Goal: Use online tool/utility

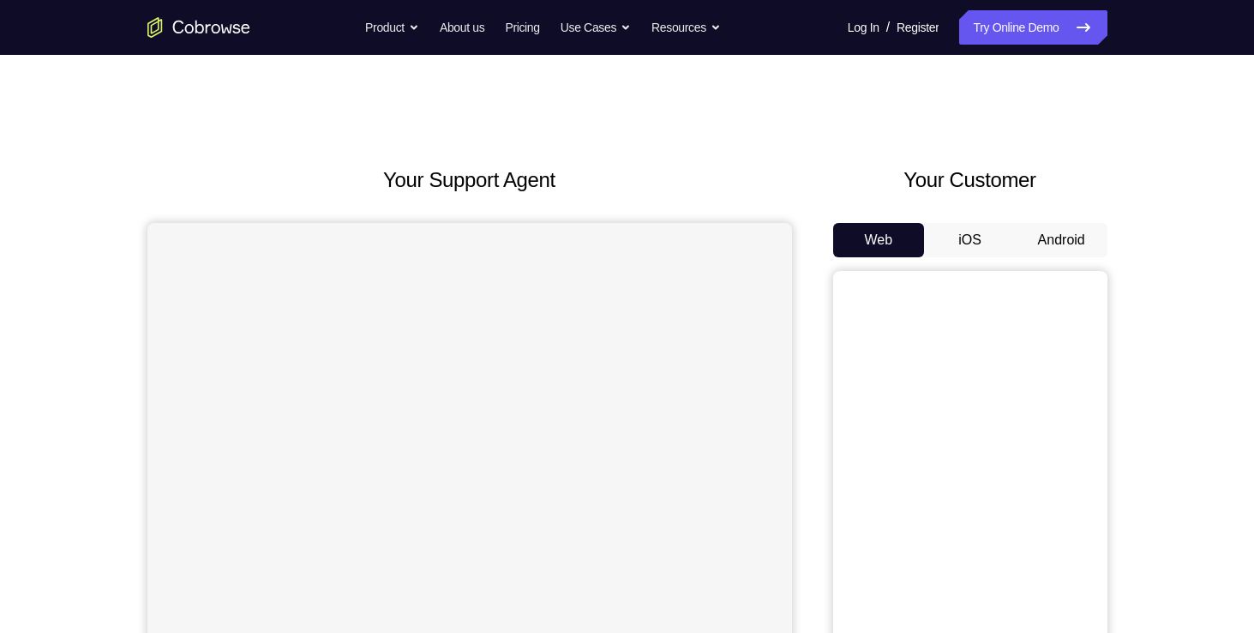
click at [1070, 236] on button "Android" at bounding box center [1062, 240] width 92 height 34
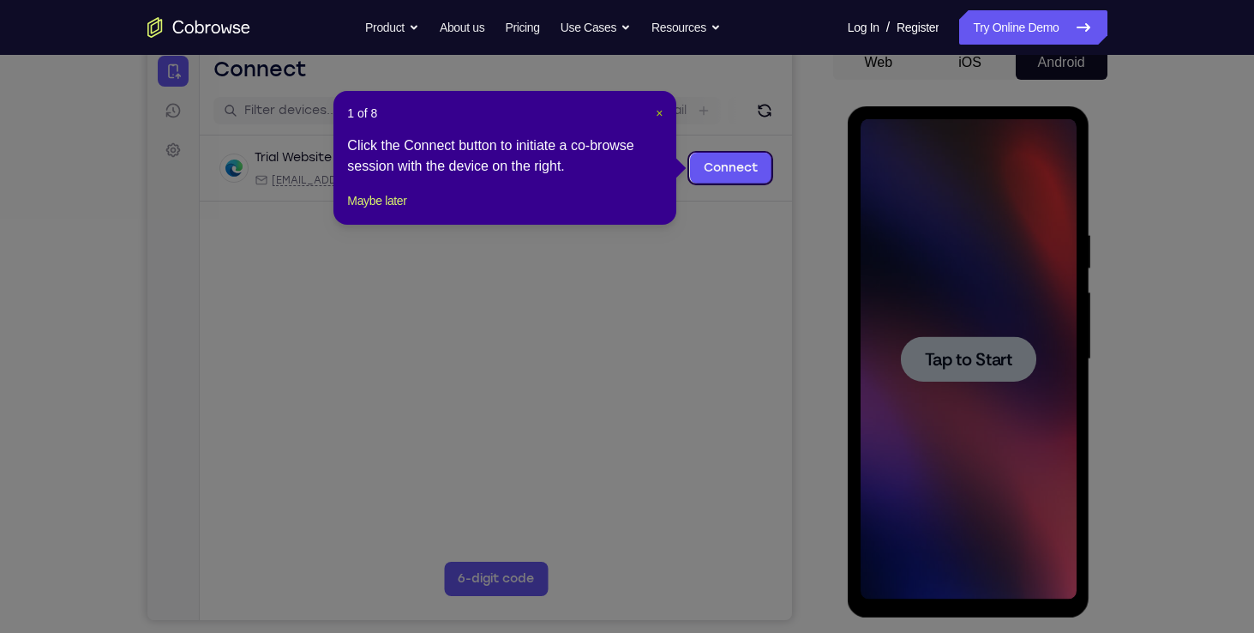
click at [657, 118] on span "×" at bounding box center [659, 113] width 7 height 14
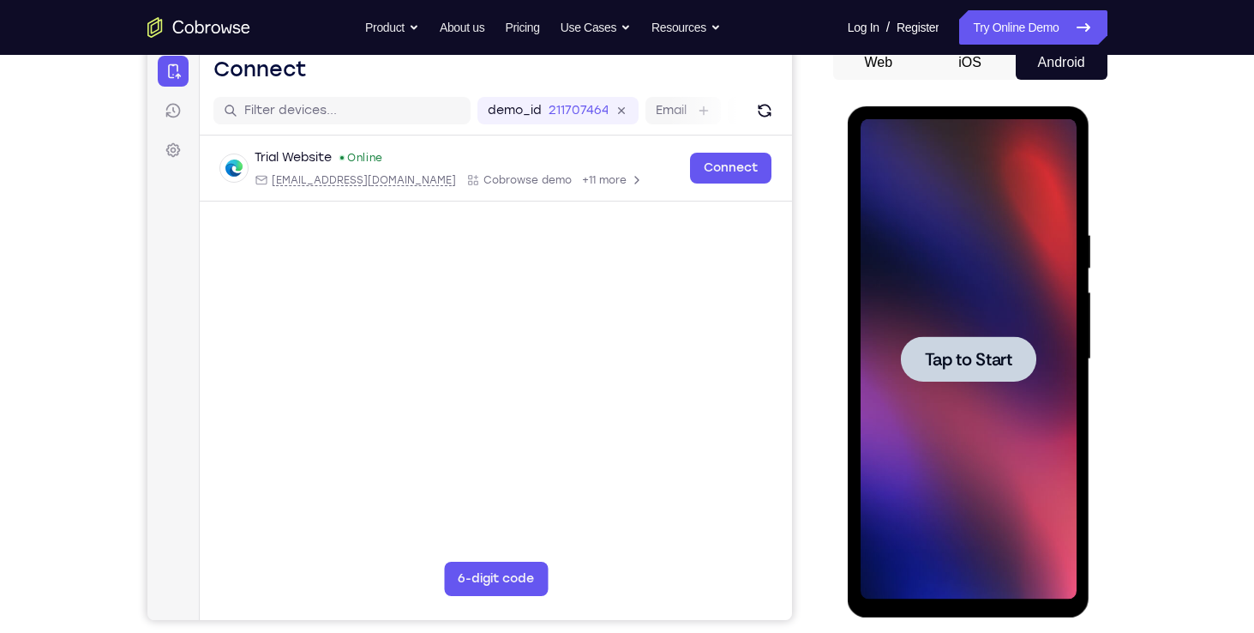
click at [984, 342] on div at bounding box center [968, 358] width 135 height 45
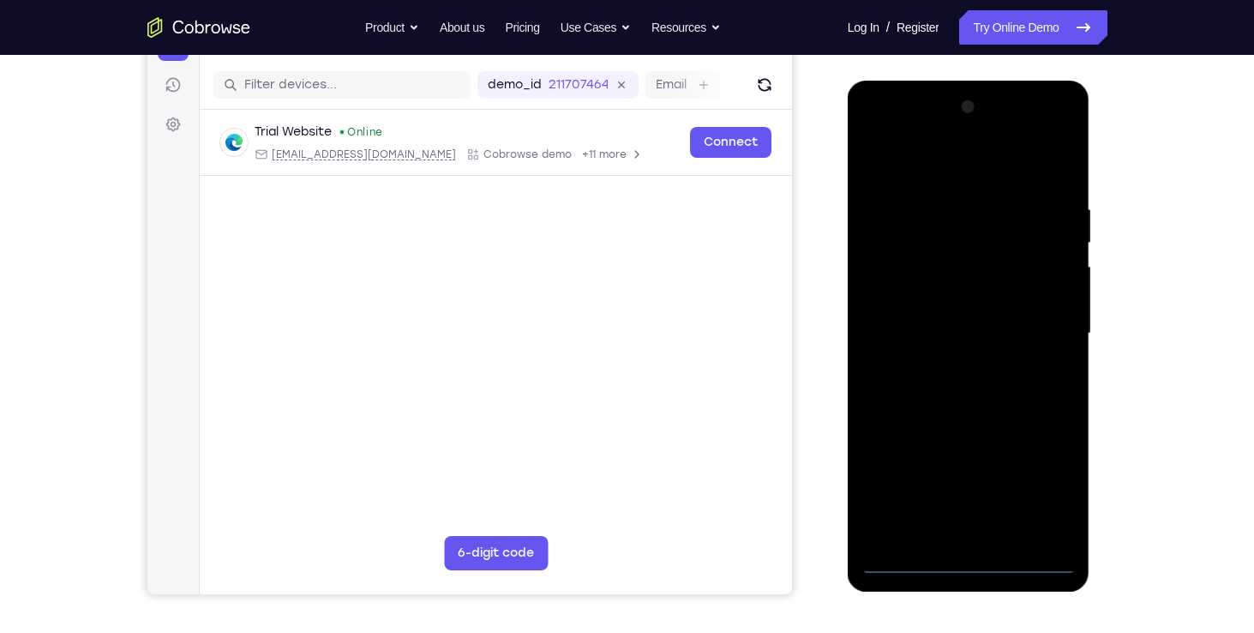
scroll to position [202, 0]
click at [967, 555] on div at bounding box center [969, 334] width 216 height 480
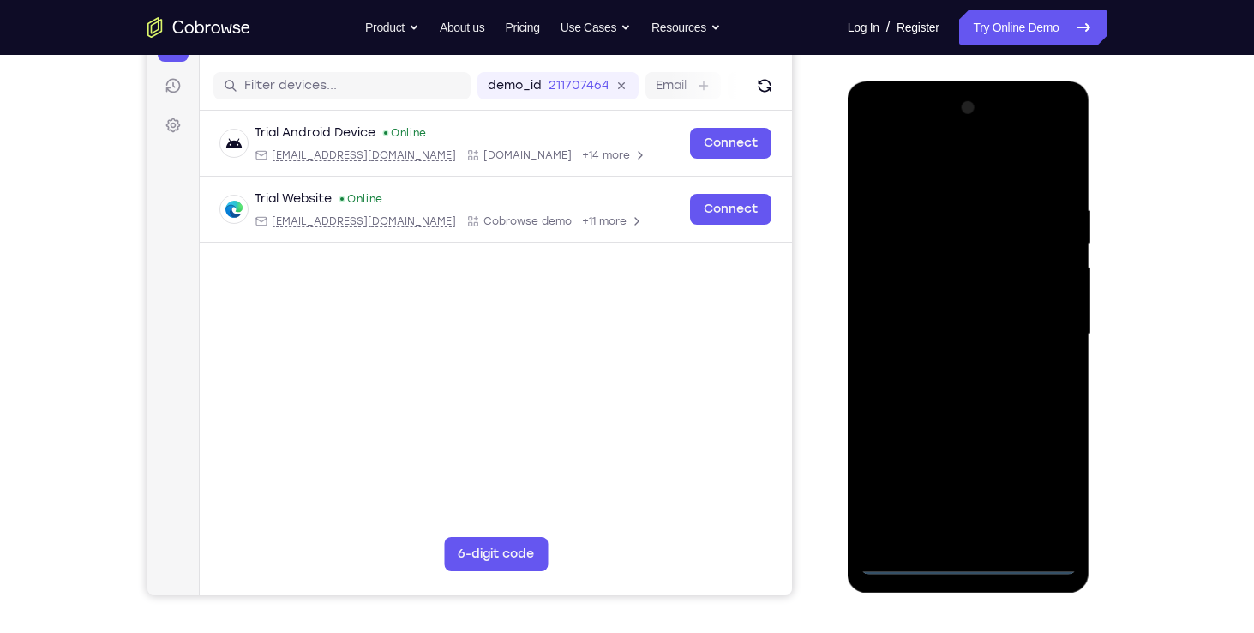
click at [1047, 494] on div at bounding box center [969, 334] width 216 height 480
click at [879, 137] on div at bounding box center [969, 334] width 216 height 480
click at [1039, 329] on div at bounding box center [969, 334] width 216 height 480
click at [949, 363] on div at bounding box center [969, 334] width 216 height 480
click at [937, 328] on div at bounding box center [969, 334] width 216 height 480
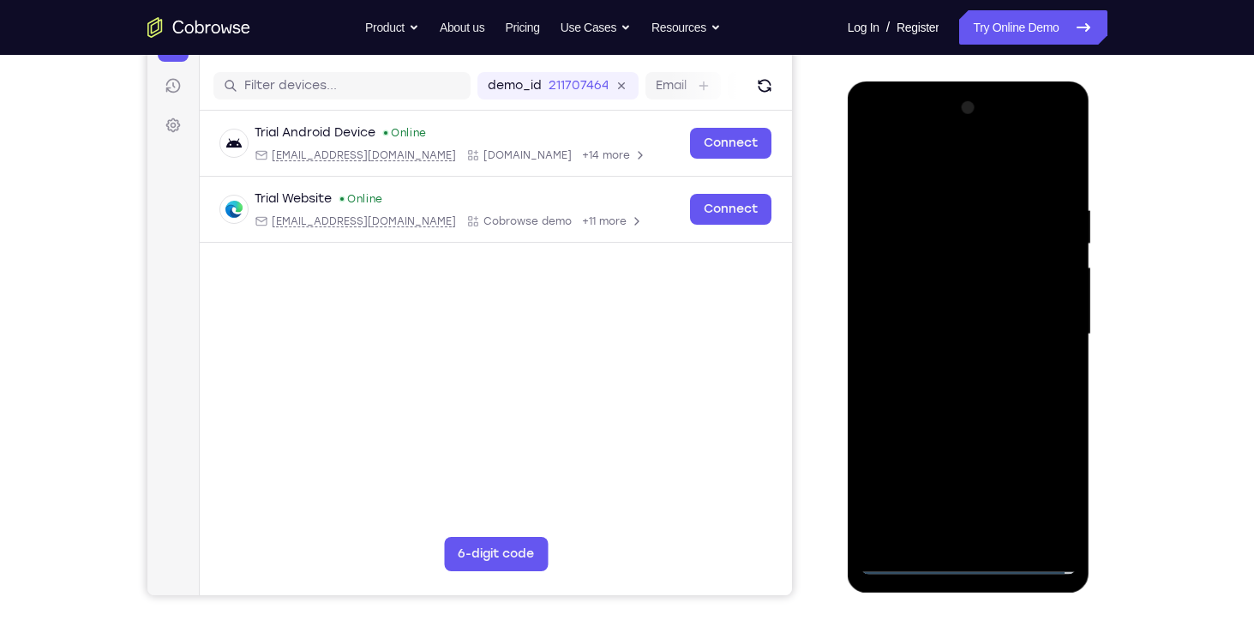
click at [946, 299] on div at bounding box center [969, 334] width 216 height 480
click at [939, 333] on div at bounding box center [969, 334] width 216 height 480
click at [950, 399] on div at bounding box center [969, 334] width 216 height 480
click at [962, 387] on div at bounding box center [969, 334] width 216 height 480
click at [964, 422] on div at bounding box center [969, 334] width 216 height 480
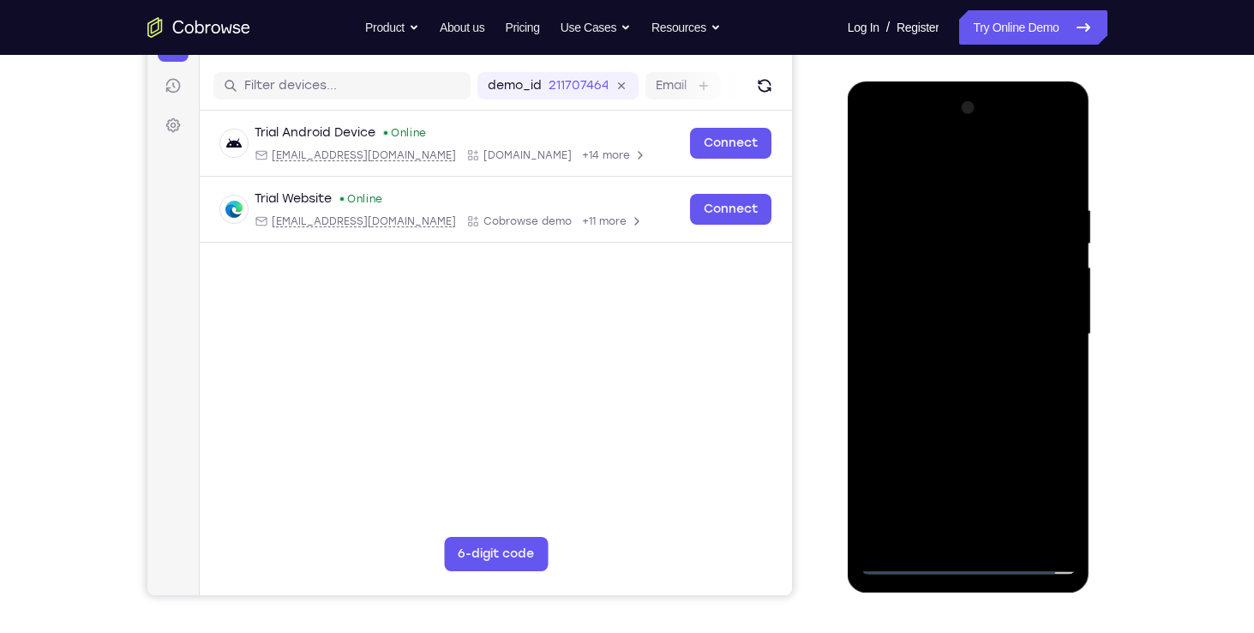
click at [956, 256] on div at bounding box center [969, 334] width 216 height 480
click at [934, 278] on div at bounding box center [969, 334] width 216 height 480
click at [964, 287] on div at bounding box center [969, 334] width 216 height 480
click at [933, 305] on div at bounding box center [969, 334] width 216 height 480
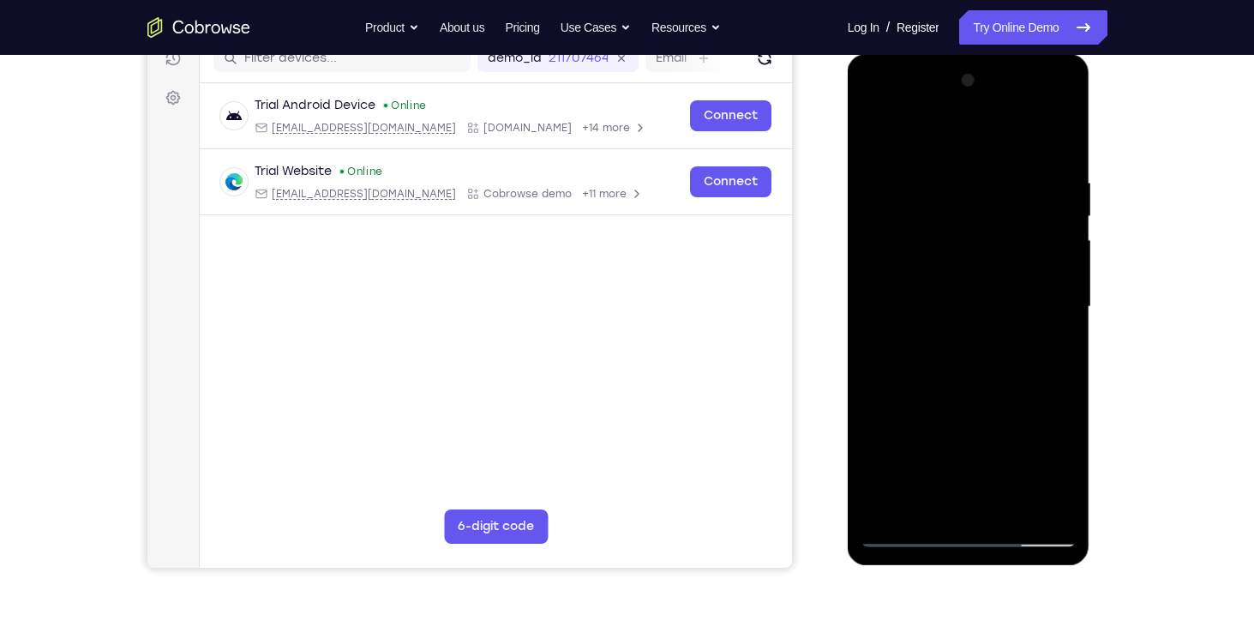
scroll to position [230, 0]
click at [1068, 150] on div at bounding box center [969, 307] width 216 height 480
click at [957, 165] on div at bounding box center [969, 307] width 216 height 480
click at [1036, 500] on div at bounding box center [969, 307] width 216 height 480
click at [1041, 323] on div at bounding box center [969, 307] width 216 height 480
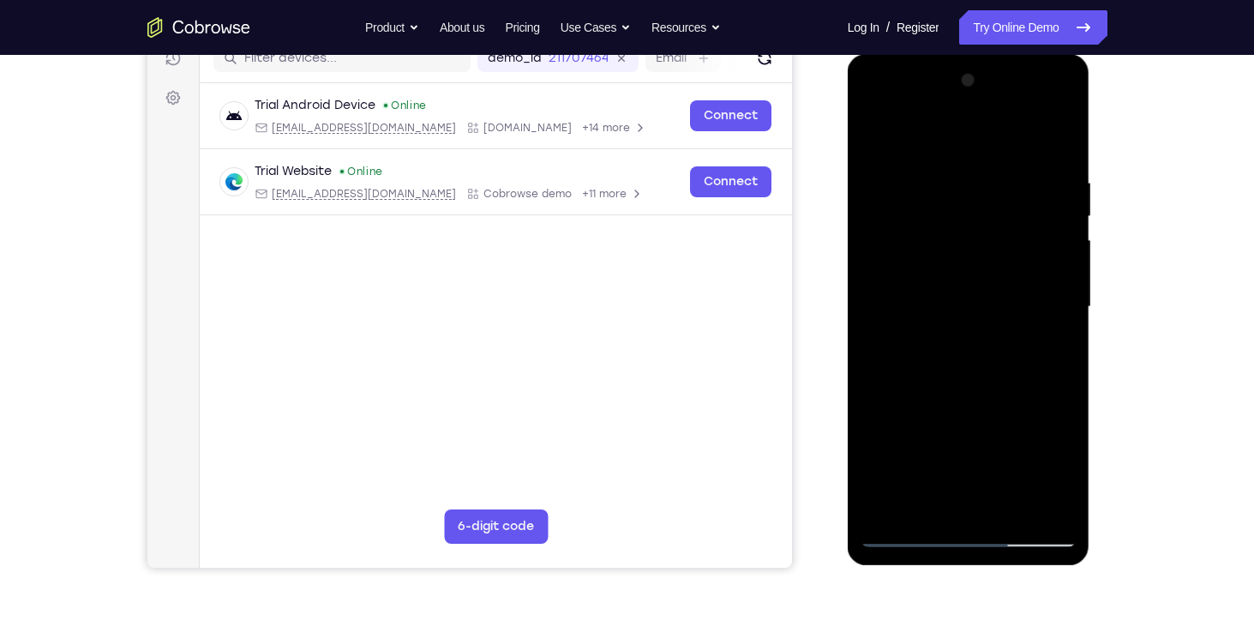
click at [1037, 491] on div at bounding box center [969, 307] width 216 height 480
click at [1037, 359] on div at bounding box center [969, 307] width 216 height 480
click at [1037, 277] on div at bounding box center [969, 307] width 216 height 480
click at [1029, 313] on div at bounding box center [969, 307] width 216 height 480
click at [900, 372] on div at bounding box center [969, 307] width 216 height 480
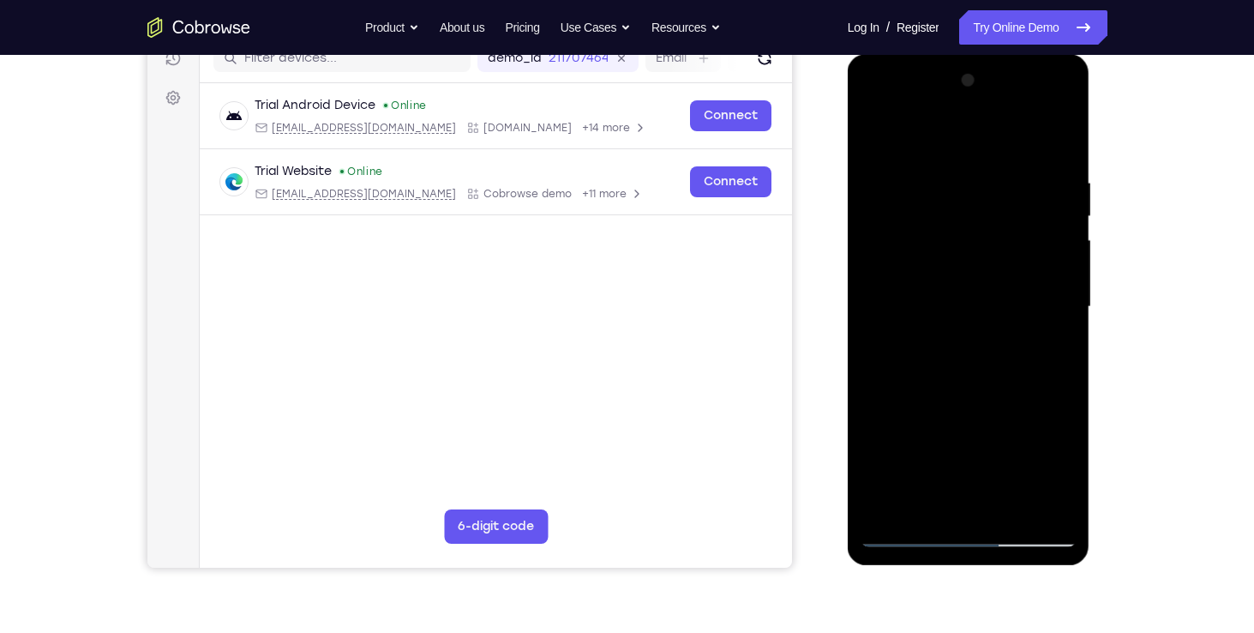
click at [900, 372] on div at bounding box center [969, 307] width 216 height 480
click at [1018, 330] on div at bounding box center [969, 307] width 216 height 480
click at [885, 336] on div at bounding box center [969, 307] width 216 height 480
click at [1034, 502] on div at bounding box center [969, 307] width 216 height 480
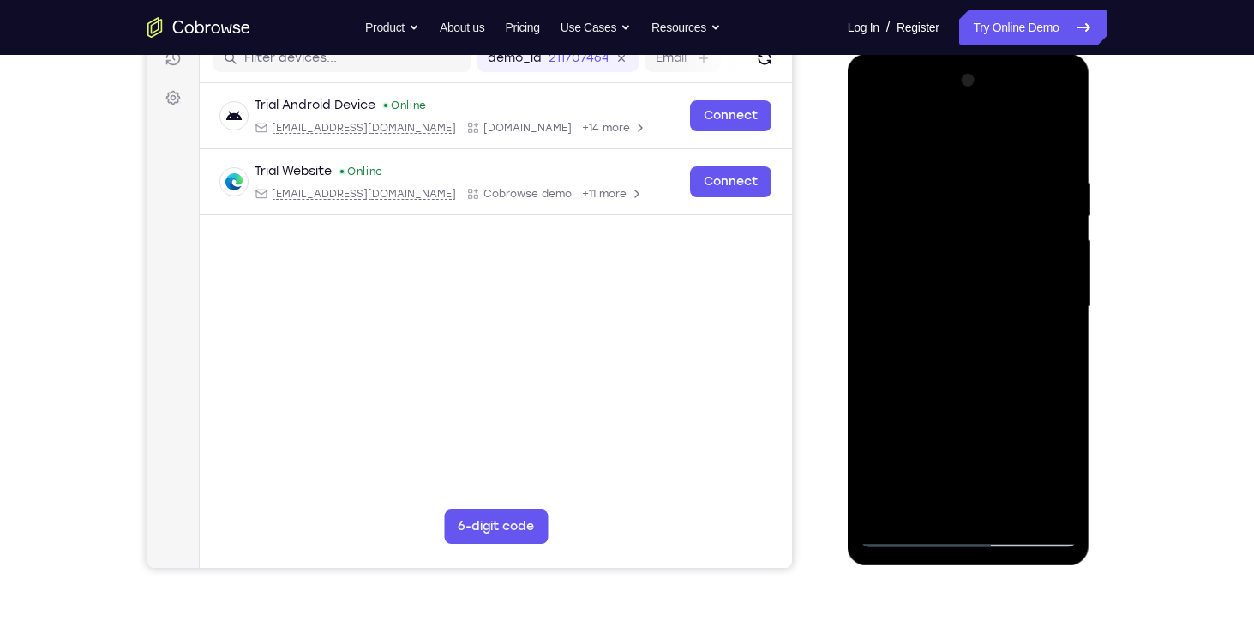
click at [1052, 141] on div at bounding box center [969, 307] width 216 height 480
click at [1001, 165] on div at bounding box center [969, 307] width 216 height 480
click at [1051, 145] on div at bounding box center [969, 307] width 216 height 480
click at [986, 167] on div at bounding box center [969, 307] width 216 height 480
click at [1034, 496] on div at bounding box center [969, 307] width 216 height 480
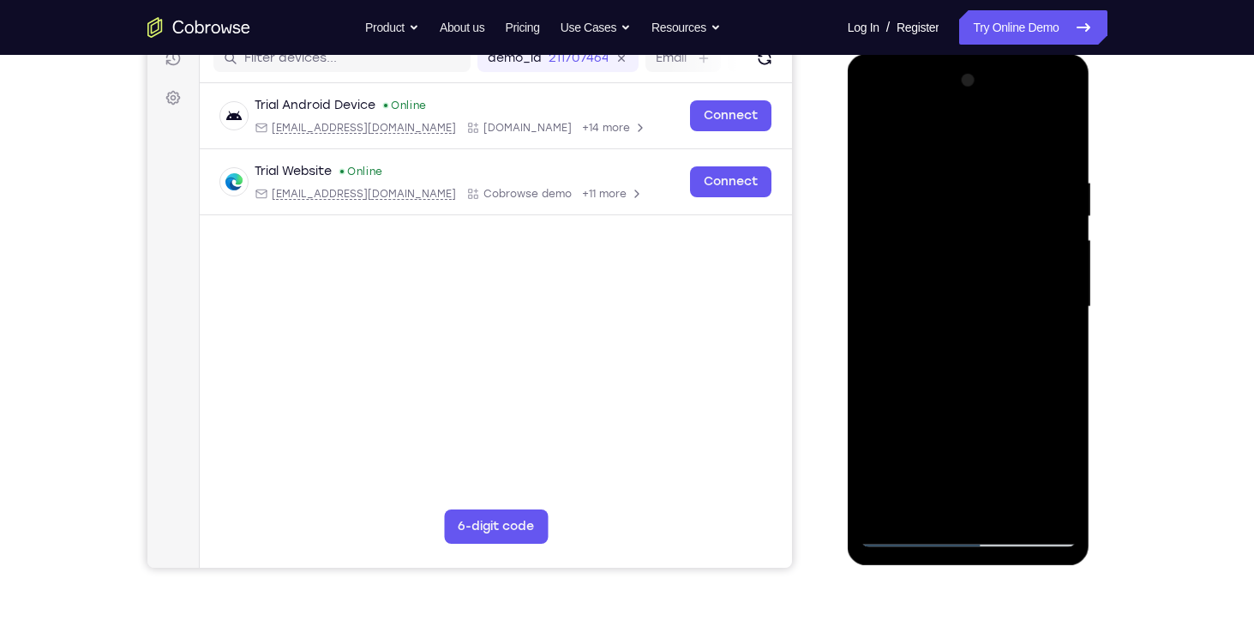
click at [983, 498] on div at bounding box center [969, 307] width 216 height 480
click at [969, 299] on div at bounding box center [969, 307] width 216 height 480
click at [914, 501] on div at bounding box center [969, 307] width 216 height 480
click at [927, 508] on div at bounding box center [969, 307] width 216 height 480
click at [1009, 405] on div at bounding box center [969, 307] width 216 height 480
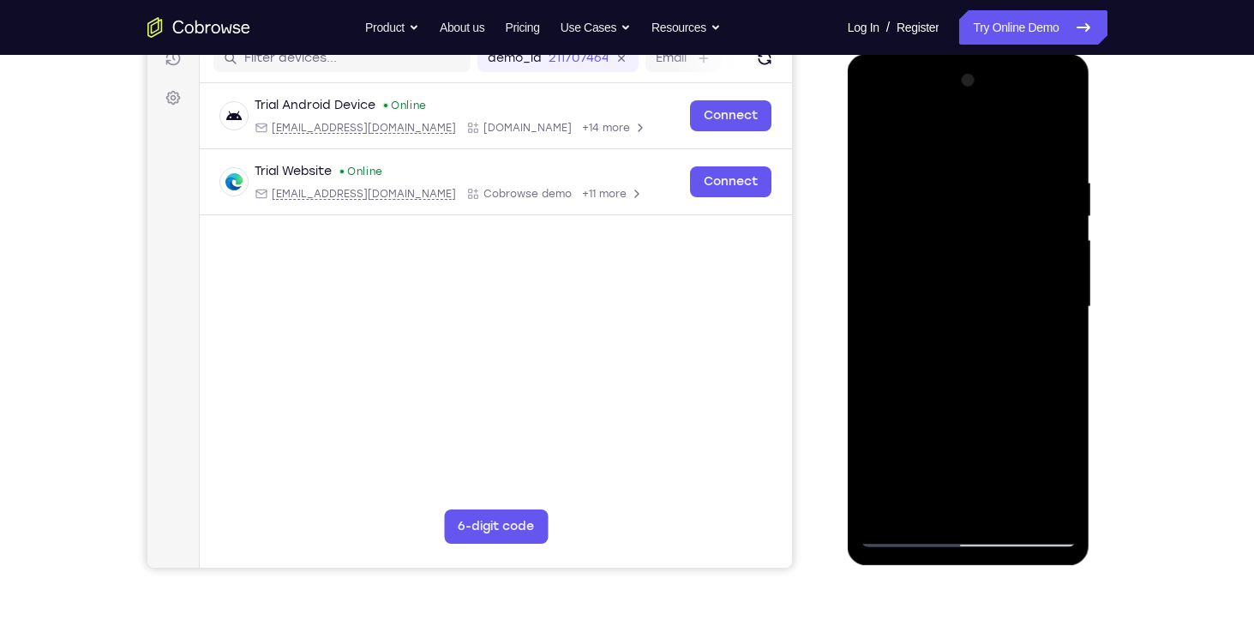
click at [1009, 405] on div at bounding box center [969, 307] width 216 height 480
click at [996, 291] on div at bounding box center [969, 307] width 216 height 480
click at [940, 500] on div at bounding box center [969, 307] width 216 height 480
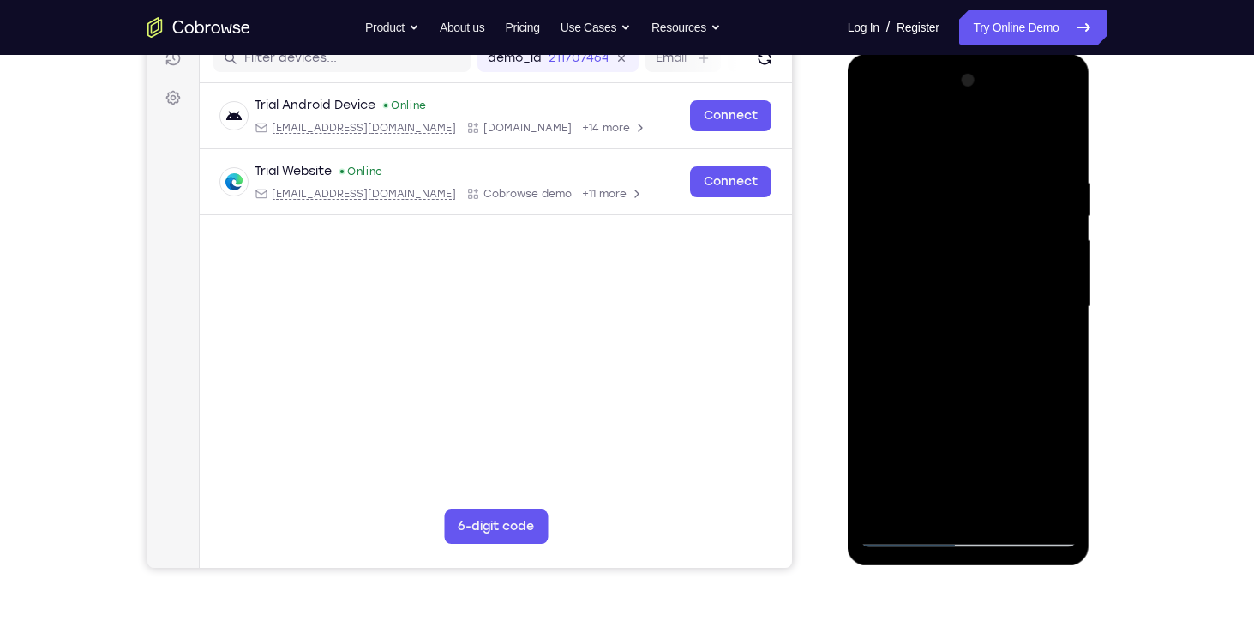
click at [1057, 477] on div at bounding box center [969, 307] width 216 height 480
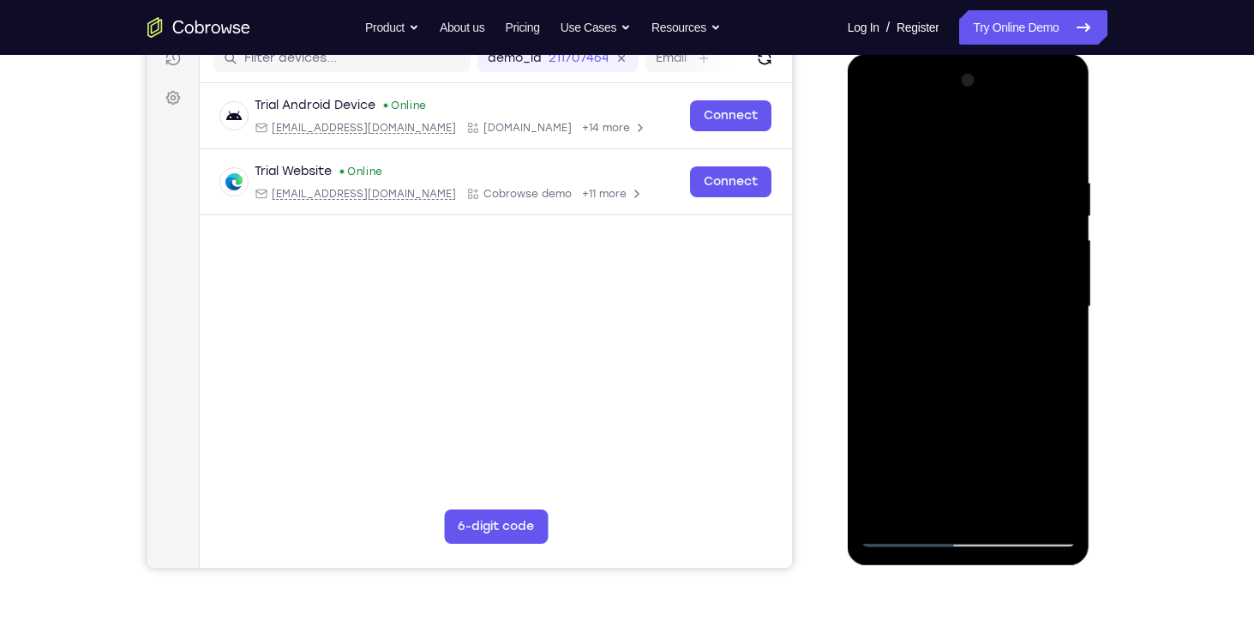
click at [1059, 478] on div at bounding box center [969, 307] width 216 height 480
click at [923, 501] on div at bounding box center [969, 307] width 216 height 480
drag, startPoint x: 987, startPoint y: 469, endPoint x: 993, endPoint y: 391, distance: 78.2
click at [993, 391] on div at bounding box center [969, 307] width 216 height 480
drag, startPoint x: 959, startPoint y: 475, endPoint x: 979, endPoint y: 363, distance: 113.2
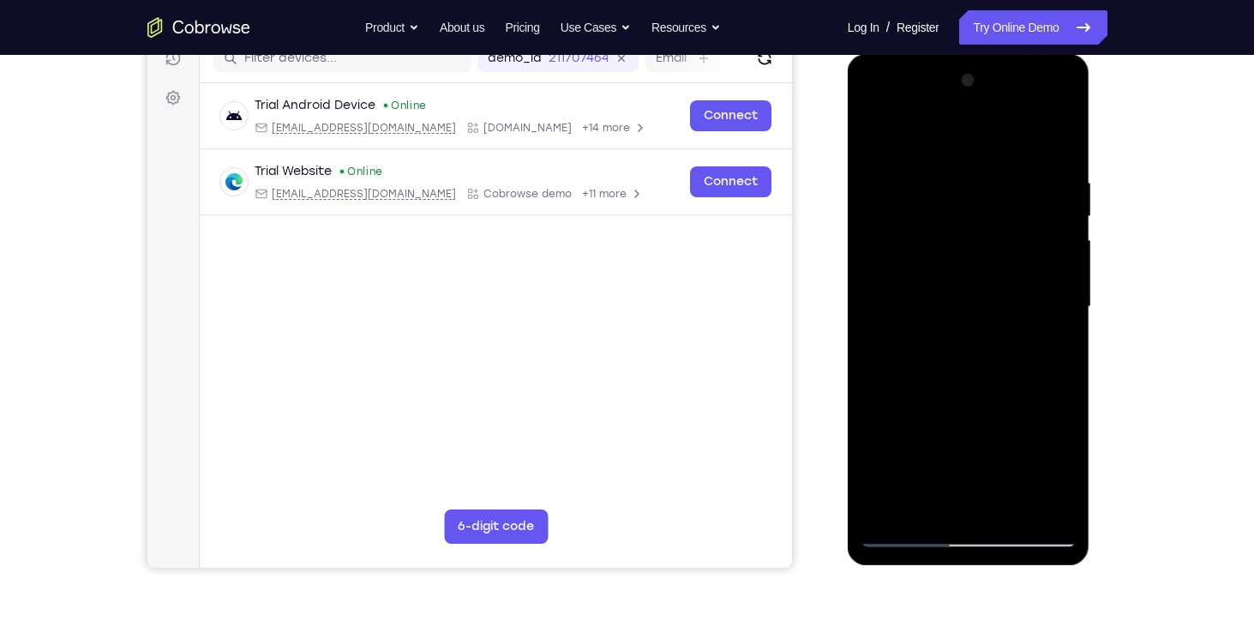
click at [979, 363] on div at bounding box center [969, 307] width 216 height 480
drag, startPoint x: 942, startPoint y: 460, endPoint x: 964, endPoint y: 364, distance: 98.6
click at [964, 364] on div at bounding box center [969, 307] width 216 height 480
drag, startPoint x: 953, startPoint y: 464, endPoint x: 958, endPoint y: 400, distance: 63.6
click at [958, 400] on div at bounding box center [969, 307] width 216 height 480
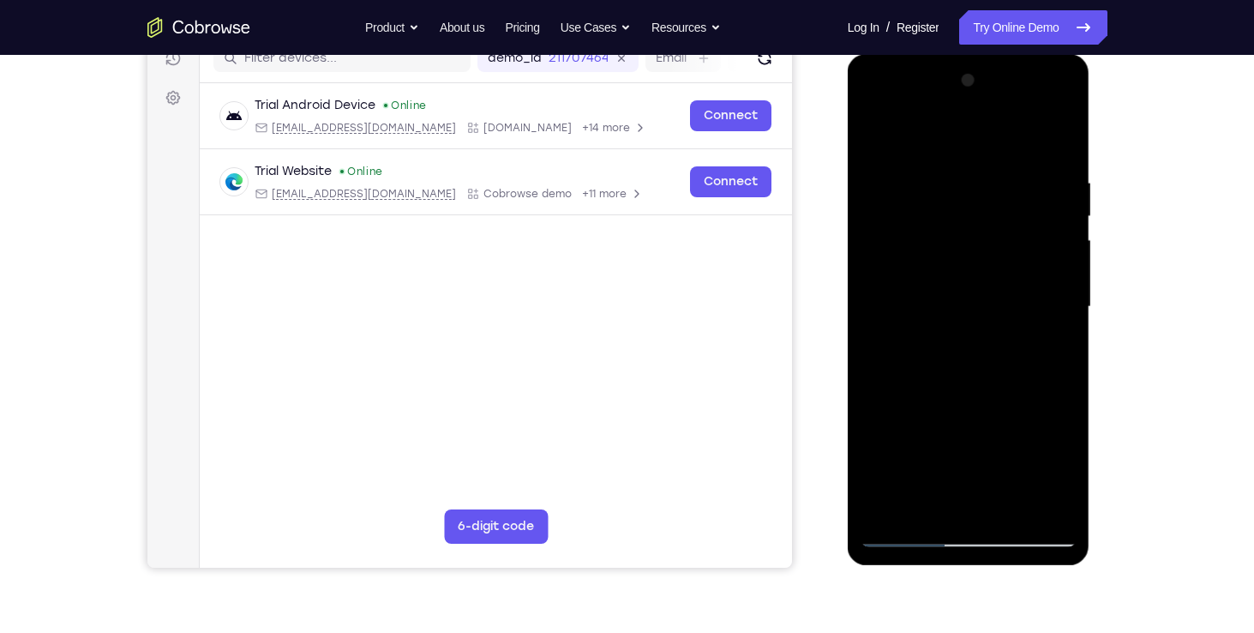
drag, startPoint x: 917, startPoint y: 430, endPoint x: 925, endPoint y: 474, distance: 44.4
click at [925, 474] on div at bounding box center [969, 307] width 216 height 480
drag, startPoint x: 922, startPoint y: 424, endPoint x: 913, endPoint y: 603, distance: 178.5
click at [913, 568] on html "Online web based iOS Simulators and Android Emulators. Run iPhone, iPad, Mobile…" at bounding box center [970, 311] width 244 height 514
click at [870, 398] on div at bounding box center [969, 307] width 216 height 480
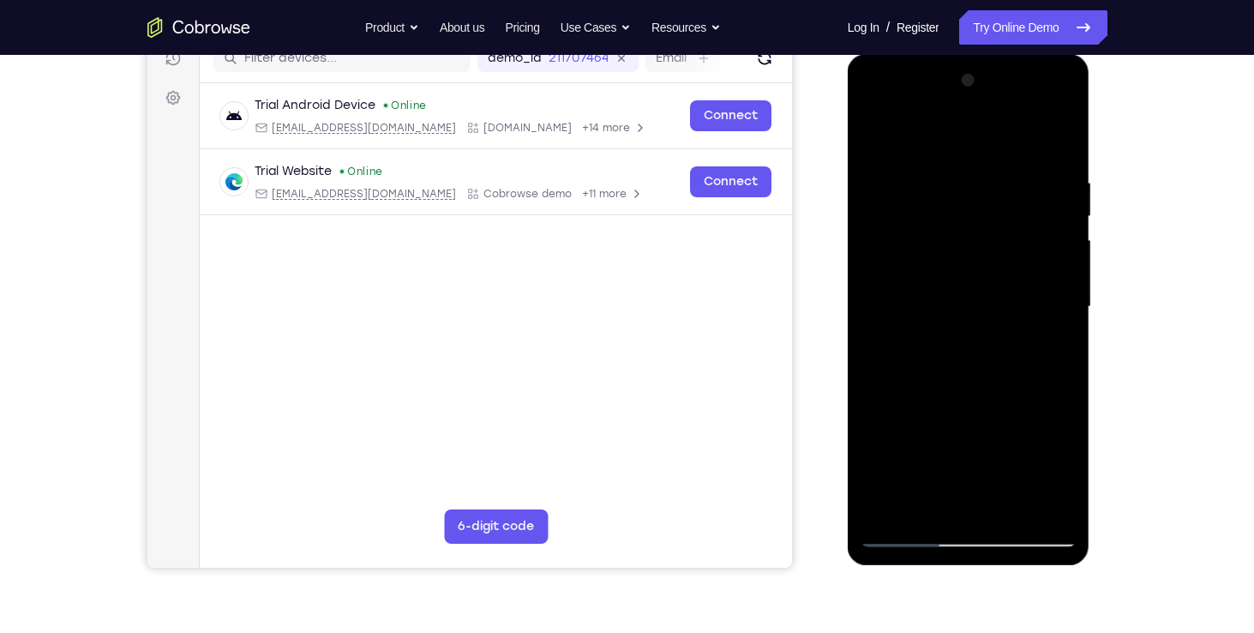
drag, startPoint x: 926, startPoint y: 443, endPoint x: 931, endPoint y: 319, distance: 124.4
click at [931, 319] on div at bounding box center [969, 307] width 216 height 480
drag, startPoint x: 978, startPoint y: 464, endPoint x: 992, endPoint y: 327, distance: 137.8
click at [992, 327] on div at bounding box center [969, 307] width 216 height 480
drag, startPoint x: 987, startPoint y: 455, endPoint x: 991, endPoint y: 413, distance: 42.2
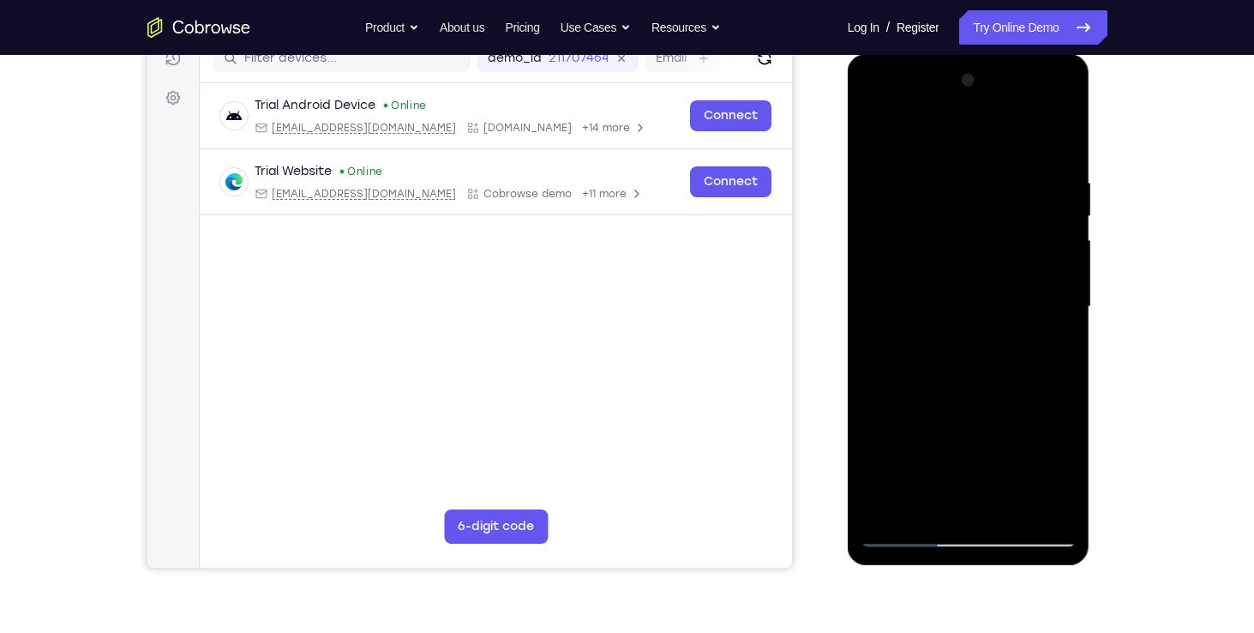
click at [991, 413] on div at bounding box center [969, 307] width 216 height 480
click at [994, 464] on div at bounding box center [969, 307] width 216 height 480
click at [1018, 292] on div at bounding box center [969, 307] width 216 height 480
click at [1057, 502] on div at bounding box center [969, 307] width 216 height 480
click at [1052, 137] on div at bounding box center [969, 307] width 216 height 480
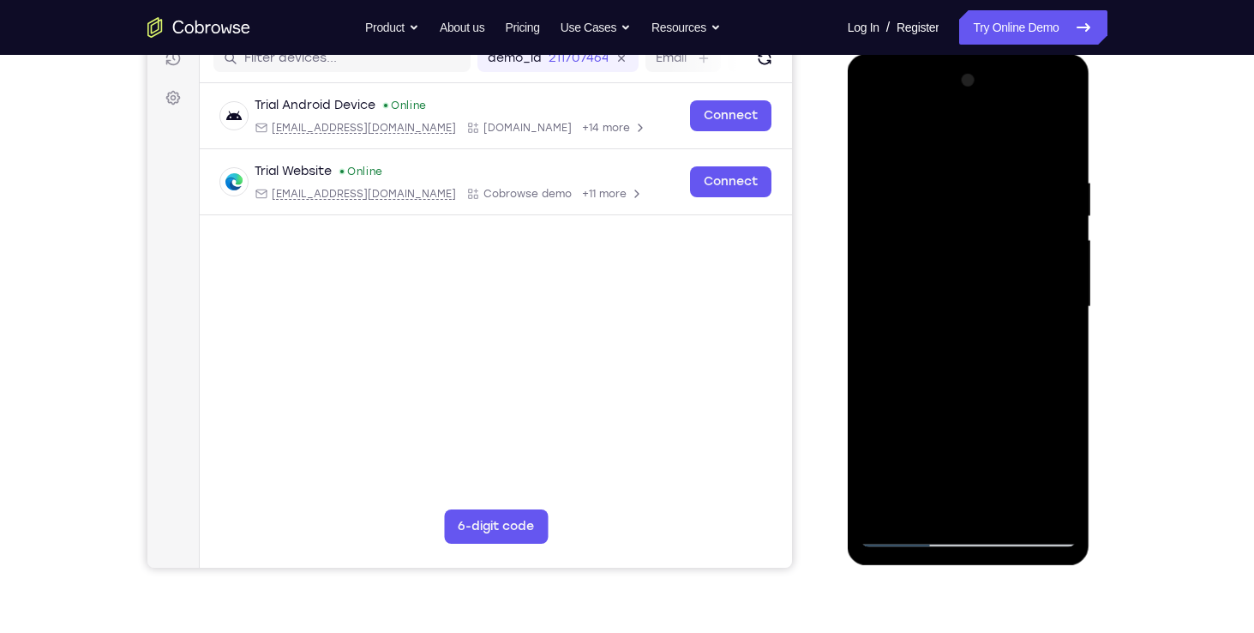
click at [996, 504] on div at bounding box center [969, 307] width 216 height 480
drag, startPoint x: 898, startPoint y: 436, endPoint x: 975, endPoint y: 429, distance: 77.5
click at [975, 429] on div at bounding box center [969, 307] width 216 height 480
drag, startPoint x: 871, startPoint y: 327, endPoint x: 998, endPoint y: 298, distance: 130.2
click at [998, 298] on div at bounding box center [969, 307] width 216 height 480
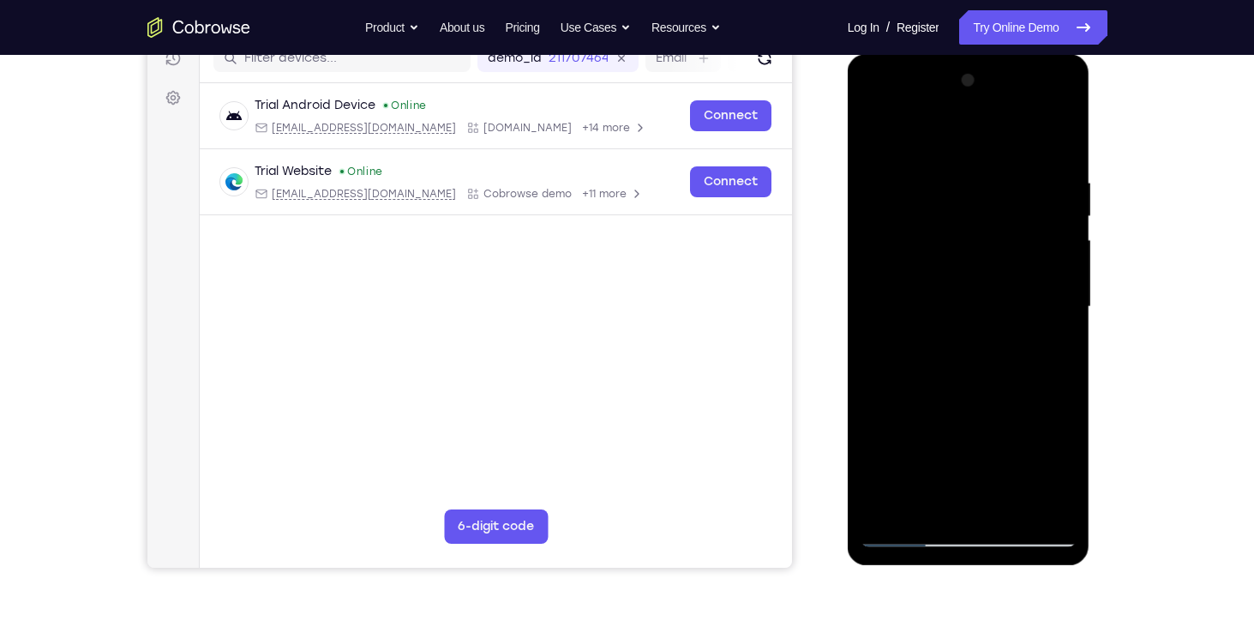
click at [992, 181] on div at bounding box center [969, 307] width 216 height 480
click at [963, 507] on div at bounding box center [969, 307] width 216 height 480
click at [918, 507] on div at bounding box center [969, 307] width 216 height 480
click at [894, 405] on div at bounding box center [969, 307] width 216 height 480
click at [876, 404] on div at bounding box center [969, 307] width 216 height 480
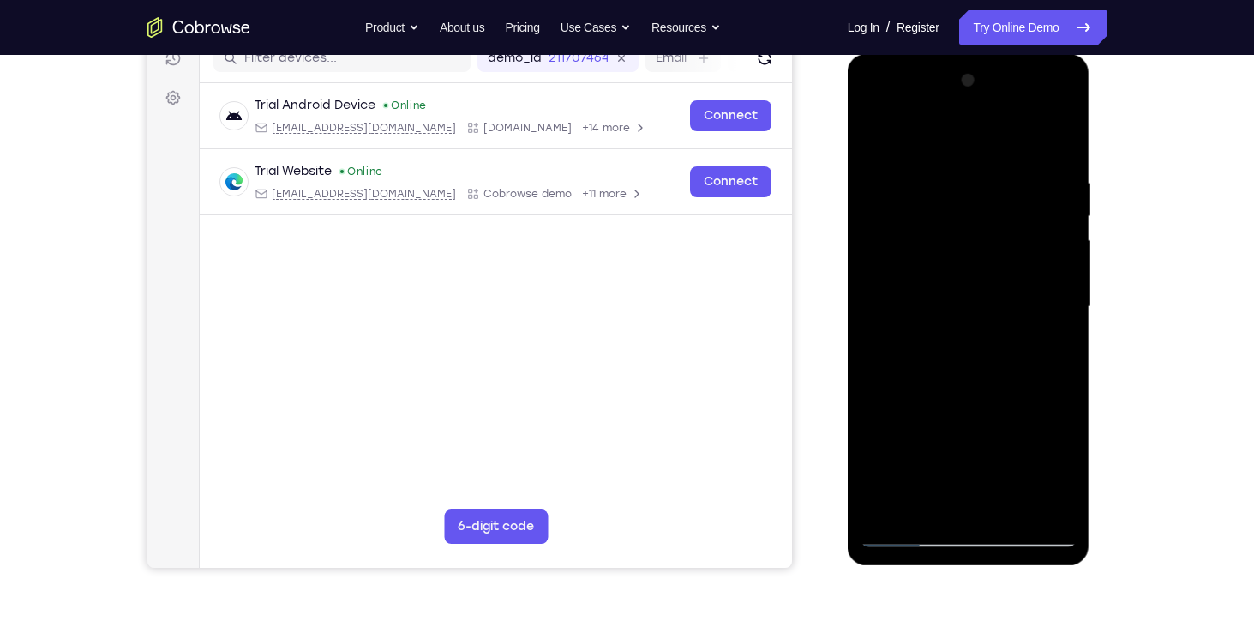
click at [957, 317] on div at bounding box center [969, 307] width 216 height 480
click at [1009, 503] on div at bounding box center [969, 307] width 216 height 480
click at [1045, 507] on div at bounding box center [969, 307] width 216 height 480
click at [1053, 153] on div at bounding box center [969, 307] width 216 height 480
drag, startPoint x: 1046, startPoint y: 167, endPoint x: 951, endPoint y: 180, distance: 96.0
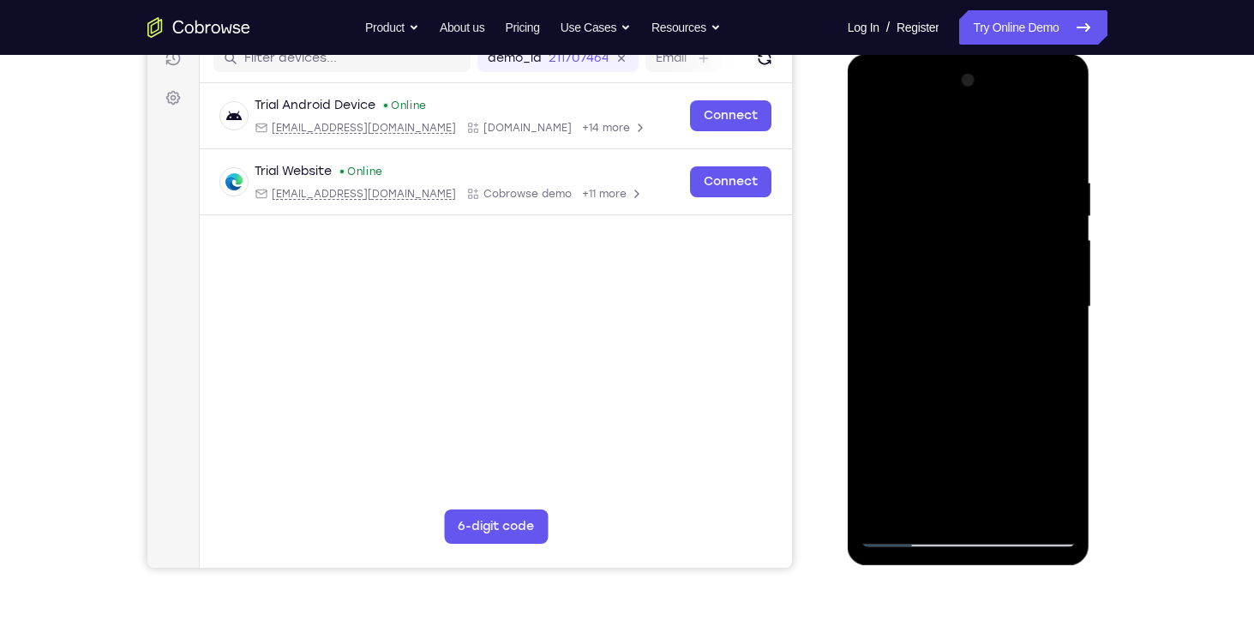
click at [951, 180] on div at bounding box center [969, 307] width 216 height 480
click at [957, 172] on div at bounding box center [969, 307] width 216 height 480
click at [1059, 137] on div at bounding box center [969, 307] width 216 height 480
click at [1023, 168] on div at bounding box center [969, 307] width 216 height 480
click at [1061, 135] on div at bounding box center [969, 307] width 216 height 480
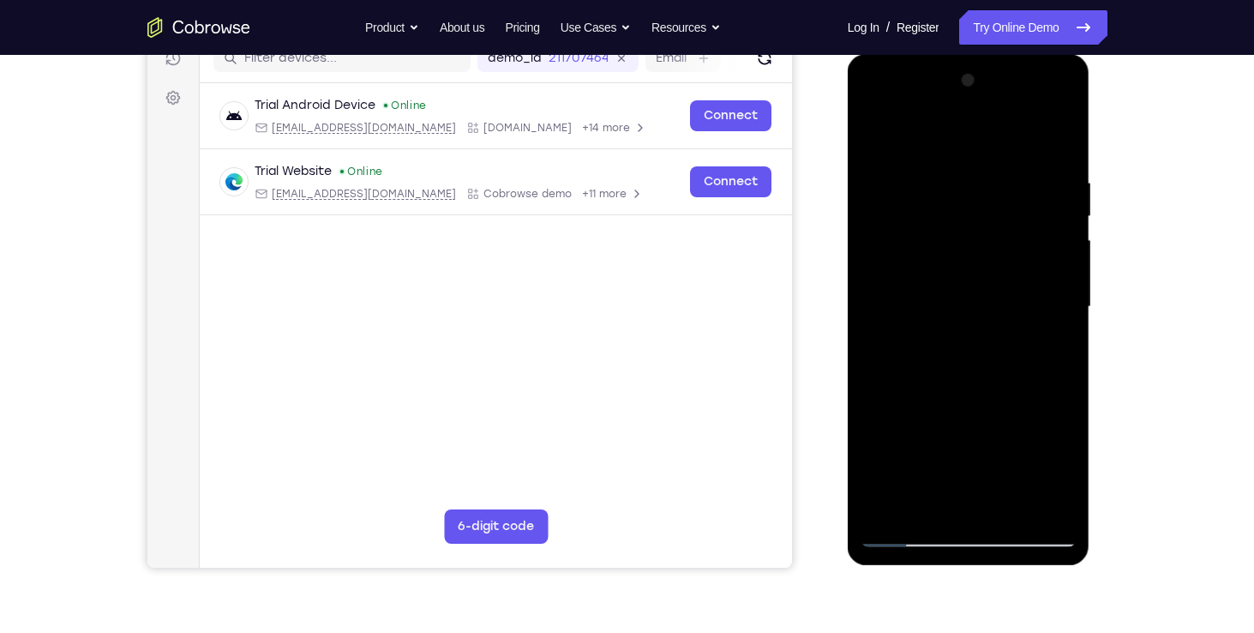
click at [1008, 174] on div at bounding box center [969, 307] width 216 height 480
click at [1035, 504] on div at bounding box center [969, 307] width 216 height 480
click at [924, 169] on div at bounding box center [969, 307] width 216 height 480
drag, startPoint x: 905, startPoint y: 269, endPoint x: 1025, endPoint y: 255, distance: 120.8
click at [1025, 255] on div at bounding box center [969, 307] width 216 height 480
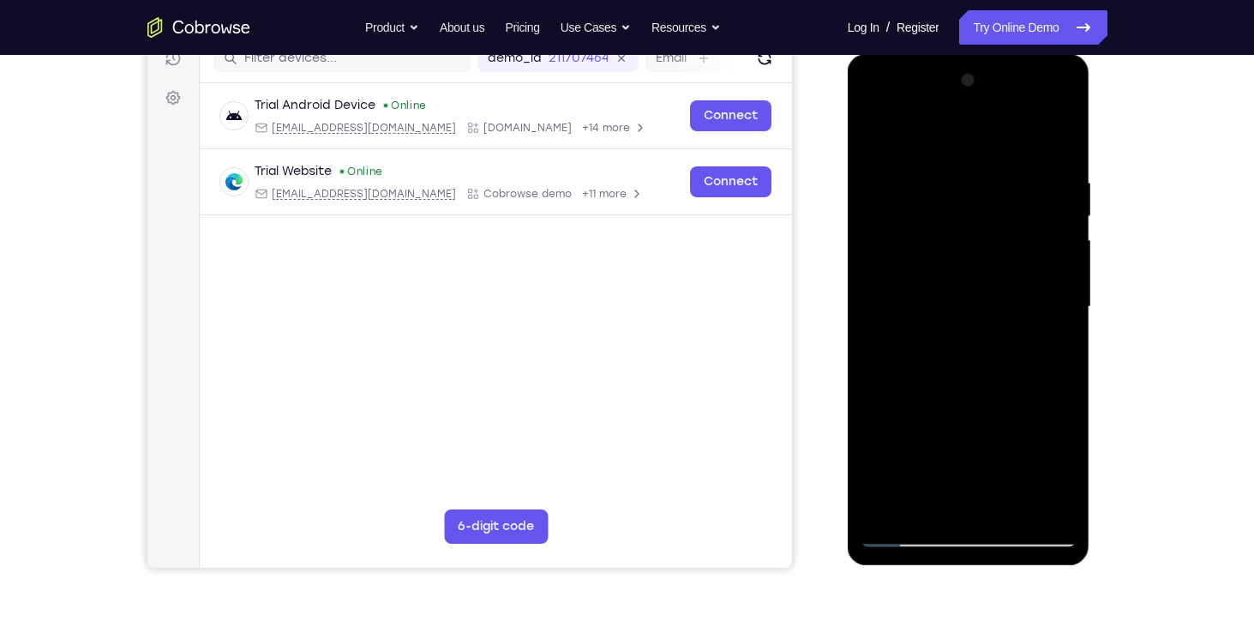
click at [910, 163] on div at bounding box center [969, 307] width 216 height 480
drag, startPoint x: 915, startPoint y: 266, endPoint x: 1068, endPoint y: 257, distance: 153.7
click at [1068, 257] on div at bounding box center [969, 307] width 216 height 480
click at [948, 339] on div at bounding box center [969, 307] width 216 height 480
click at [975, 284] on div at bounding box center [969, 307] width 216 height 480
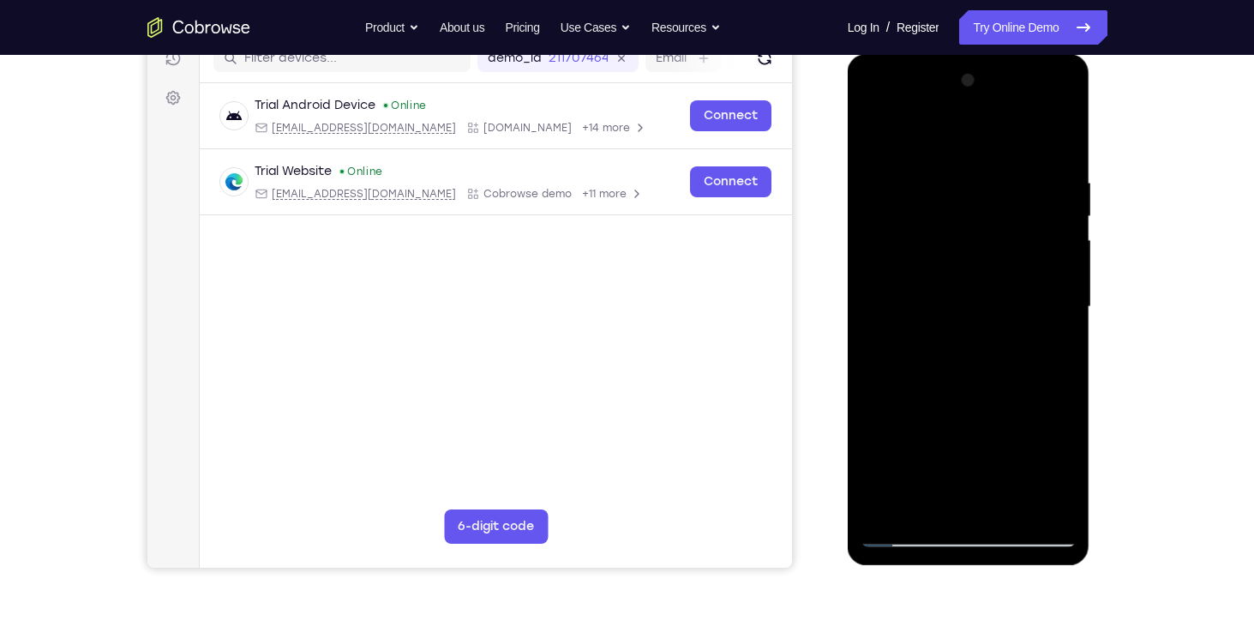
click at [988, 195] on div at bounding box center [969, 307] width 216 height 480
click at [875, 129] on div at bounding box center [969, 307] width 216 height 480
click at [1059, 153] on div at bounding box center [969, 307] width 216 height 480
drag, startPoint x: 1053, startPoint y: 168, endPoint x: 951, endPoint y: 184, distance: 103.3
click at [951, 184] on div at bounding box center [969, 307] width 216 height 480
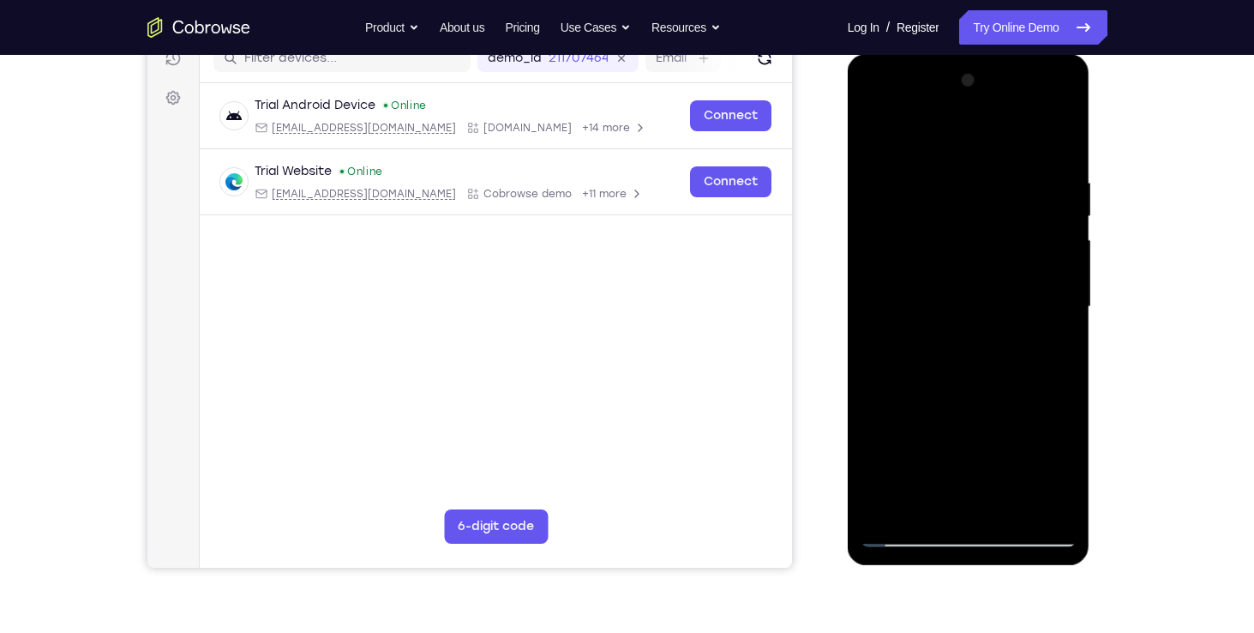
drag, startPoint x: 1022, startPoint y: 180, endPoint x: 903, endPoint y: 180, distance: 118.3
click at [903, 180] on div at bounding box center [969, 307] width 216 height 480
drag, startPoint x: 1044, startPoint y: 177, endPoint x: 961, endPoint y: 172, distance: 83.3
click at [961, 172] on div at bounding box center [969, 307] width 216 height 480
click at [1014, 511] on div at bounding box center [969, 307] width 216 height 480
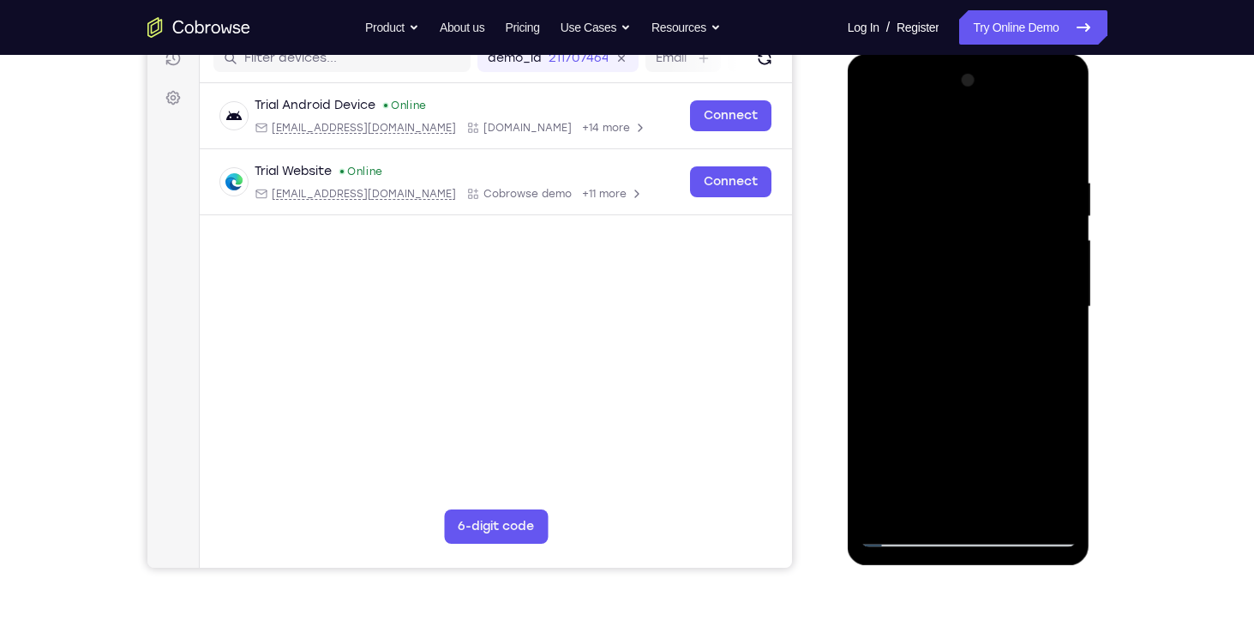
click at [988, 402] on div at bounding box center [969, 307] width 216 height 480
click at [960, 325] on div at bounding box center [969, 307] width 216 height 480
click at [959, 319] on div at bounding box center [969, 307] width 216 height 480
drag, startPoint x: 948, startPoint y: 410, endPoint x: 965, endPoint y: 286, distance: 124.6
click at [965, 286] on div at bounding box center [969, 307] width 216 height 480
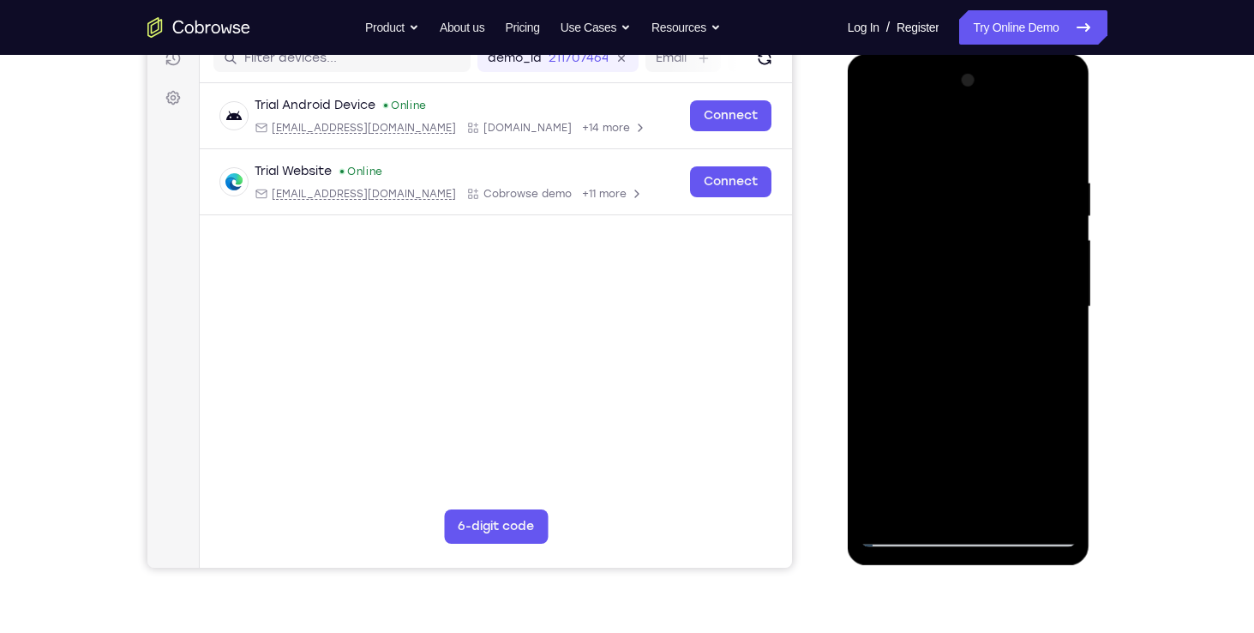
drag, startPoint x: 962, startPoint y: 346, endPoint x: 962, endPoint y: 491, distance: 144.9
click at [962, 491] on div at bounding box center [969, 307] width 216 height 480
click at [1022, 312] on div at bounding box center [969, 307] width 216 height 480
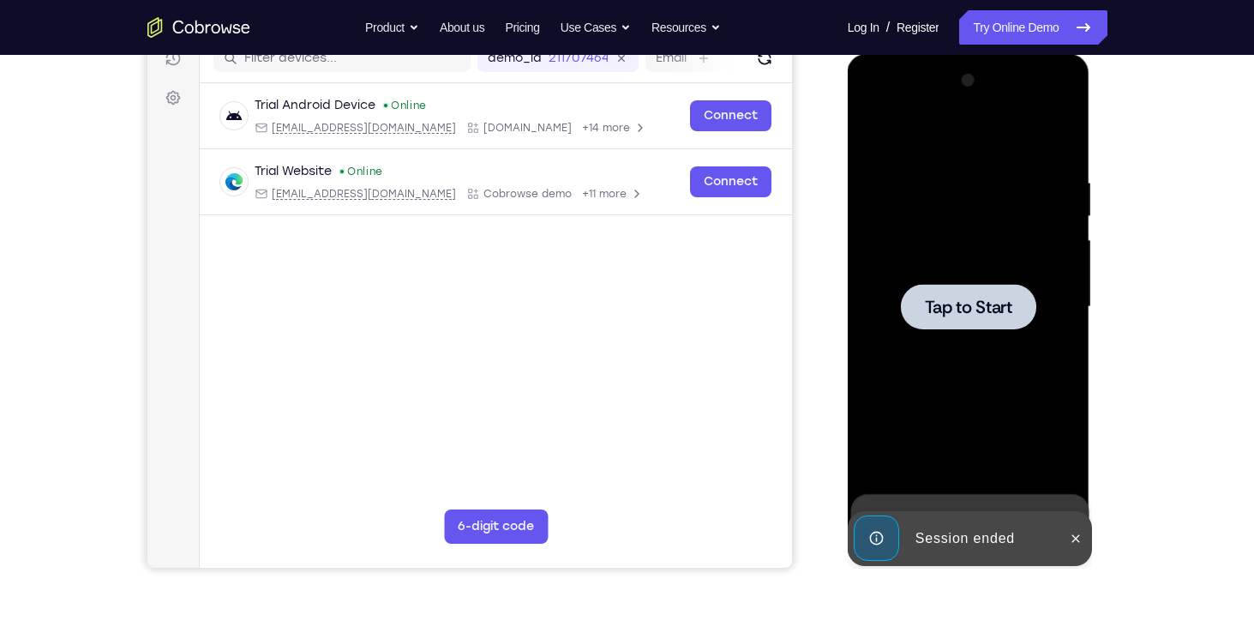
click at [992, 314] on span "Tap to Start" at bounding box center [968, 306] width 87 height 17
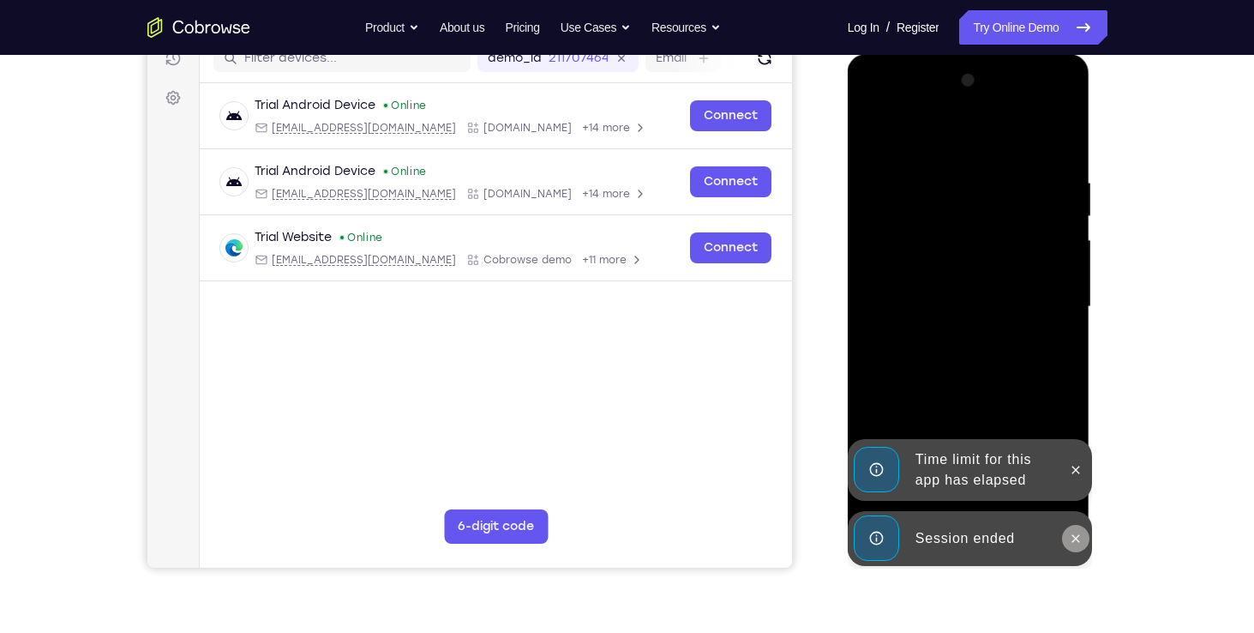
click at [1073, 537] on icon at bounding box center [1076, 538] width 14 height 14
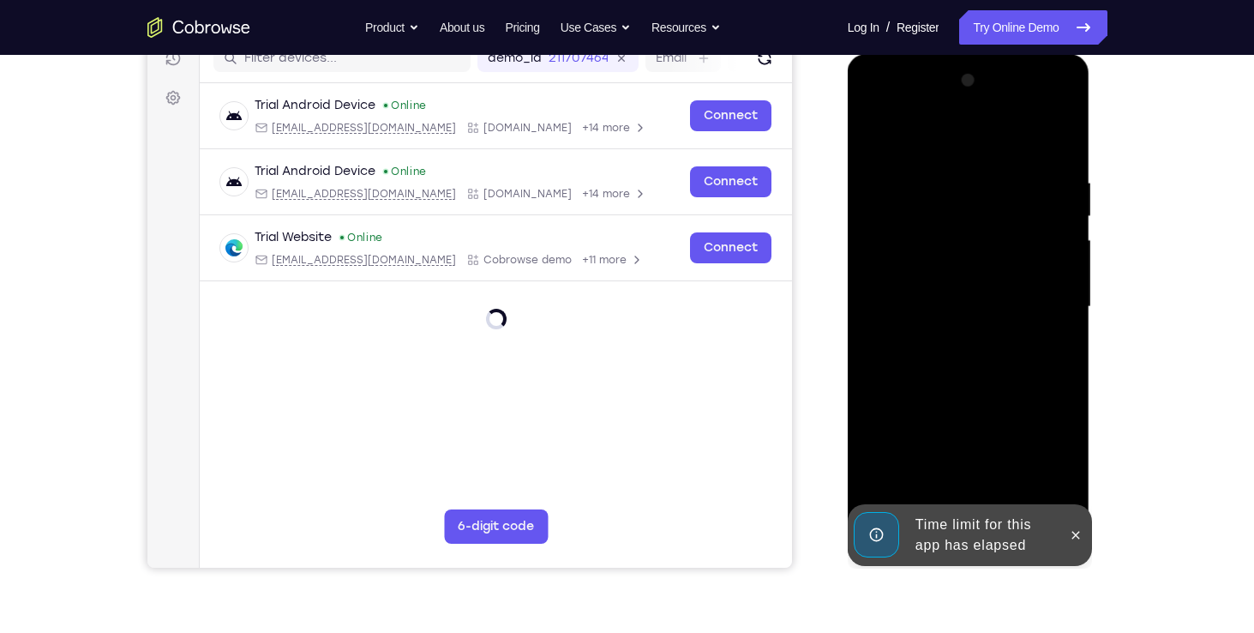
click at [1072, 473] on div at bounding box center [969, 307] width 216 height 480
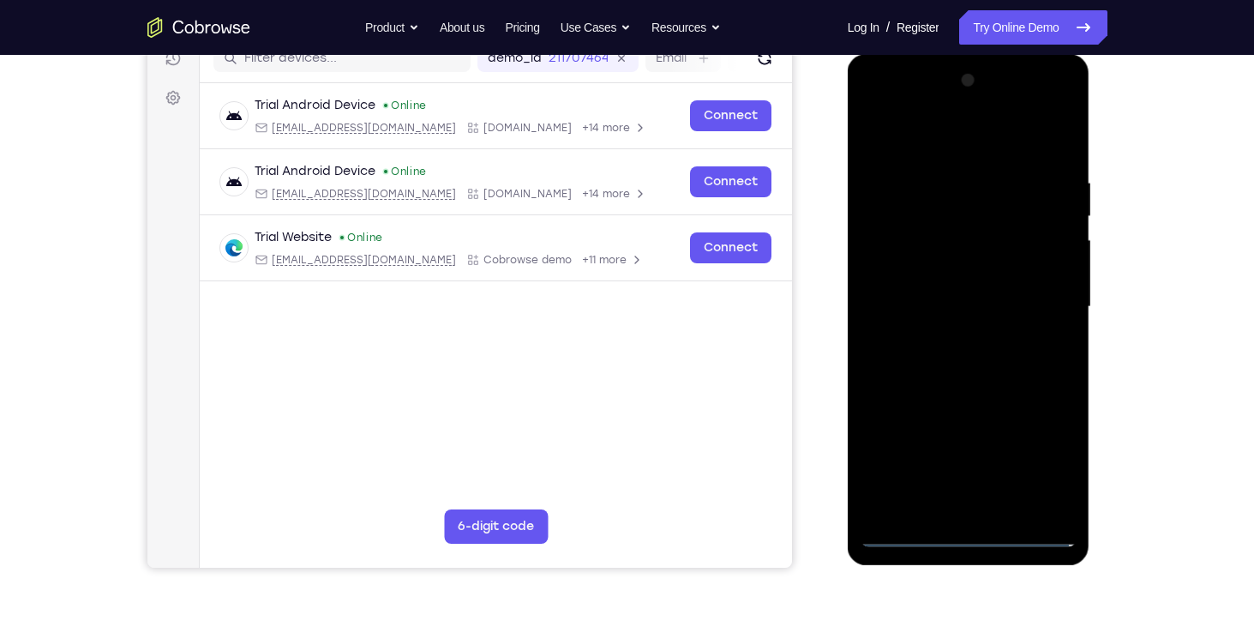
click at [971, 533] on div at bounding box center [969, 307] width 216 height 480
click at [1047, 453] on div at bounding box center [969, 307] width 216 height 480
click at [874, 100] on div at bounding box center [969, 307] width 216 height 480
click at [1038, 299] on div at bounding box center [969, 307] width 216 height 480
click at [946, 345] on div at bounding box center [969, 307] width 216 height 480
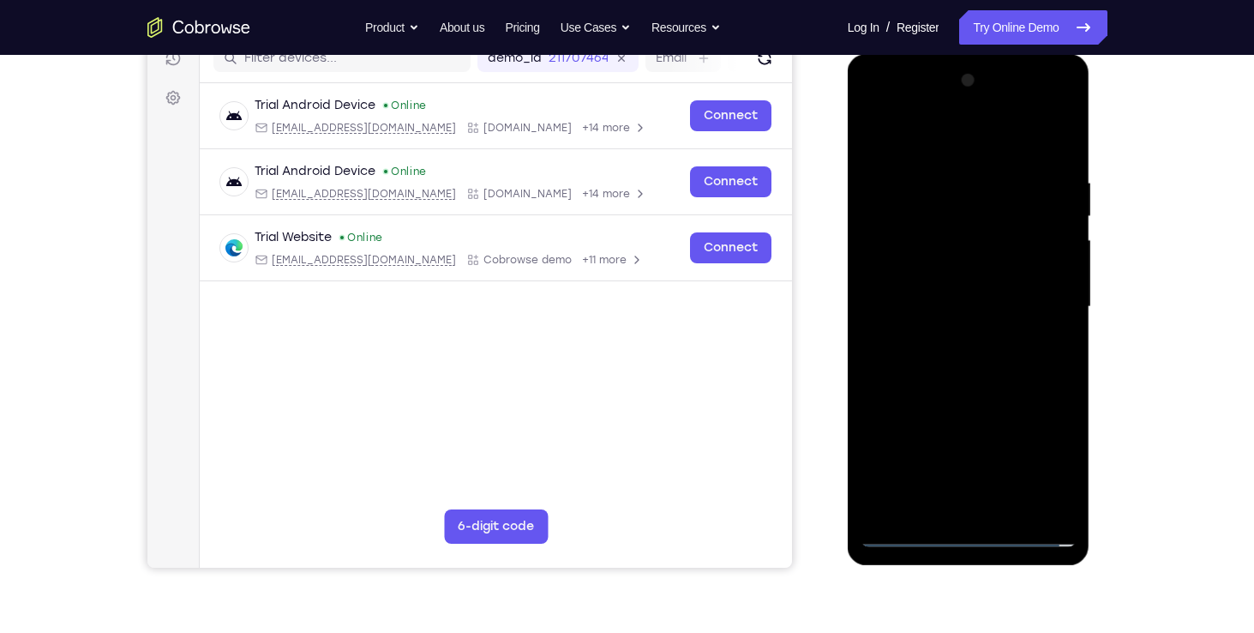
click at [980, 299] on div at bounding box center [969, 307] width 216 height 480
click at [982, 327] on div at bounding box center [969, 307] width 216 height 480
click at [964, 231] on div at bounding box center [969, 307] width 216 height 480
click at [987, 255] on div at bounding box center [969, 307] width 216 height 480
click at [942, 223] on div at bounding box center [969, 307] width 216 height 480
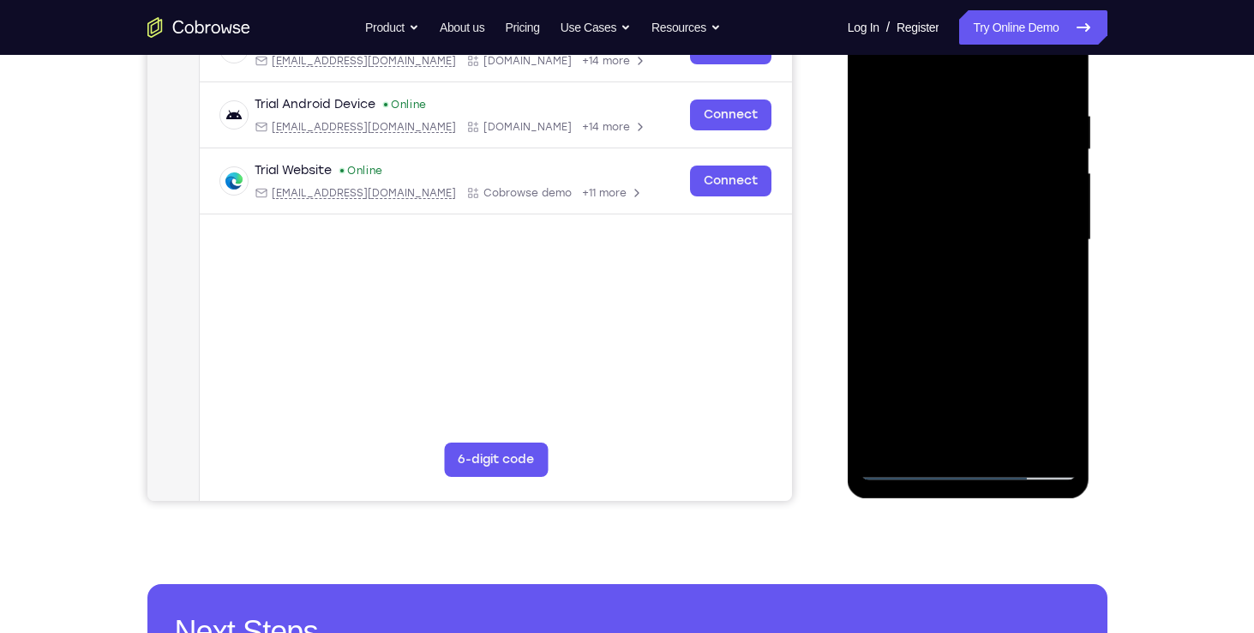
scroll to position [279, 0]
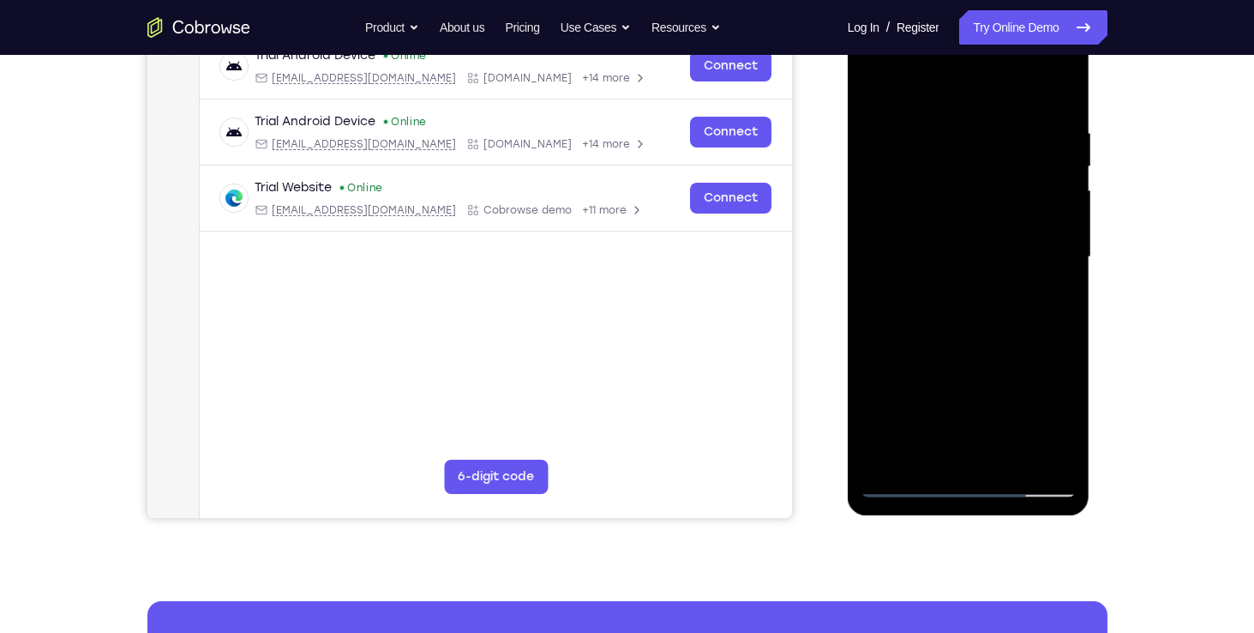
click at [1035, 243] on div at bounding box center [969, 257] width 216 height 480
click at [1061, 106] on div at bounding box center [969, 257] width 216 height 480
drag, startPoint x: 1062, startPoint y: 125, endPoint x: 939, endPoint y: 124, distance: 123.4
click at [939, 124] on div at bounding box center [969, 257] width 216 height 480
drag, startPoint x: 1018, startPoint y: 130, endPoint x: 910, endPoint y: 136, distance: 108.2
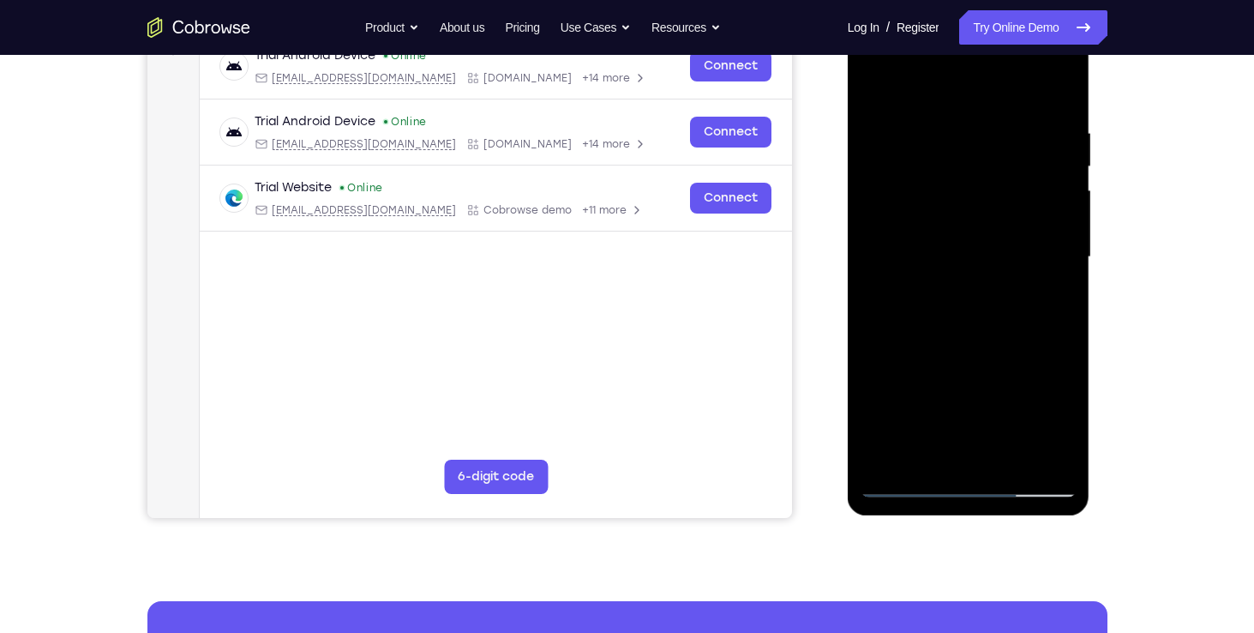
click at [910, 136] on div at bounding box center [969, 257] width 216 height 480
click at [887, 121] on div at bounding box center [969, 257] width 216 height 480
click at [1054, 93] on div at bounding box center [969, 257] width 216 height 480
drag, startPoint x: 1053, startPoint y: 129, endPoint x: 957, endPoint y: 128, distance: 96.9
click at [957, 128] on div at bounding box center [969, 257] width 216 height 480
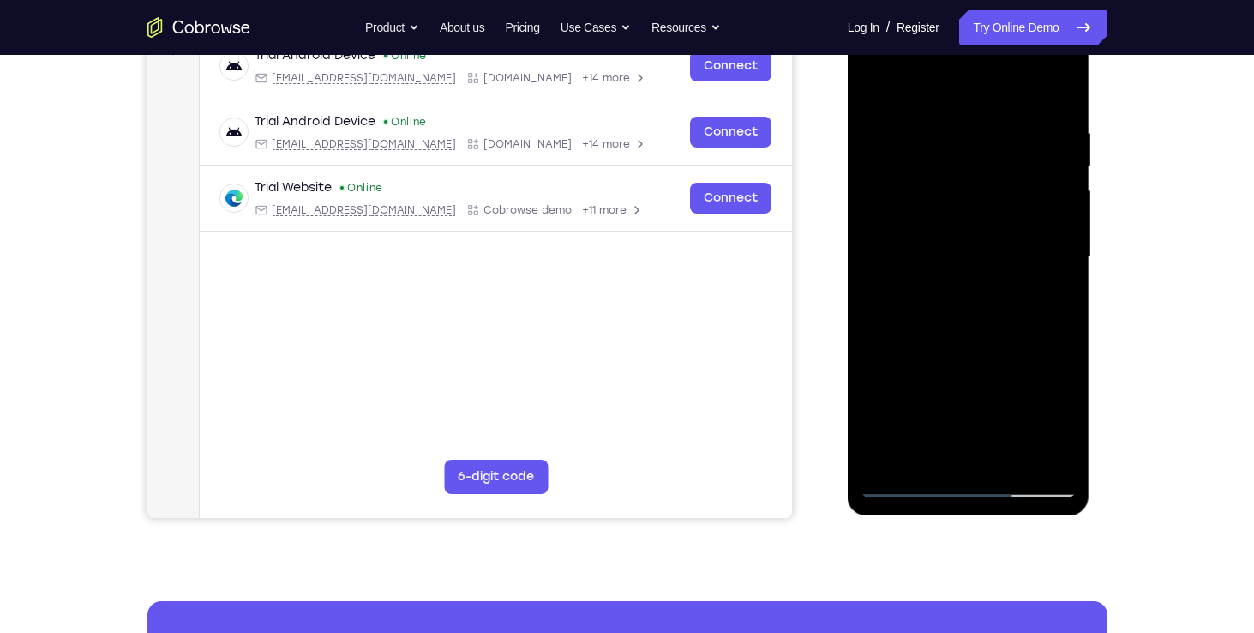
drag, startPoint x: 1047, startPoint y: 119, endPoint x: 900, endPoint y: 115, distance: 146.6
click at [900, 115] on div at bounding box center [969, 257] width 216 height 480
drag, startPoint x: 1047, startPoint y: 139, endPoint x: 892, endPoint y: 129, distance: 155.5
click at [892, 129] on div at bounding box center [969, 257] width 216 height 480
drag, startPoint x: 1012, startPoint y: 122, endPoint x: 826, endPoint y: 114, distance: 186.2
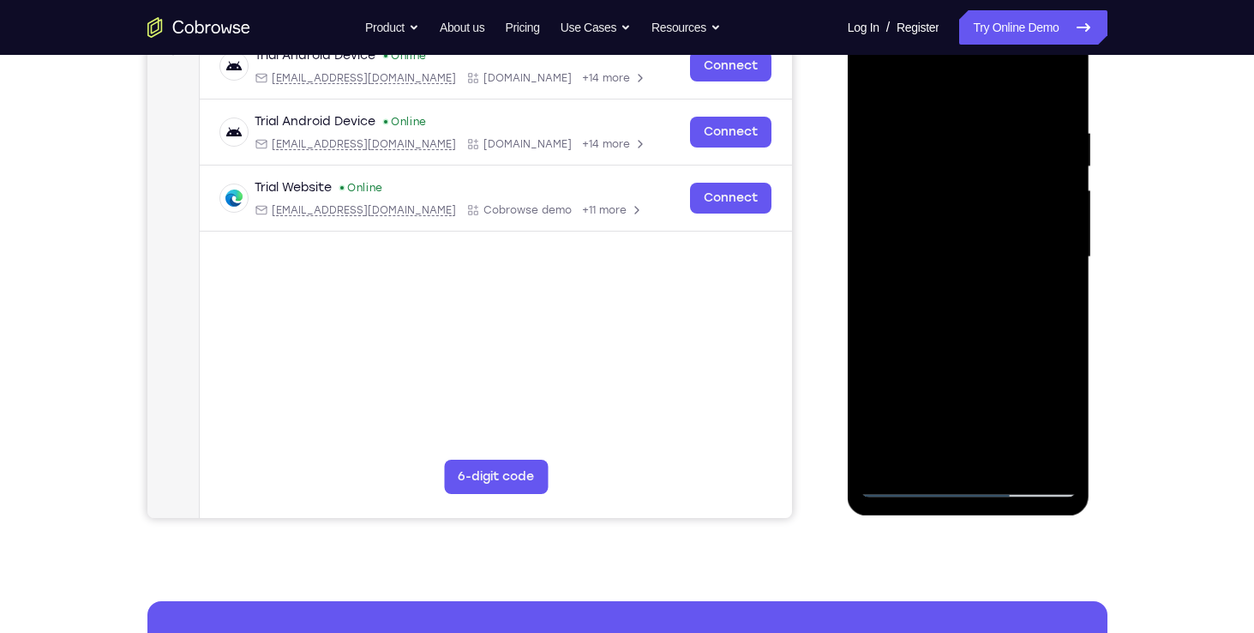
click at [848, 114] on html "Online web based iOS Simulators and Android Emulators. Run iPhone, iPad, Mobile…" at bounding box center [970, 261] width 244 height 514
drag, startPoint x: 1009, startPoint y: 121, endPoint x: 944, endPoint y: 130, distance: 65.8
click at [944, 130] on div at bounding box center [969, 257] width 216 height 480
drag, startPoint x: 1035, startPoint y: 121, endPoint x: 825, endPoint y: 117, distance: 209.2
click at [848, 117] on html "Online web based iOS Simulators and Android Emulators. Run iPhone, iPad, Mobile…" at bounding box center [970, 261] width 244 height 514
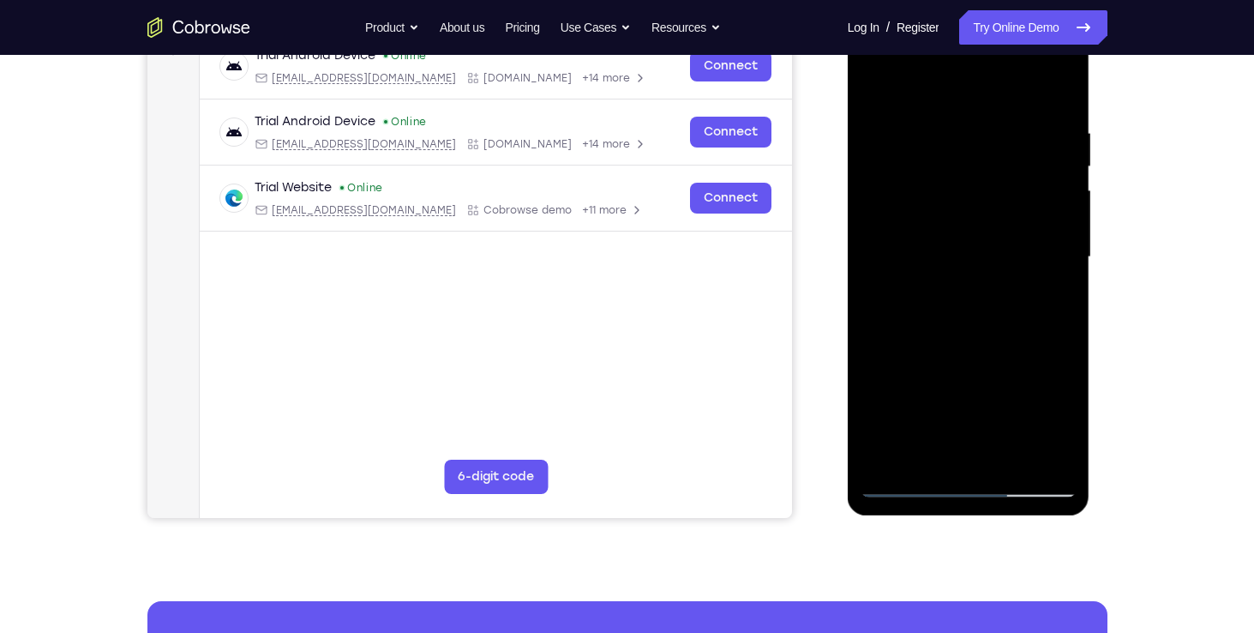
drag, startPoint x: 969, startPoint y: 126, endPoint x: 810, endPoint y: 145, distance: 159.7
click at [848, 145] on html "Online web based iOS Simulators and Android Emulators. Run iPhone, iPad, Mobile…" at bounding box center [970, 261] width 244 height 514
drag, startPoint x: 974, startPoint y: 135, endPoint x: 874, endPoint y: 136, distance: 99.4
click at [874, 136] on div at bounding box center [969, 257] width 216 height 480
drag, startPoint x: 1026, startPoint y: 122, endPoint x: 750, endPoint y: 141, distance: 276.7
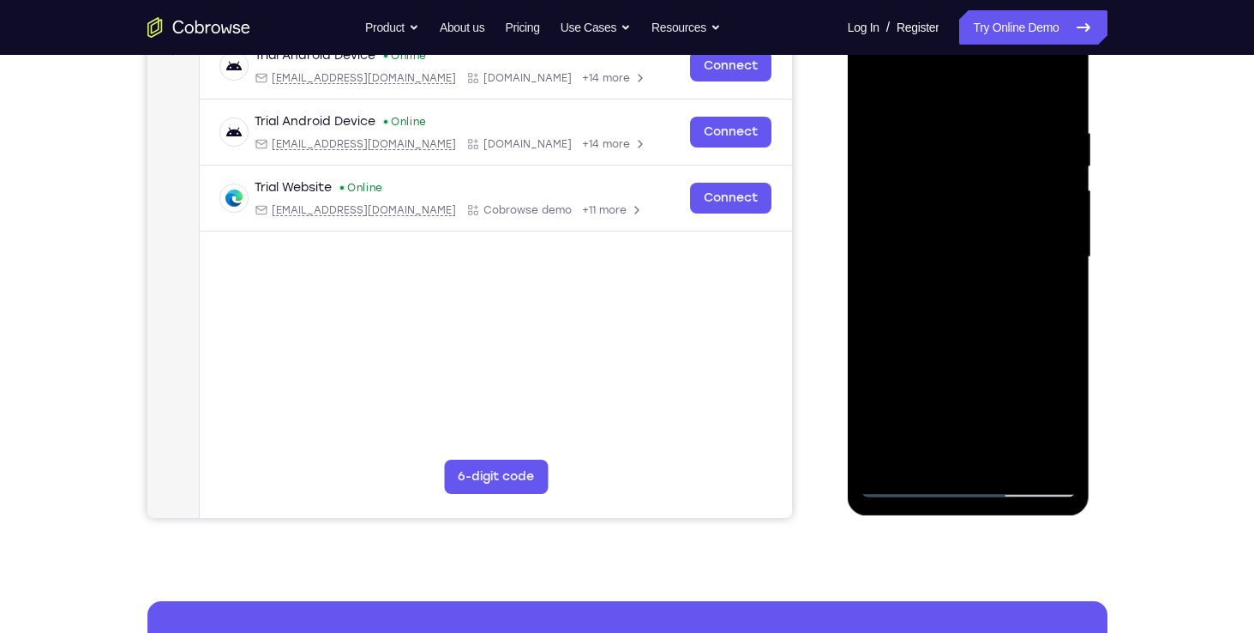
click at [848, 141] on html "Online web based iOS Simulators and Android Emulators. Run iPhone, iPad, Mobile…" at bounding box center [970, 261] width 244 height 514
drag, startPoint x: 995, startPoint y: 126, endPoint x: 811, endPoint y: 130, distance: 184.3
click at [848, 130] on html "Online web based iOS Simulators and Android Emulators. Run iPhone, iPad, Mobile…" at bounding box center [970, 261] width 244 height 514
drag, startPoint x: 1002, startPoint y: 117, endPoint x: 851, endPoint y: 122, distance: 151.0
click at [851, 122] on div at bounding box center [969, 259] width 243 height 511
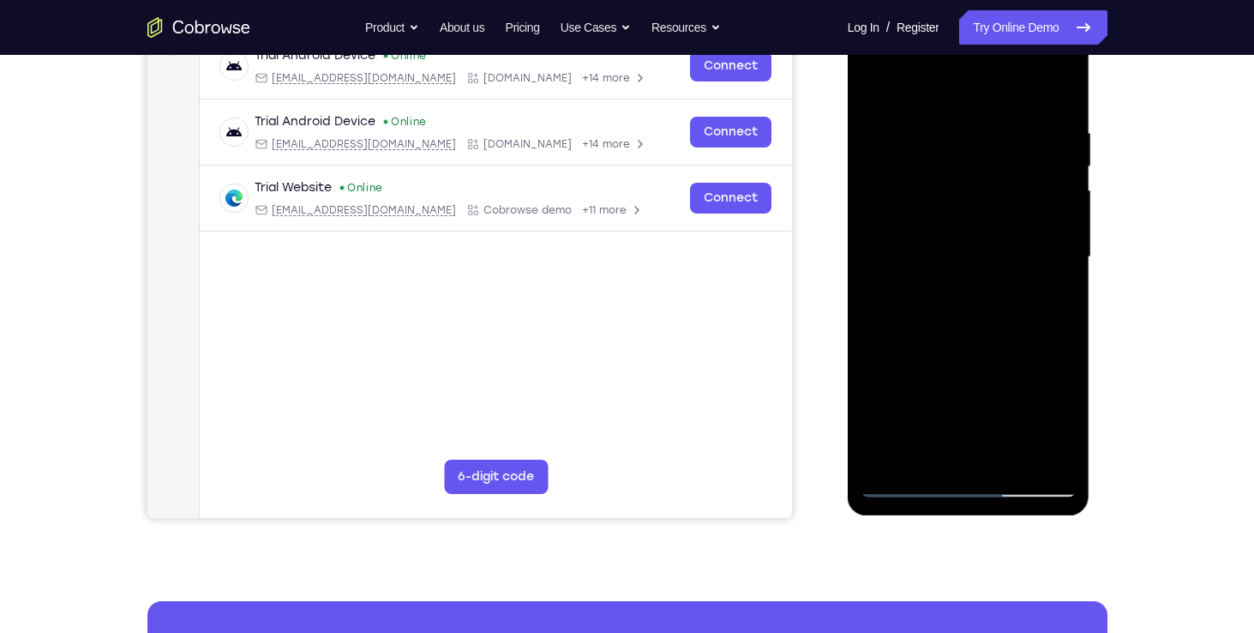
drag, startPoint x: 1033, startPoint y: 130, endPoint x: 873, endPoint y: 143, distance: 160.0
click at [873, 143] on div at bounding box center [969, 257] width 216 height 480
drag, startPoint x: 1042, startPoint y: 130, endPoint x: 857, endPoint y: 116, distance: 185.7
click at [857, 116] on div at bounding box center [969, 259] width 243 height 511
drag, startPoint x: 1042, startPoint y: 128, endPoint x: 813, endPoint y: 129, distance: 229.7
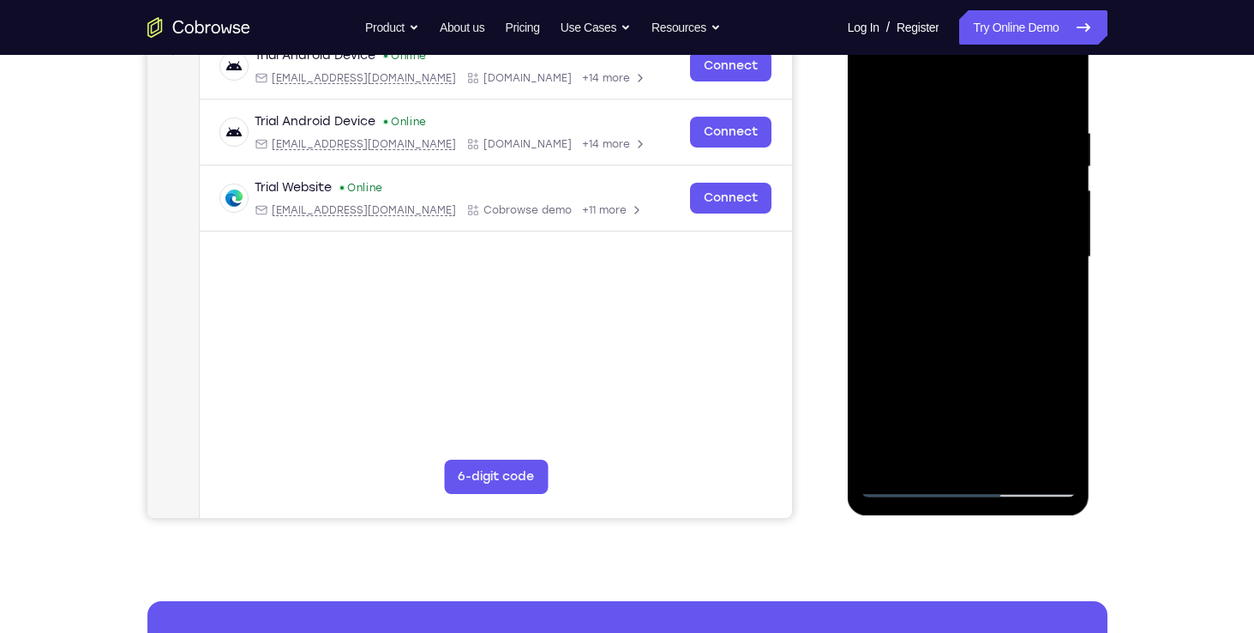
click at [848, 129] on html "Online web based iOS Simulators and Android Emulators. Run iPhone, iPad, Mobile…" at bounding box center [970, 261] width 244 height 514
click at [1020, 453] on div at bounding box center [969, 257] width 216 height 480
click at [990, 344] on div at bounding box center [969, 257] width 216 height 480
click at [944, 267] on div at bounding box center [969, 257] width 216 height 480
click at [1017, 323] on div at bounding box center [969, 257] width 216 height 480
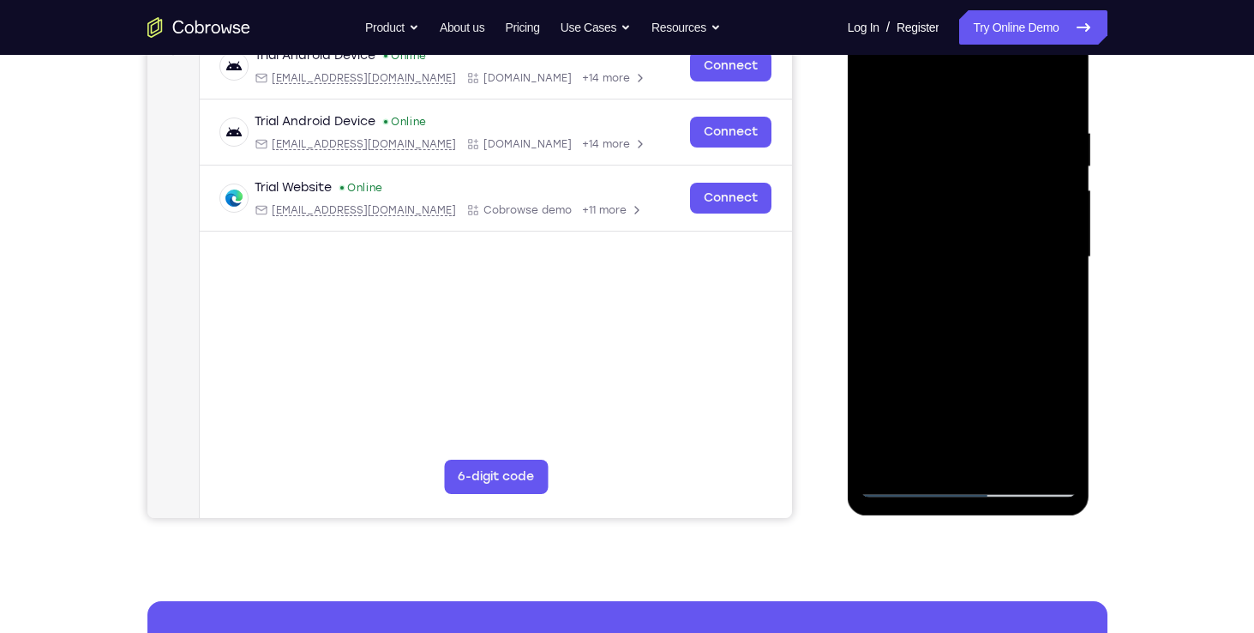
click at [879, 84] on div at bounding box center [969, 257] width 216 height 480
click at [1007, 453] on div at bounding box center [969, 257] width 216 height 480
click at [951, 280] on div at bounding box center [969, 257] width 216 height 480
click at [1025, 393] on div at bounding box center [969, 257] width 216 height 480
click at [875, 82] on div at bounding box center [969, 257] width 216 height 480
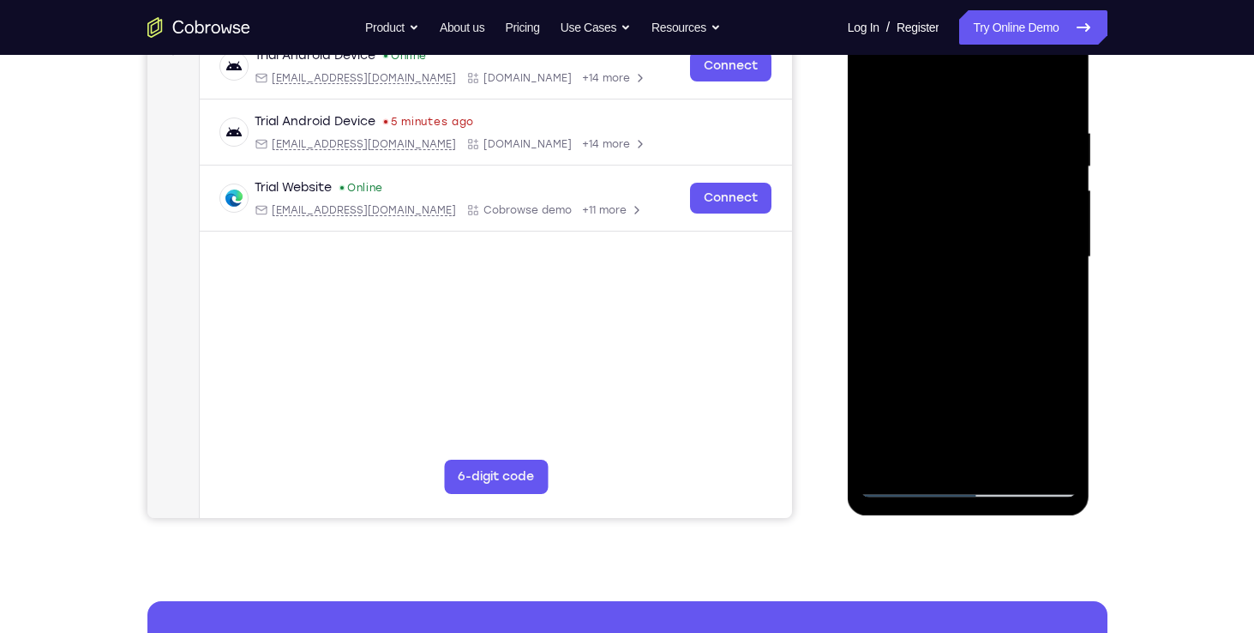
click at [1015, 455] on div at bounding box center [969, 257] width 216 height 480
click at [960, 274] on div at bounding box center [969, 257] width 216 height 480
click at [1033, 315] on div at bounding box center [969, 257] width 216 height 480
click at [953, 294] on div at bounding box center [969, 257] width 216 height 480
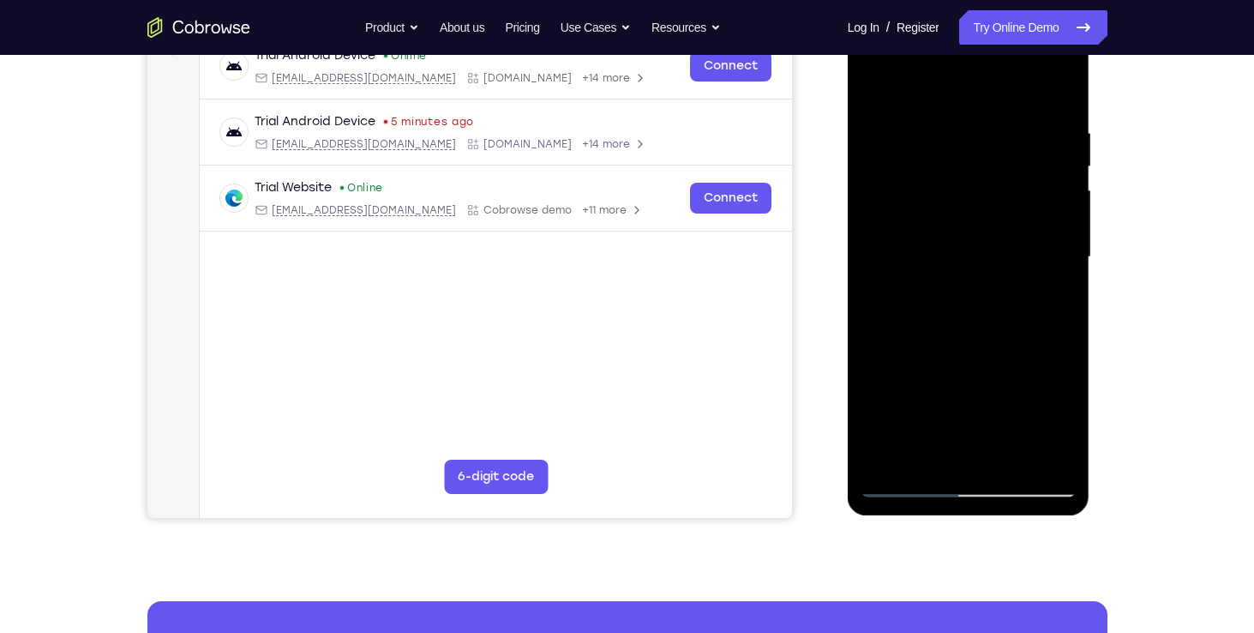
click at [873, 83] on div at bounding box center [969, 257] width 216 height 480
click at [879, 84] on div at bounding box center [969, 257] width 216 height 480
drag, startPoint x: 996, startPoint y: 118, endPoint x: 903, endPoint y: 121, distance: 93.5
click at [903, 121] on div at bounding box center [969, 257] width 216 height 480
drag, startPoint x: 1008, startPoint y: 117, endPoint x: 979, endPoint y: 117, distance: 29.1
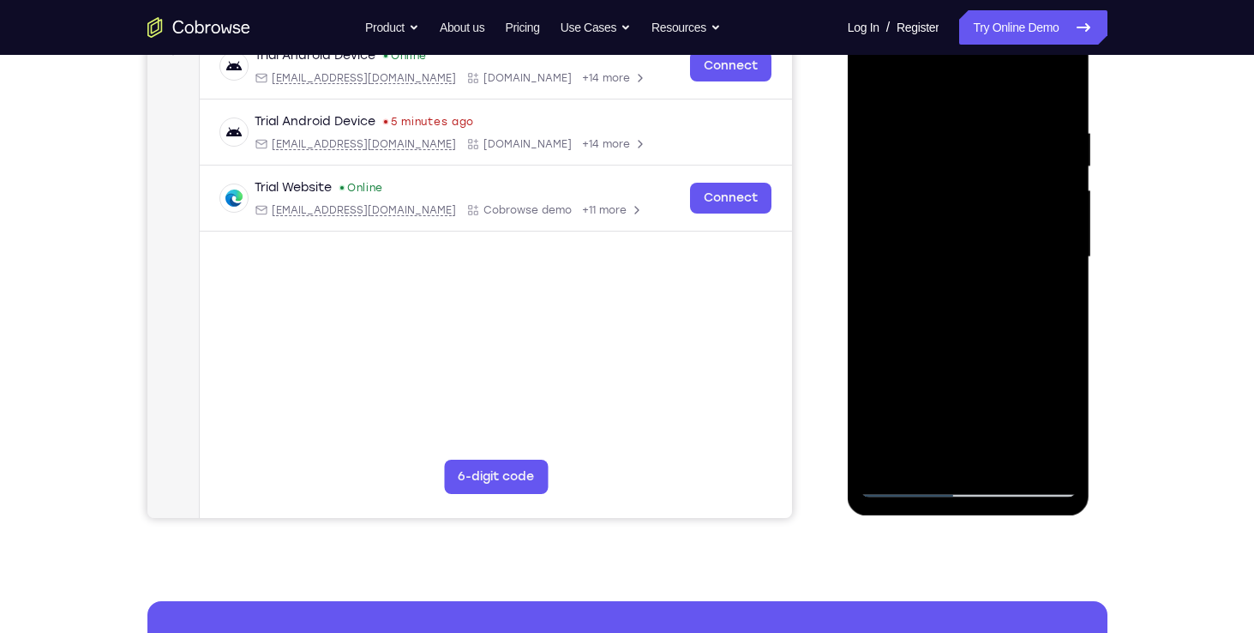
click at [979, 117] on div at bounding box center [969, 257] width 216 height 480
click at [878, 114] on div at bounding box center [969, 257] width 216 height 480
click at [1059, 92] on div at bounding box center [969, 257] width 216 height 480
click at [931, 122] on div at bounding box center [969, 257] width 216 height 480
click at [1044, 152] on div at bounding box center [969, 257] width 216 height 480
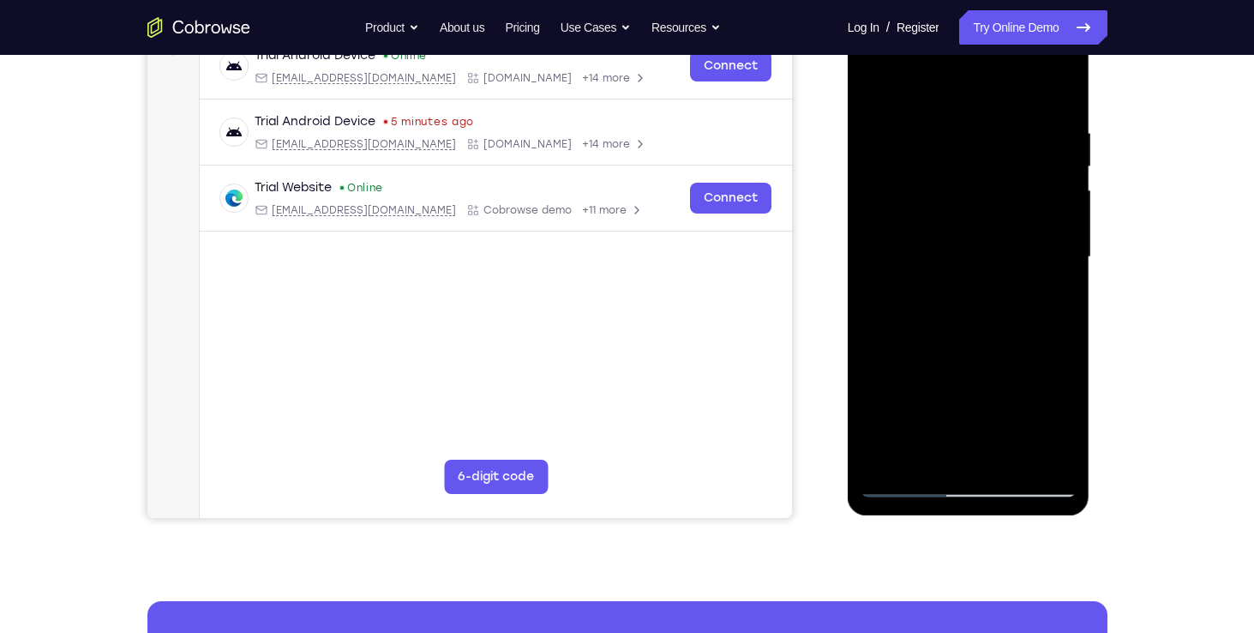
click at [1023, 164] on div at bounding box center [969, 257] width 216 height 480
click at [1041, 126] on div at bounding box center [969, 257] width 216 height 480
click at [1056, 99] on div at bounding box center [969, 257] width 216 height 480
click at [951, 127] on div at bounding box center [969, 257] width 216 height 480
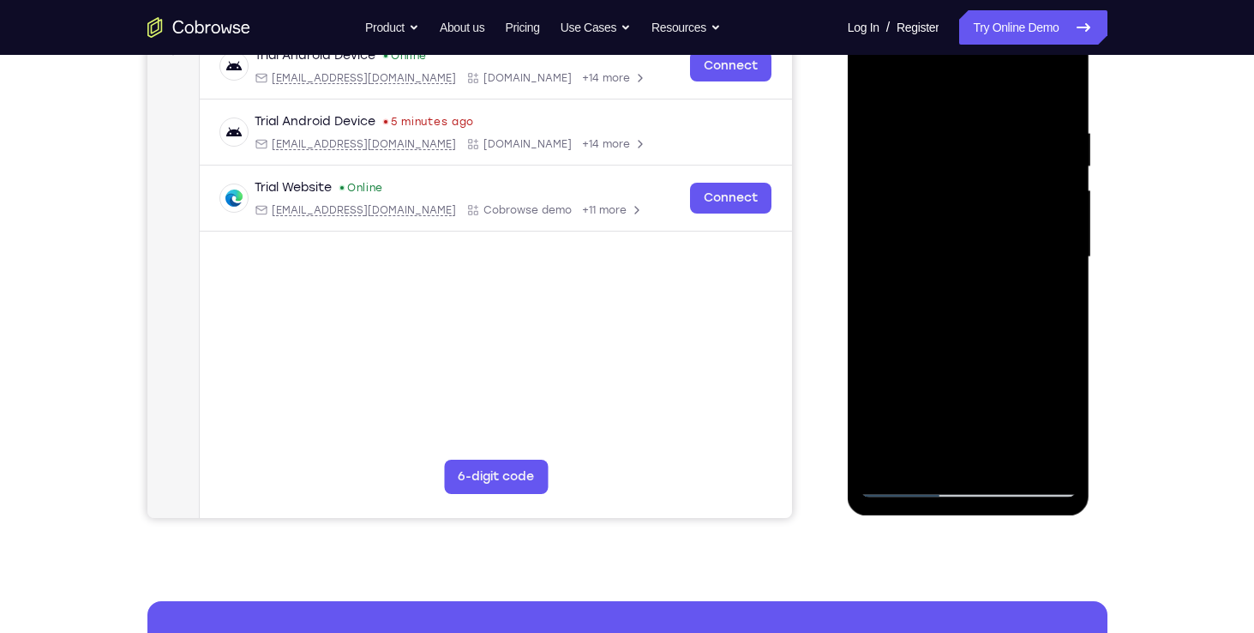
click at [1063, 133] on div at bounding box center [969, 257] width 216 height 480
click at [879, 197] on div at bounding box center [969, 257] width 216 height 480
click at [1055, 91] on div at bounding box center [969, 257] width 216 height 480
drag, startPoint x: 925, startPoint y: 130, endPoint x: 1072, endPoint y: 116, distance: 148.2
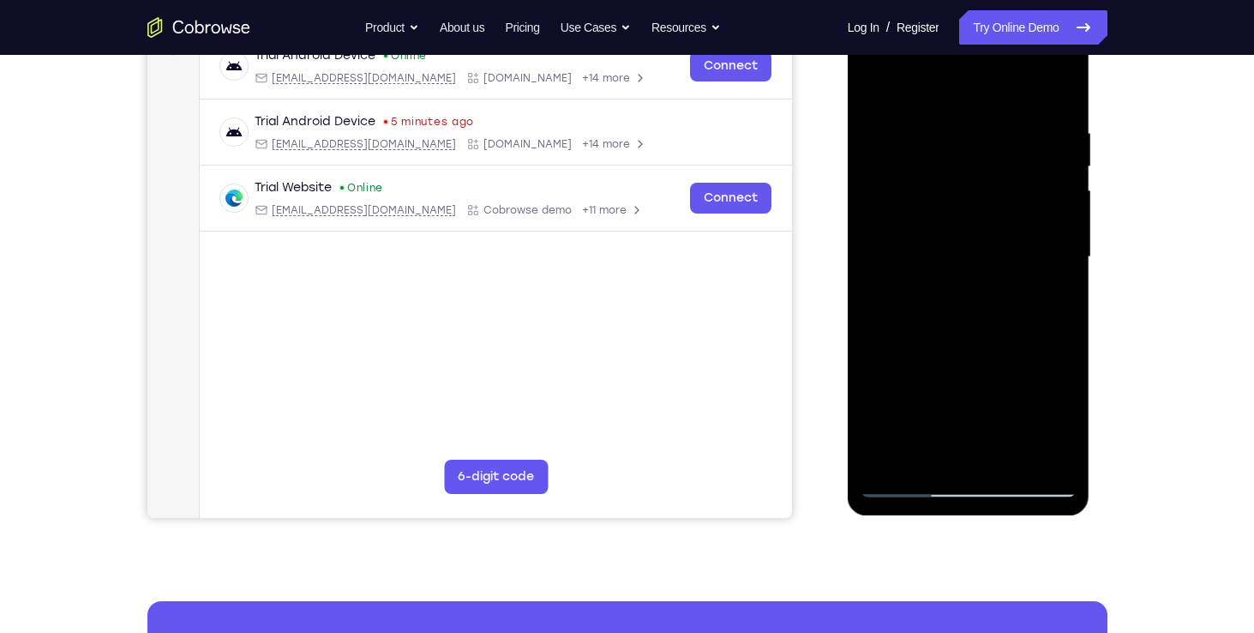
click at [1072, 116] on div at bounding box center [969, 257] width 216 height 480
drag, startPoint x: 906, startPoint y: 121, endPoint x: 1008, endPoint y: 110, distance: 102.6
click at [1008, 110] on div at bounding box center [969, 257] width 216 height 480
drag, startPoint x: 959, startPoint y: 317, endPoint x: 963, endPoint y: 177, distance: 139.8
click at [963, 177] on div at bounding box center [969, 257] width 216 height 480
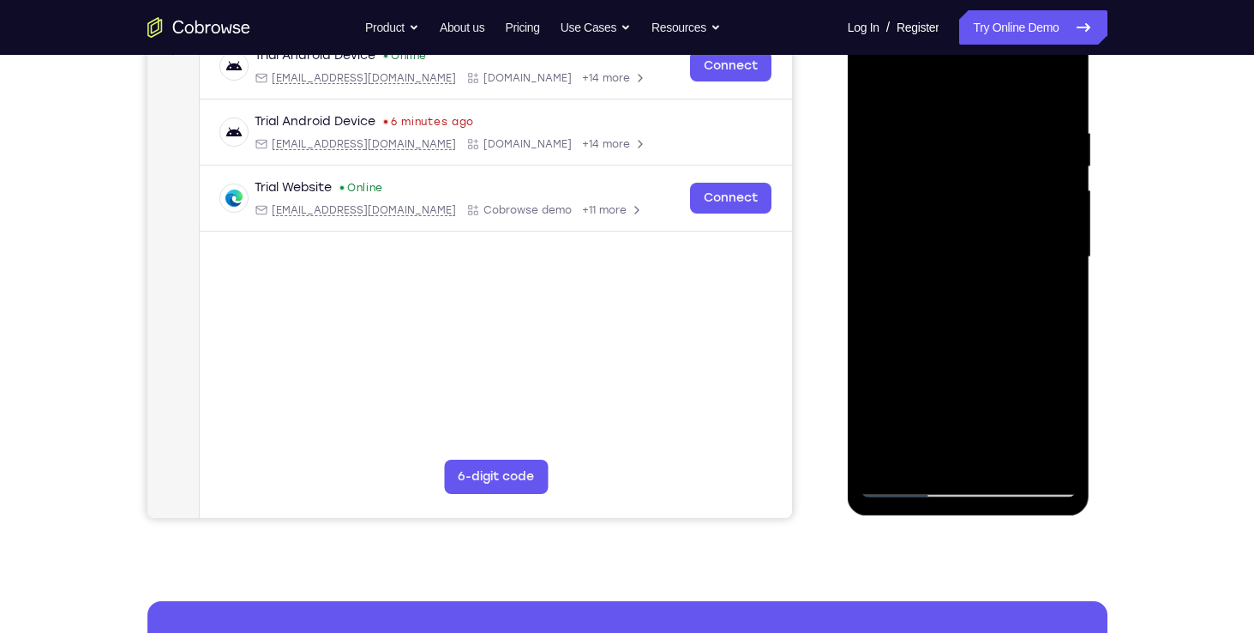
drag, startPoint x: 978, startPoint y: 339, endPoint x: 993, endPoint y: 165, distance: 173.8
click at [993, 165] on div at bounding box center [969, 257] width 216 height 480
drag, startPoint x: 981, startPoint y: 351, endPoint x: 980, endPoint y: 201, distance: 150.9
click at [980, 201] on div at bounding box center [969, 257] width 216 height 480
drag, startPoint x: 1005, startPoint y: 157, endPoint x: 1019, endPoint y: 220, distance: 65.1
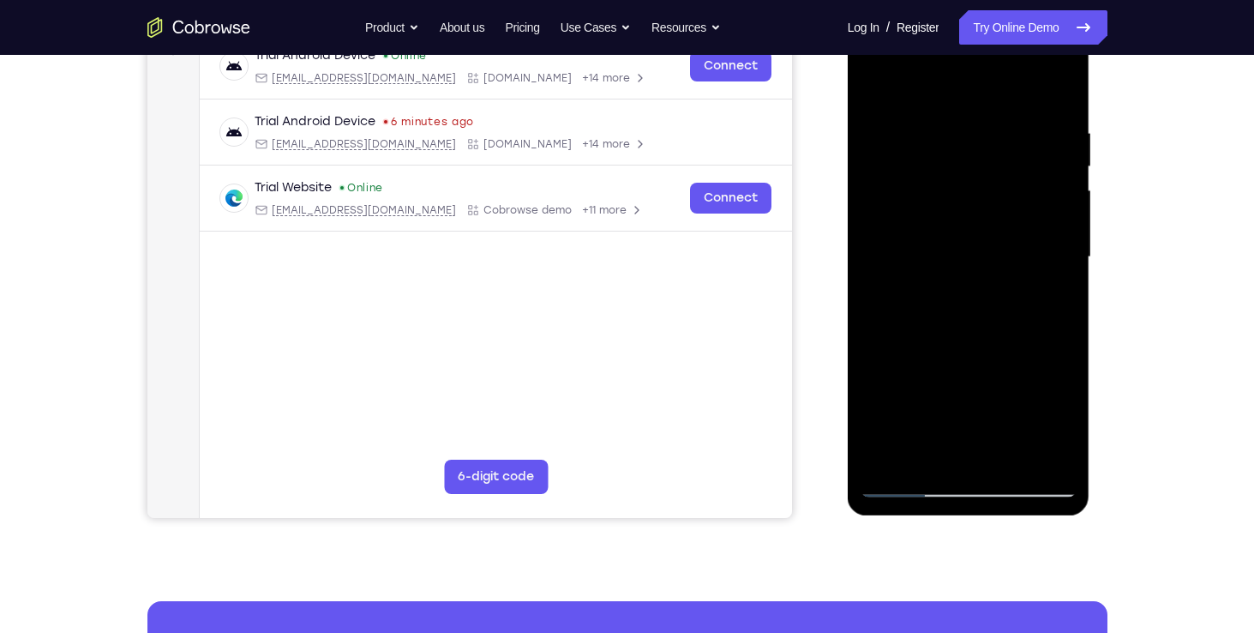
click at [1019, 220] on div at bounding box center [969, 257] width 216 height 480
drag, startPoint x: 1032, startPoint y: 154, endPoint x: 1044, endPoint y: 249, distance: 95.9
click at [1044, 249] on div at bounding box center [969, 257] width 216 height 480
drag, startPoint x: 1017, startPoint y: 150, endPoint x: 1048, endPoint y: 396, distance: 248.0
click at [1048, 396] on div at bounding box center [969, 257] width 216 height 480
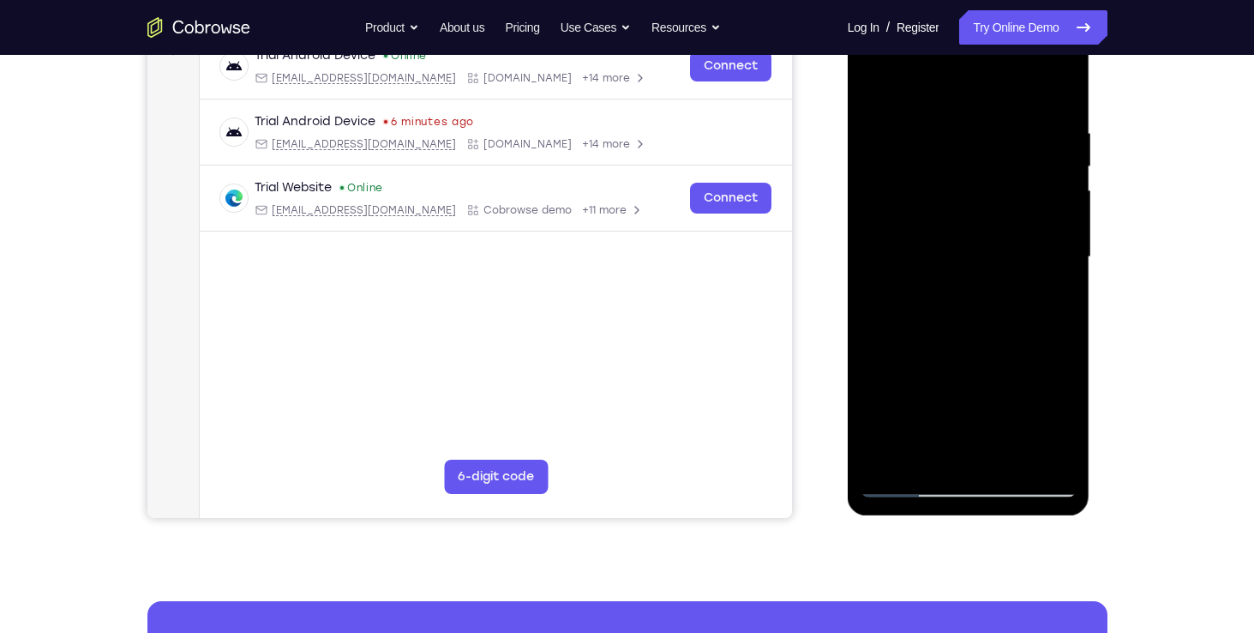
drag, startPoint x: 1013, startPoint y: 180, endPoint x: 1057, endPoint y: 531, distance: 354.2
click at [1057, 519] on html "Online web based iOS Simulators and Android Emulators. Run iPhone, iPad, Mobile…" at bounding box center [970, 261] width 244 height 514
drag, startPoint x: 1002, startPoint y: 171, endPoint x: 1030, endPoint y: 521, distance: 350.9
click at [1030, 519] on html "Online web based iOS Simulators and Android Emulators. Run iPhone, iPad, Mobile…" at bounding box center [970, 261] width 244 height 514
click at [999, 119] on div at bounding box center [969, 257] width 216 height 480
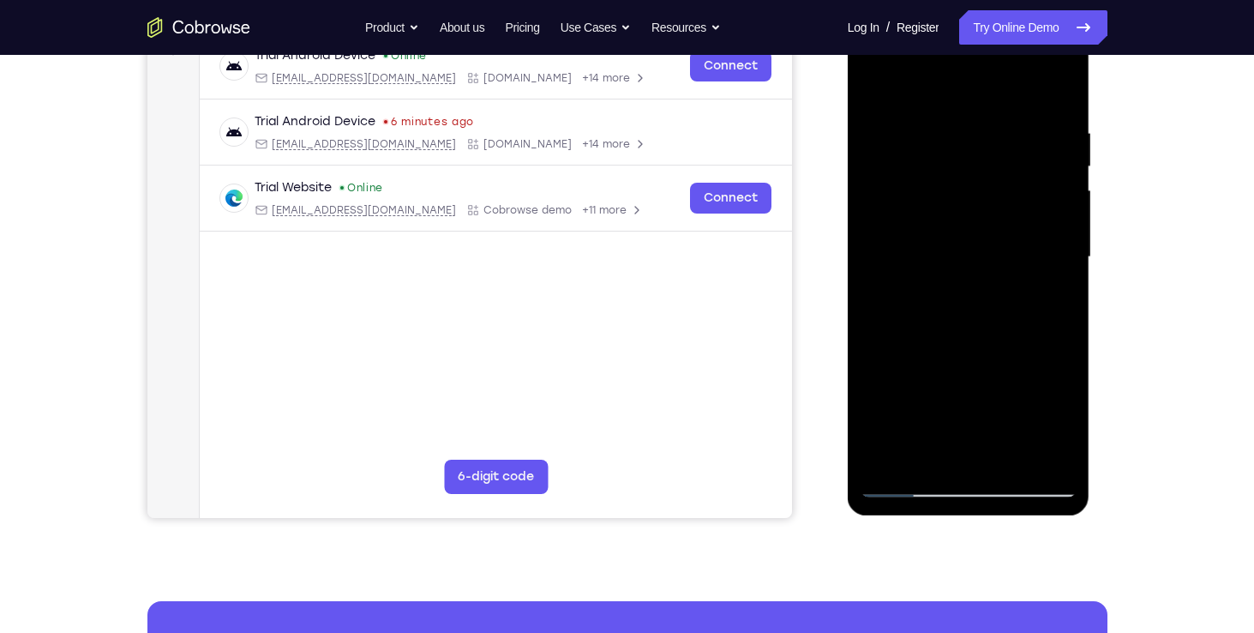
click at [1039, 199] on div at bounding box center [969, 257] width 216 height 480
click at [876, 309] on div at bounding box center [969, 257] width 216 height 480
click at [1059, 86] on div at bounding box center [969, 257] width 216 height 480
click at [943, 117] on div at bounding box center [969, 257] width 216 height 480
click at [1065, 115] on div at bounding box center [969, 257] width 216 height 480
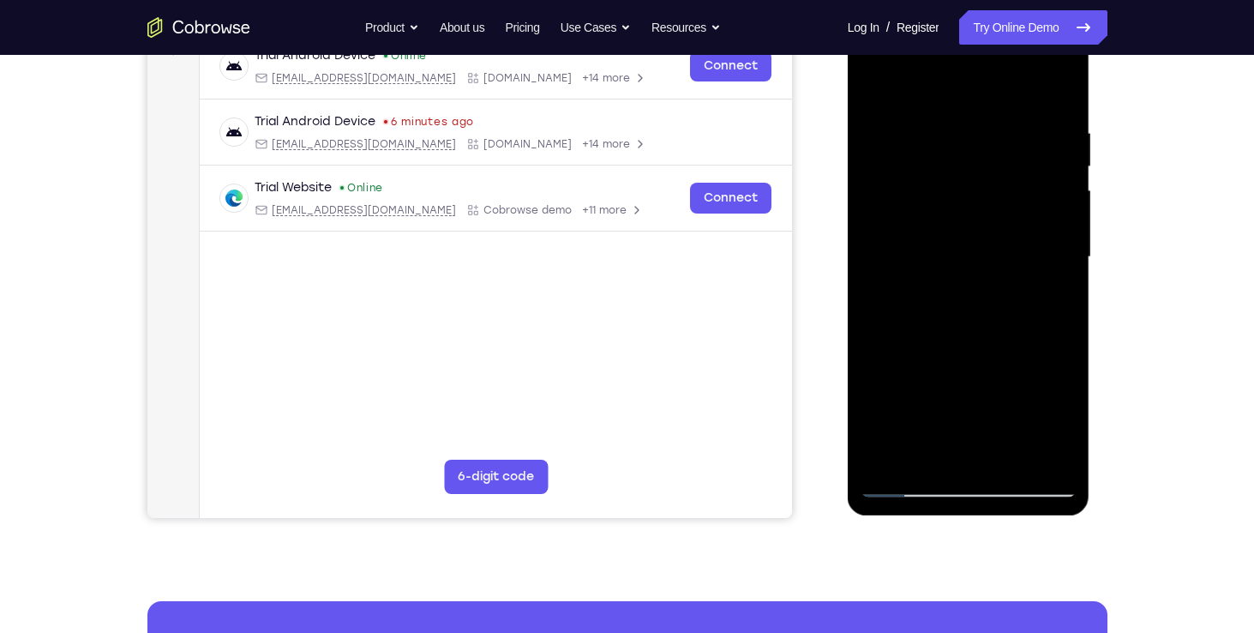
click at [1055, 86] on div at bounding box center [969, 257] width 216 height 480
drag, startPoint x: 1053, startPoint y: 105, endPoint x: 929, endPoint y: 103, distance: 124.3
click at [929, 103] on div at bounding box center [969, 257] width 216 height 480
drag, startPoint x: 1029, startPoint y: 121, endPoint x: 862, endPoint y: 123, distance: 167.2
click at [862, 123] on div at bounding box center [969, 257] width 216 height 480
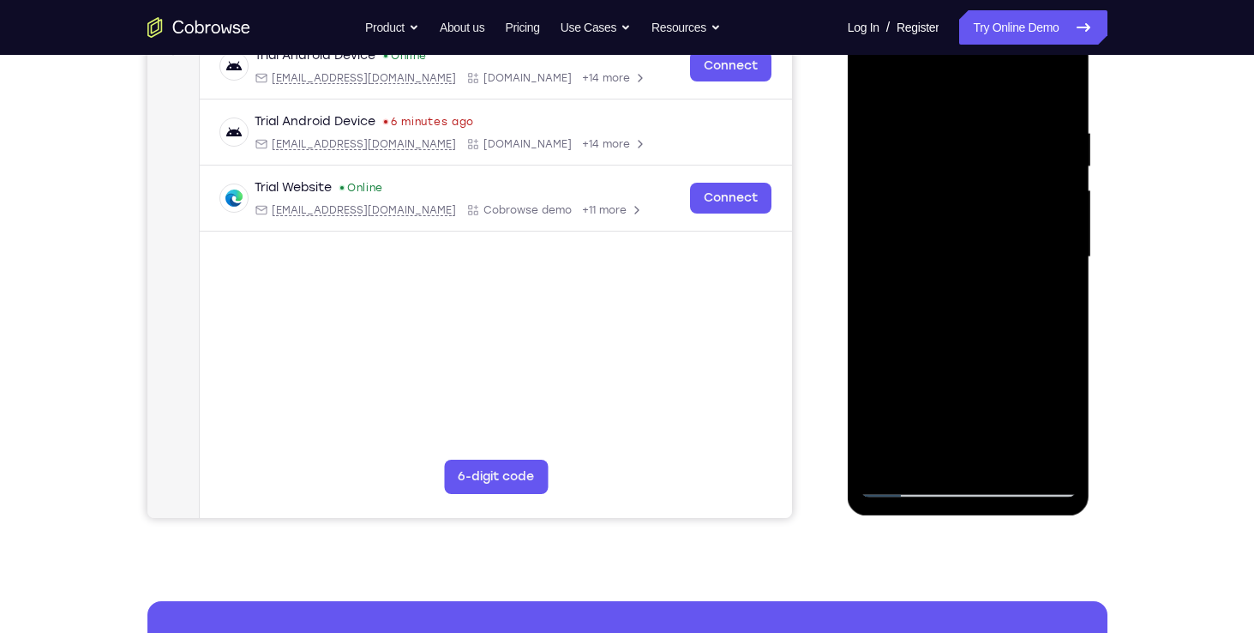
drag, startPoint x: 1020, startPoint y: 111, endPoint x: 871, endPoint y: 120, distance: 149.4
click at [871, 120] on div at bounding box center [969, 257] width 216 height 480
drag, startPoint x: 1036, startPoint y: 113, endPoint x: 865, endPoint y: 117, distance: 171.5
click at [865, 117] on div at bounding box center [969, 257] width 216 height 480
drag, startPoint x: 1029, startPoint y: 109, endPoint x: 879, endPoint y: 108, distance: 150.0
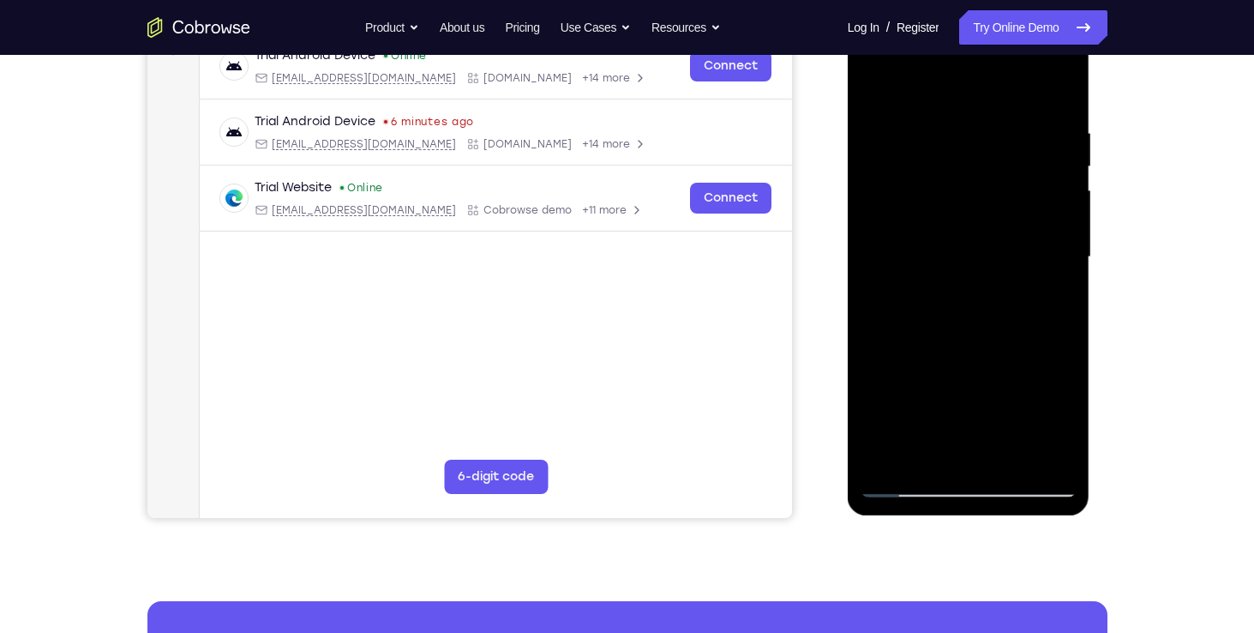
click at [879, 108] on div at bounding box center [969, 257] width 216 height 480
drag, startPoint x: 912, startPoint y: 109, endPoint x: 1022, endPoint y: 99, distance: 110.2
click at [1022, 99] on div at bounding box center [969, 257] width 216 height 480
click at [906, 123] on div at bounding box center [969, 257] width 216 height 480
click at [1059, 90] on div at bounding box center [969, 257] width 216 height 480
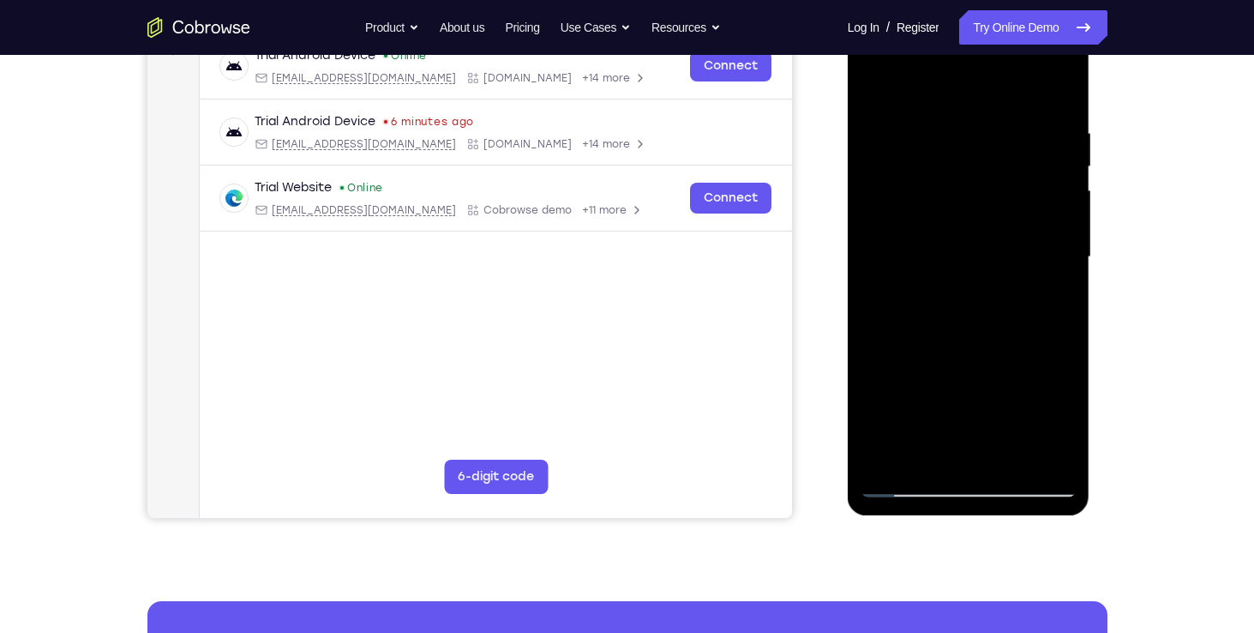
drag, startPoint x: 1053, startPoint y: 126, endPoint x: 848, endPoint y: 123, distance: 205.7
click at [848, 123] on div at bounding box center [969, 259] width 243 height 511
drag, startPoint x: 1022, startPoint y: 110, endPoint x: 811, endPoint y: 127, distance: 211.6
click at [848, 127] on html "Online web based iOS Simulators and Android Emulators. Run iPhone, iPad, Mobile…" at bounding box center [970, 261] width 244 height 514
drag, startPoint x: 981, startPoint y: 120, endPoint x: 813, endPoint y: 138, distance: 169.0
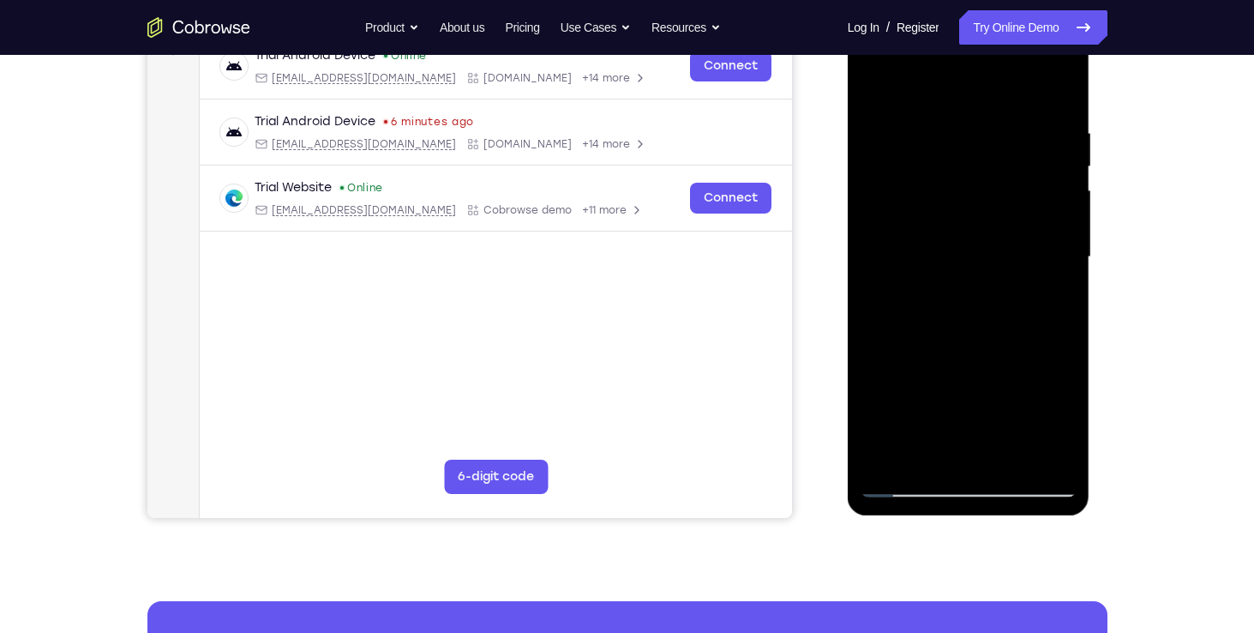
click at [848, 138] on html "Online web based iOS Simulators and Android Emulators. Run iPhone, iPad, Mobile…" at bounding box center [970, 261] width 244 height 514
drag, startPoint x: 981, startPoint y: 117, endPoint x: 753, endPoint y: 135, distance: 229.5
click at [848, 135] on html "Online web based iOS Simulators and Android Emulators. Run iPhone, iPad, Mobile…" at bounding box center [970, 261] width 244 height 514
drag, startPoint x: 994, startPoint y: 129, endPoint x: 789, endPoint y: 130, distance: 205.7
click at [848, 130] on html "Online web based iOS Simulators and Android Emulators. Run iPhone, iPad, Mobile…" at bounding box center [970, 261] width 244 height 514
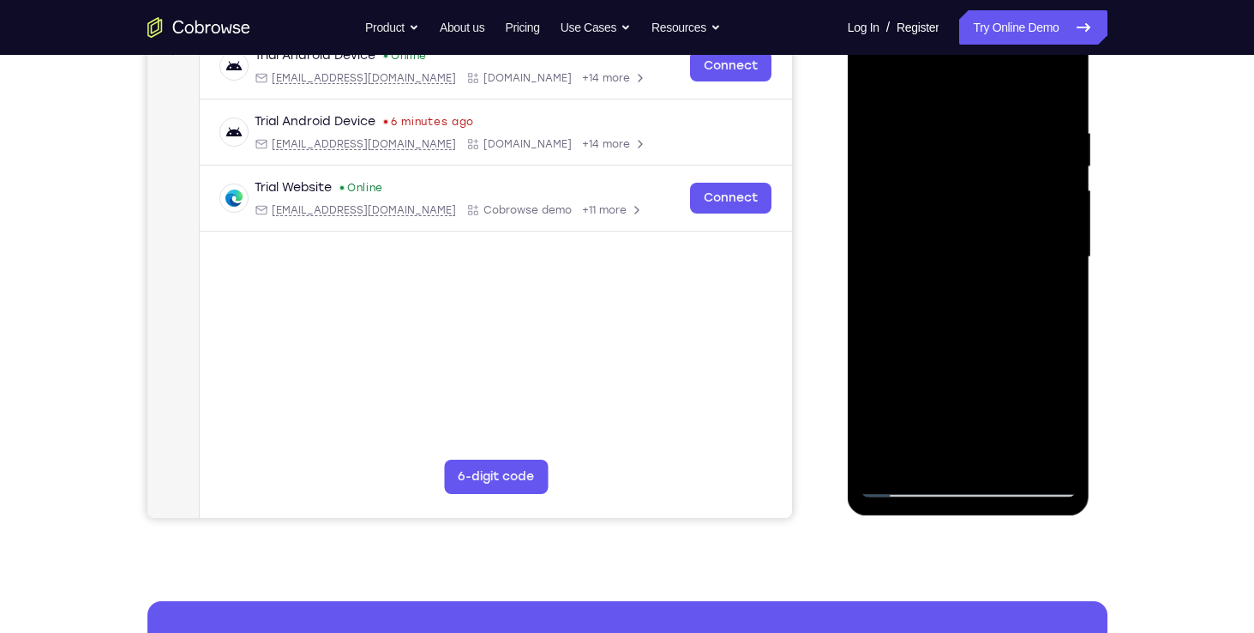
drag, startPoint x: 1024, startPoint y: 129, endPoint x: 777, endPoint y: 143, distance: 247.3
click at [848, 143] on html "Online web based iOS Simulators and Android Emulators. Run iPhone, iPad, Mobile…" at bounding box center [970, 261] width 244 height 514
drag, startPoint x: 1001, startPoint y: 119, endPoint x: 825, endPoint y: 111, distance: 175.9
click at [848, 111] on html "Online web based iOS Simulators and Android Emulators. Run iPhone, iPad, Mobile…" at bounding box center [970, 261] width 244 height 514
drag, startPoint x: 1031, startPoint y: 111, endPoint x: 868, endPoint y: 116, distance: 162.9
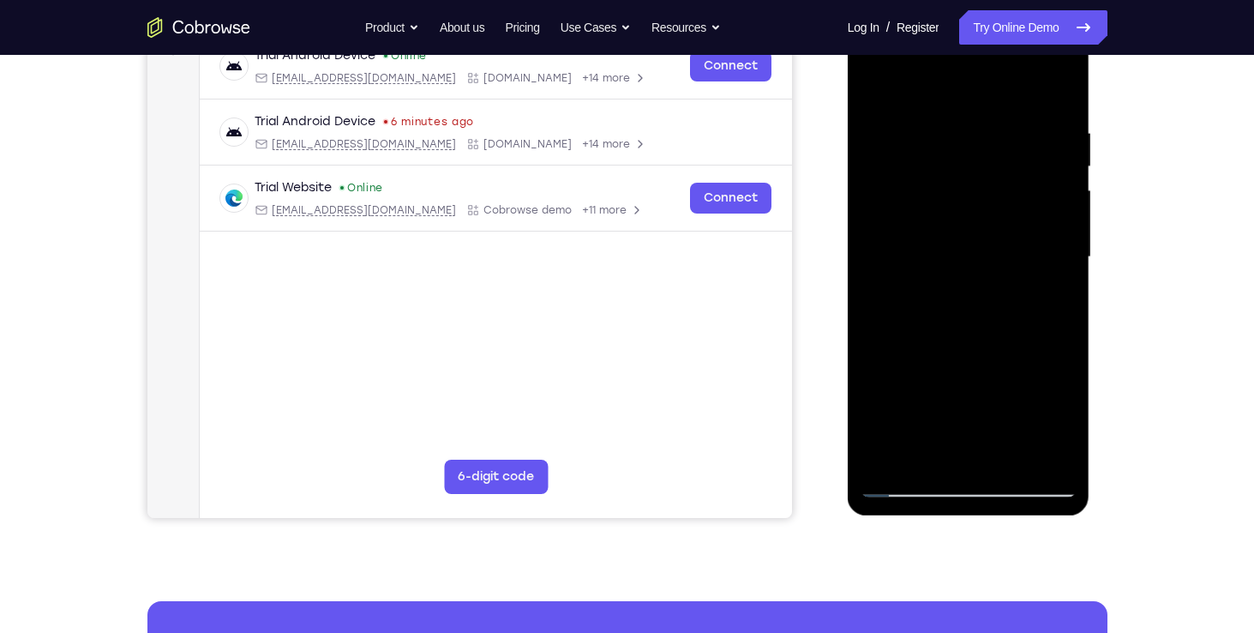
click at [868, 116] on div at bounding box center [969, 257] width 216 height 480
drag, startPoint x: 1065, startPoint y: 119, endPoint x: 837, endPoint y: 118, distance: 228.0
click at [848, 118] on html "Online web based iOS Simulators and Android Emulators. Run iPhone, iPad, Mobile…" at bounding box center [970, 261] width 244 height 514
drag, startPoint x: 1050, startPoint y: 129, endPoint x: 846, endPoint y: 119, distance: 204.3
click at [848, 119] on html "Online web based iOS Simulators and Android Emulators. Run iPhone, iPad, Mobile…" at bounding box center [970, 261] width 244 height 514
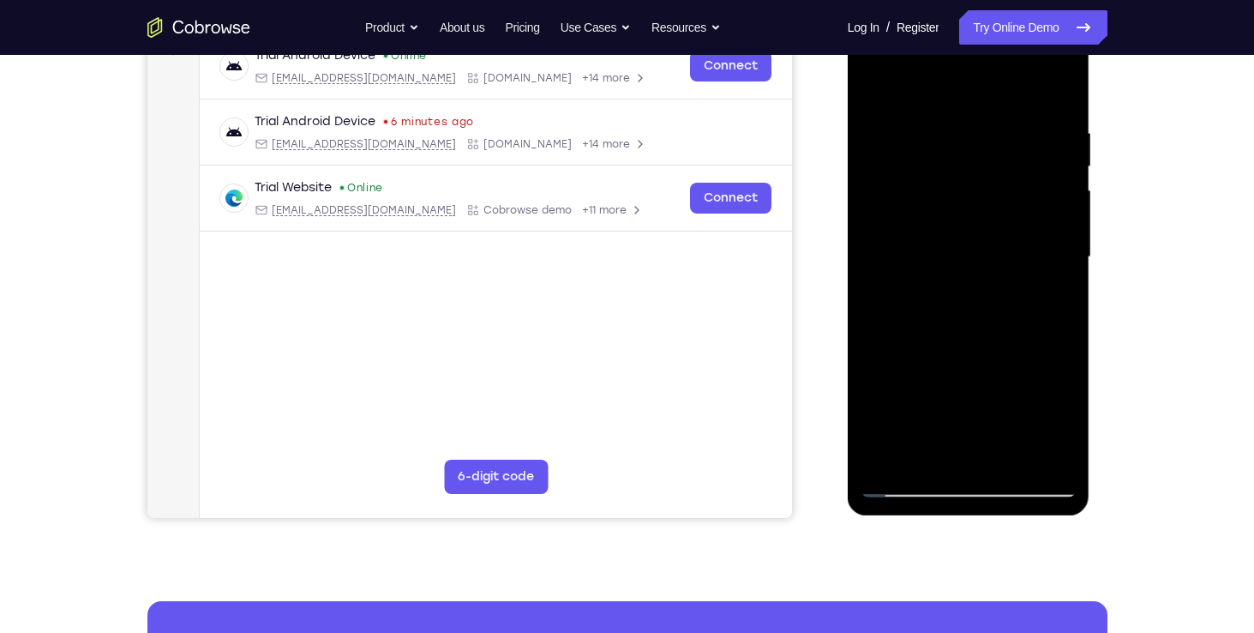
drag, startPoint x: 1025, startPoint y: 131, endPoint x: 850, endPoint y: 130, distance: 174.9
click at [850, 130] on div at bounding box center [969, 259] width 243 height 511
drag, startPoint x: 1028, startPoint y: 110, endPoint x: 814, endPoint y: 112, distance: 213.5
click at [848, 112] on html "Online web based iOS Simulators and Android Emulators. Run iPhone, iPad, Mobile…" at bounding box center [970, 261] width 244 height 514
drag, startPoint x: 1009, startPoint y: 124, endPoint x: 795, endPoint y: 124, distance: 213.4
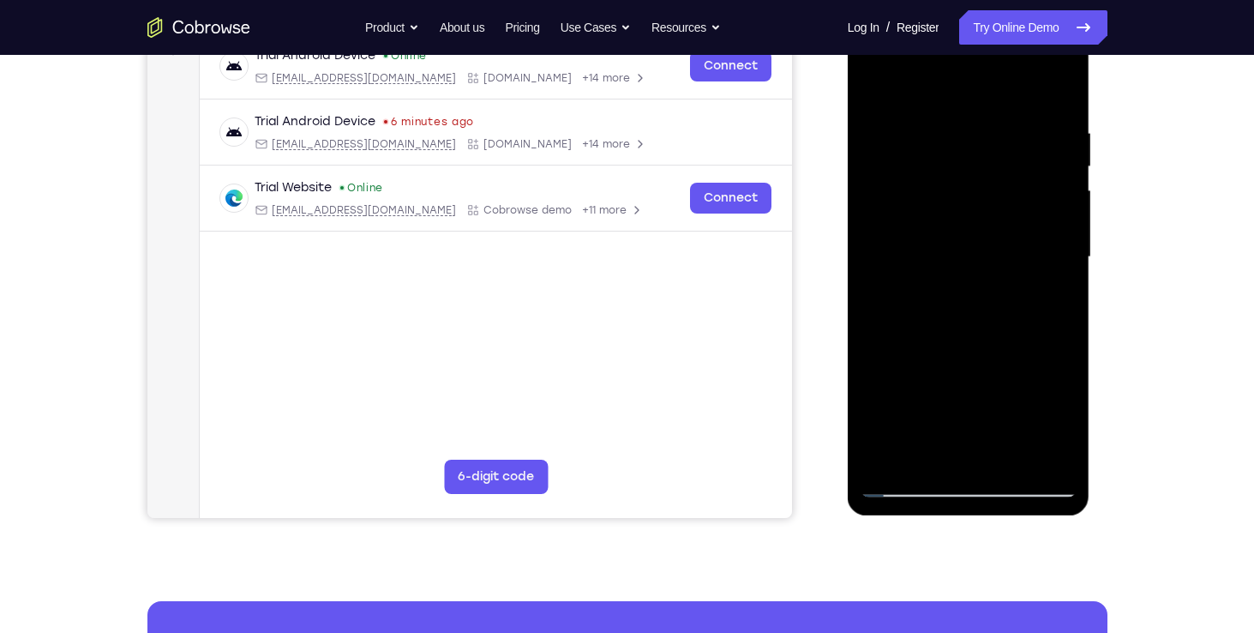
click at [848, 124] on html "Online web based iOS Simulators and Android Emulators. Run iPhone, iPad, Mobile…" at bounding box center [970, 261] width 244 height 514
drag, startPoint x: 1047, startPoint y: 128, endPoint x: 805, endPoint y: 125, distance: 242.6
click at [848, 125] on html "Online web based iOS Simulators and Android Emulators. Run iPhone, iPad, Mobile…" at bounding box center [970, 261] width 244 height 514
click at [1009, 462] on div at bounding box center [969, 257] width 216 height 480
click at [879, 377] on div at bounding box center [969, 257] width 216 height 480
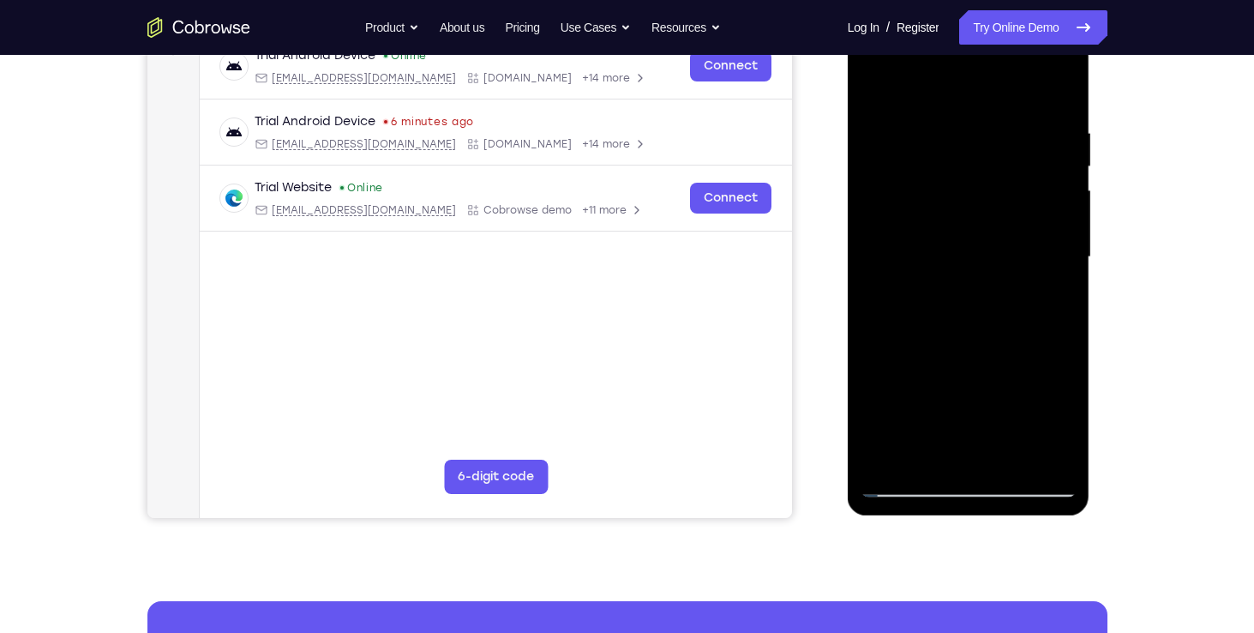
click at [904, 90] on div at bounding box center [969, 257] width 216 height 480
drag, startPoint x: 1022, startPoint y: 251, endPoint x: 1031, endPoint y: 185, distance: 66.7
click at [1031, 185] on div at bounding box center [969, 257] width 216 height 480
drag, startPoint x: 1003, startPoint y: 169, endPoint x: 1024, endPoint y: 320, distance: 152.4
click at [1024, 320] on div at bounding box center [969, 257] width 216 height 480
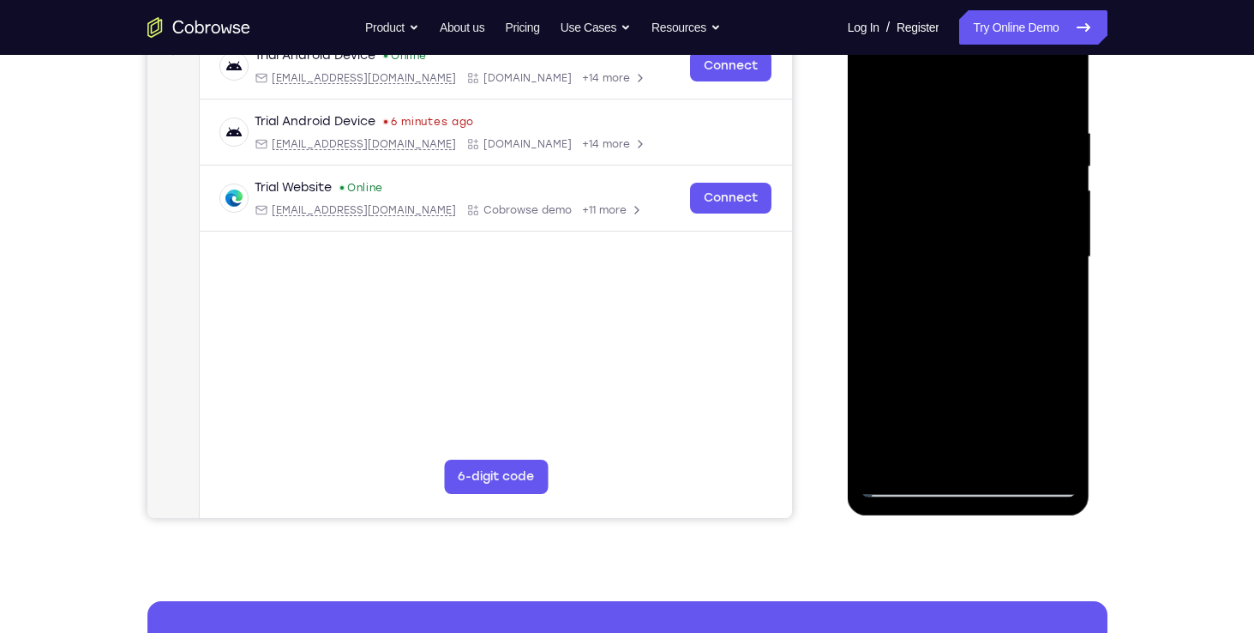
click at [882, 88] on div at bounding box center [969, 257] width 216 height 480
click at [873, 85] on div at bounding box center [969, 257] width 216 height 480
click at [879, 82] on div at bounding box center [969, 257] width 216 height 480
click at [879, 462] on div at bounding box center [969, 257] width 216 height 480
drag, startPoint x: 946, startPoint y: 173, endPoint x: 975, endPoint y: 375, distance: 204.3
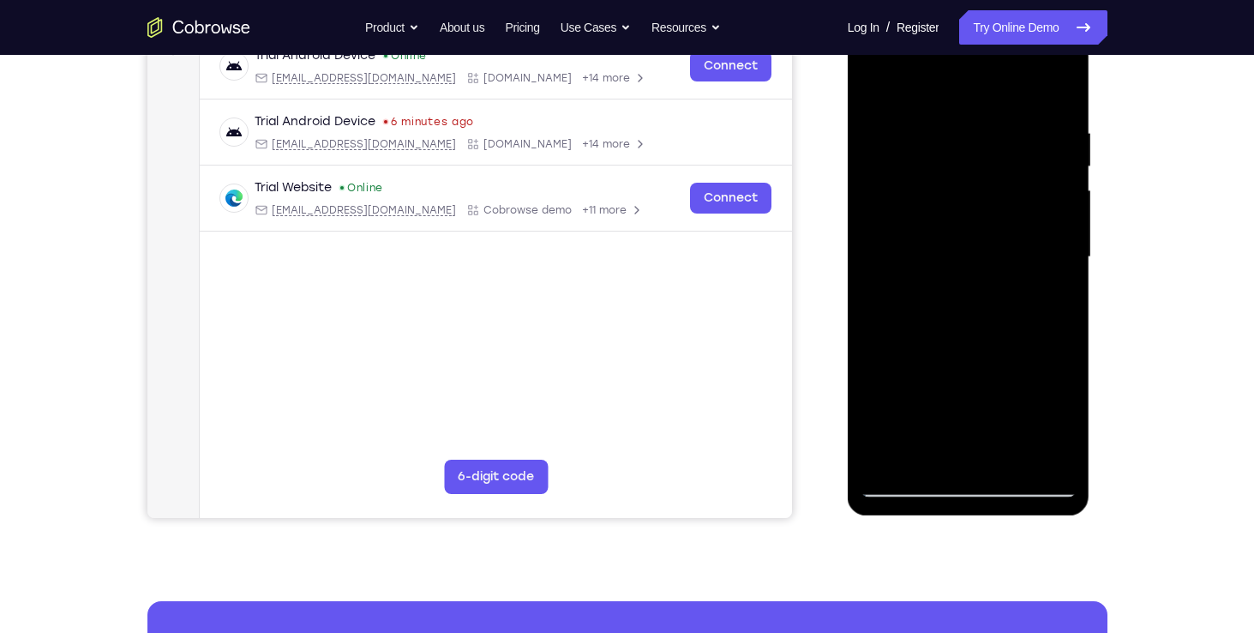
click at [975, 375] on div at bounding box center [969, 257] width 216 height 480
drag, startPoint x: 985, startPoint y: 388, endPoint x: 996, endPoint y: 213, distance: 176.1
click at [996, 213] on div at bounding box center [969, 257] width 216 height 480
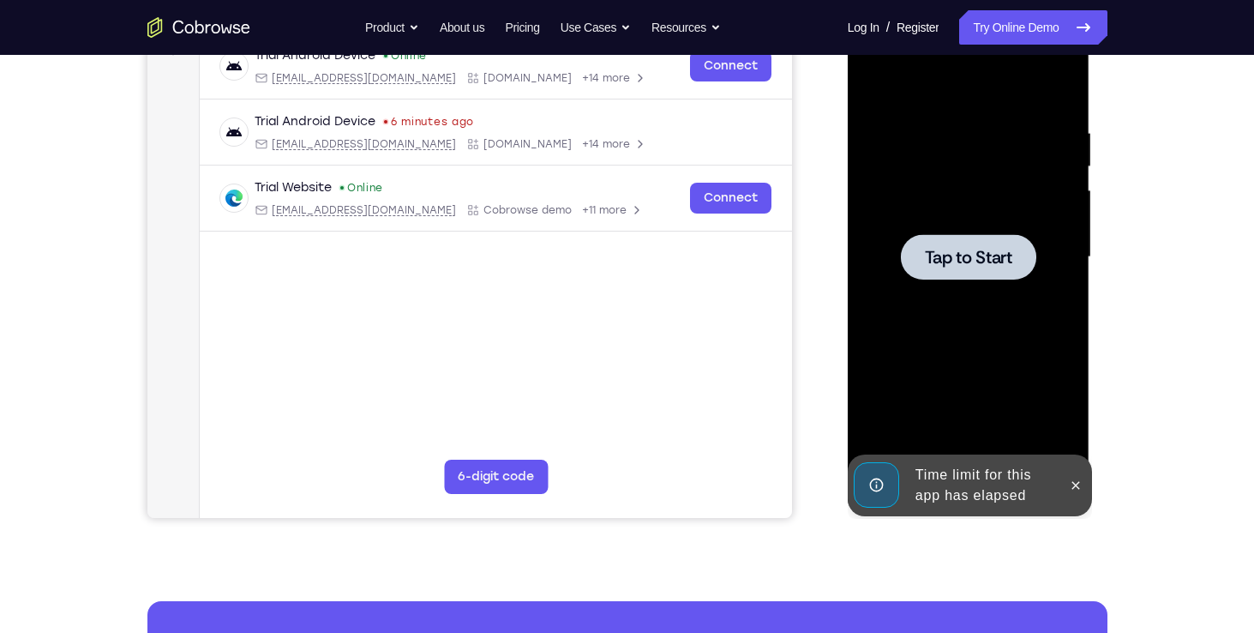
drag, startPoint x: 1003, startPoint y: 336, endPoint x: 1018, endPoint y: 141, distance: 195.2
click at [1018, 4] on div "Tap to Start" at bounding box center [969, 4] width 243 height 0
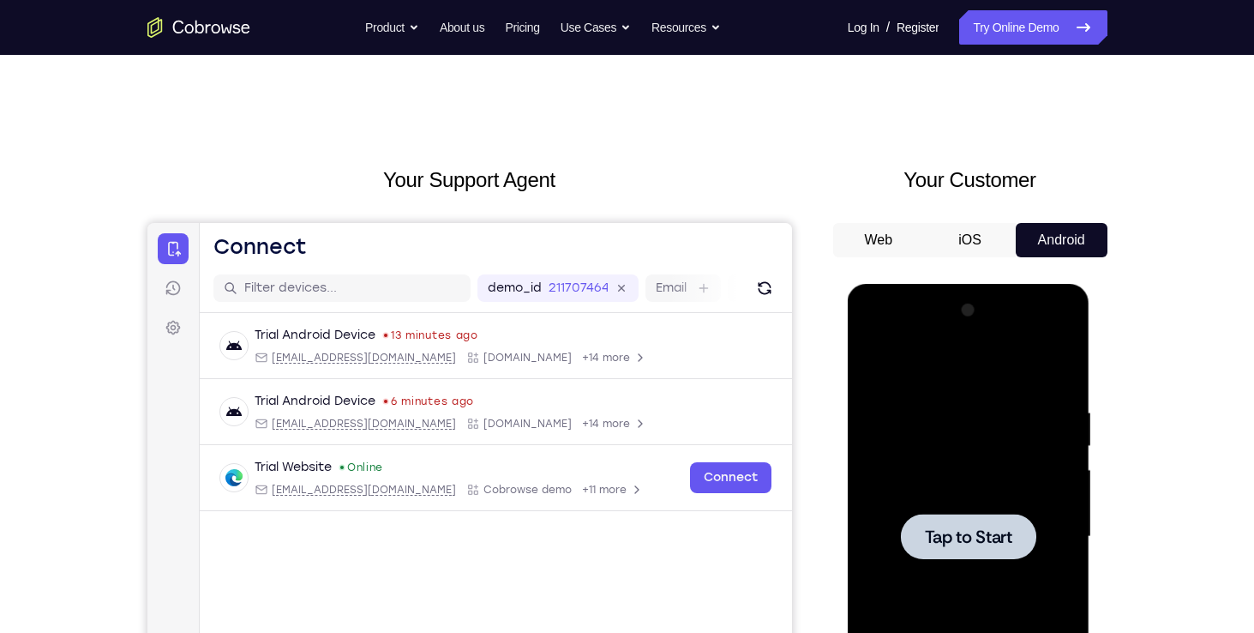
scroll to position [127, 0]
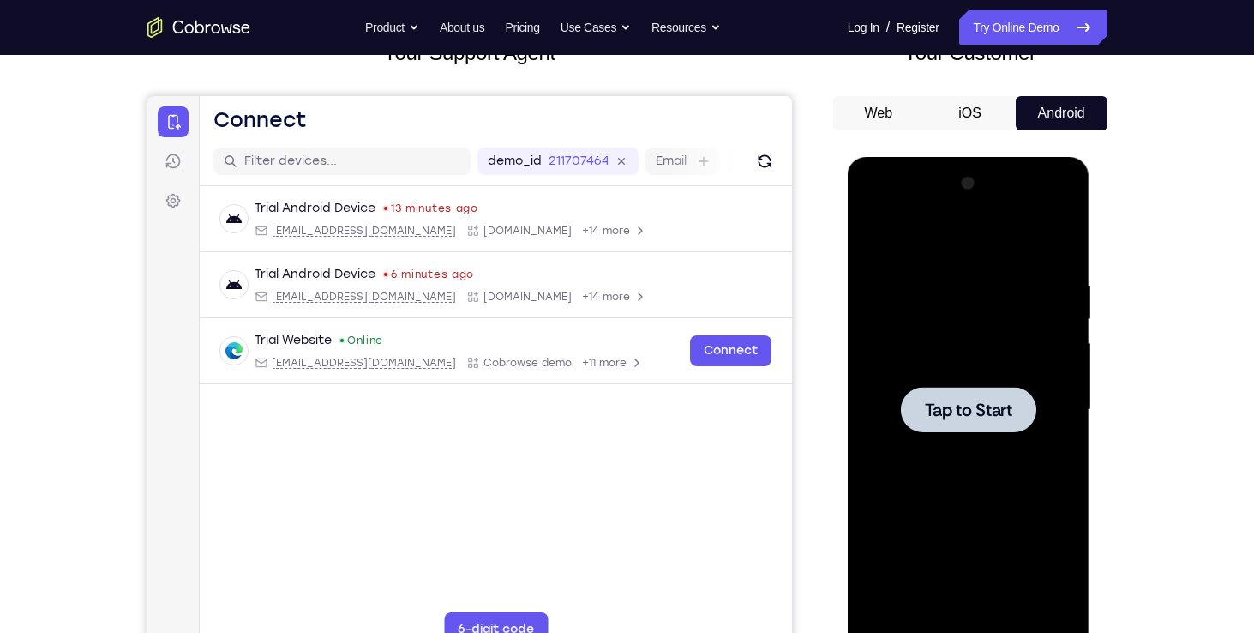
click at [957, 428] on div at bounding box center [968, 409] width 135 height 45
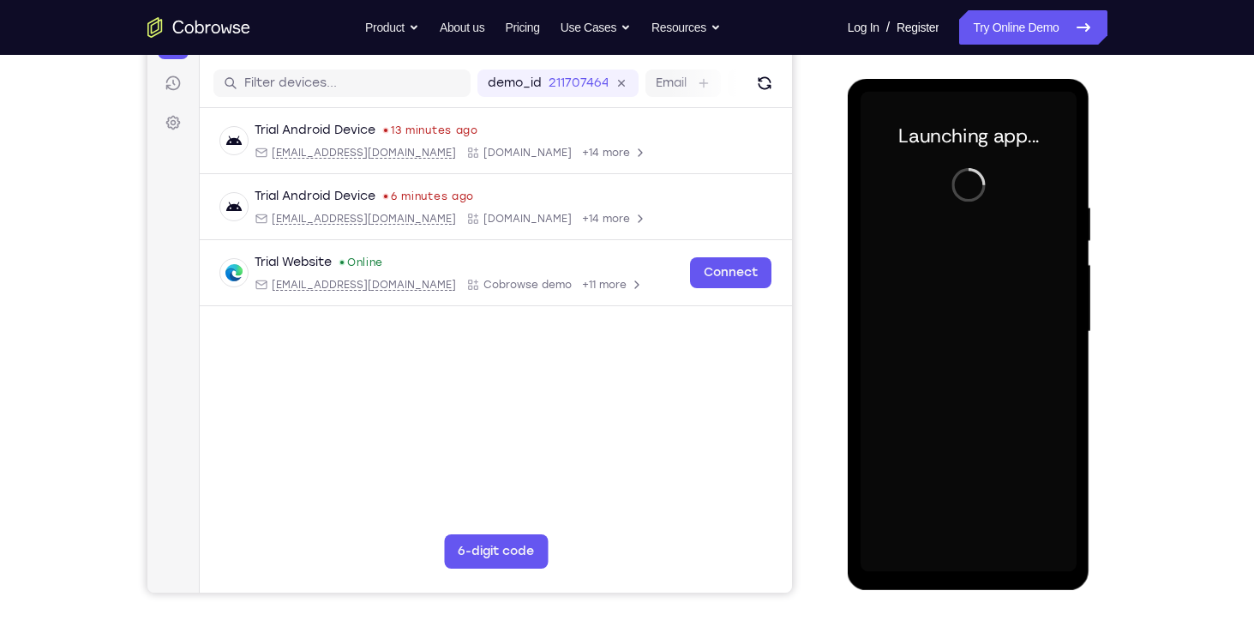
scroll to position [191, 0]
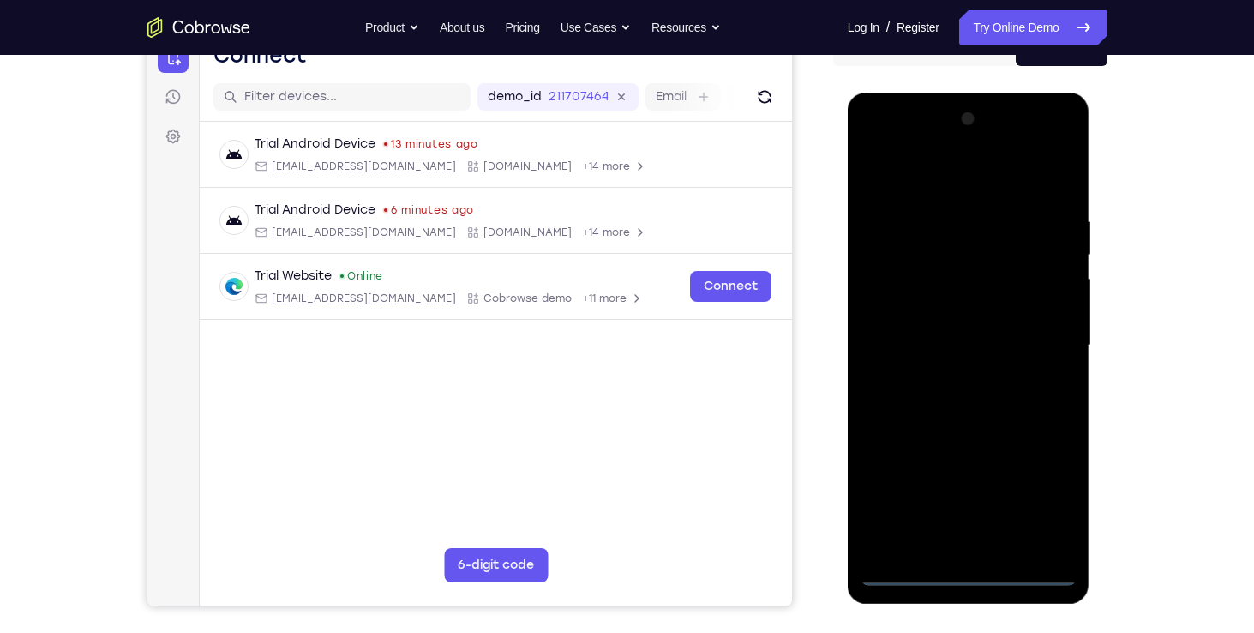
click at [969, 573] on div at bounding box center [969, 345] width 216 height 480
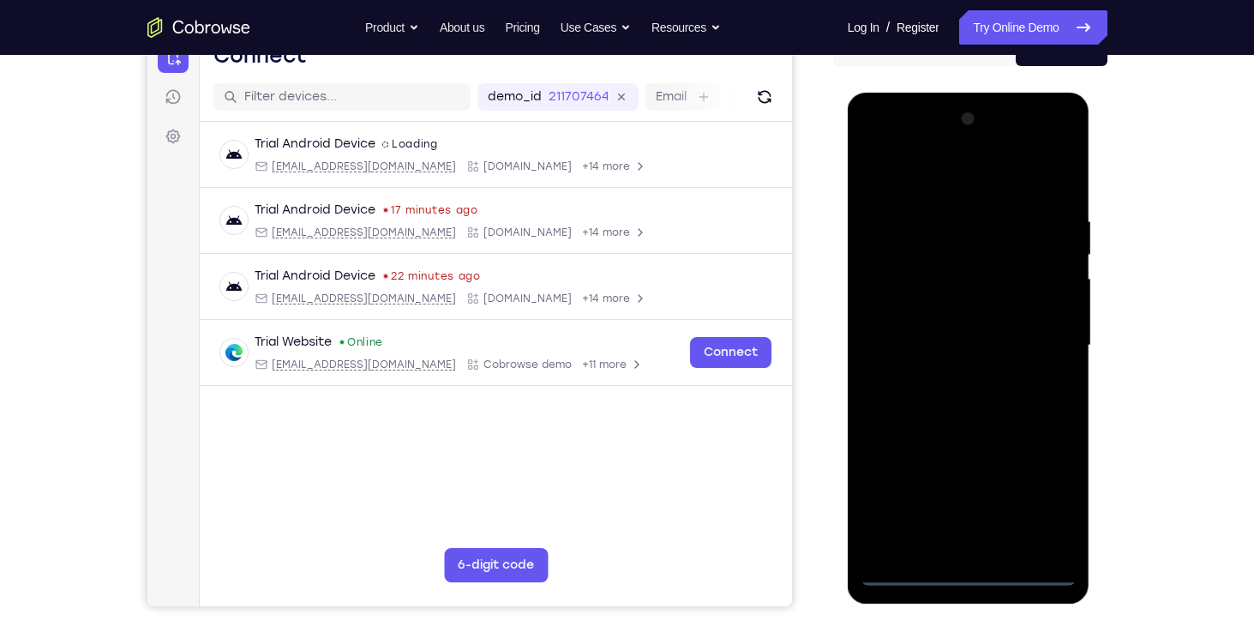
click at [1035, 485] on div at bounding box center [969, 345] width 216 height 480
click at [875, 148] on div at bounding box center [969, 345] width 216 height 480
click at [1031, 338] on div at bounding box center [969, 345] width 216 height 480
click at [950, 377] on div at bounding box center [969, 345] width 216 height 480
click at [961, 431] on div at bounding box center [969, 345] width 216 height 480
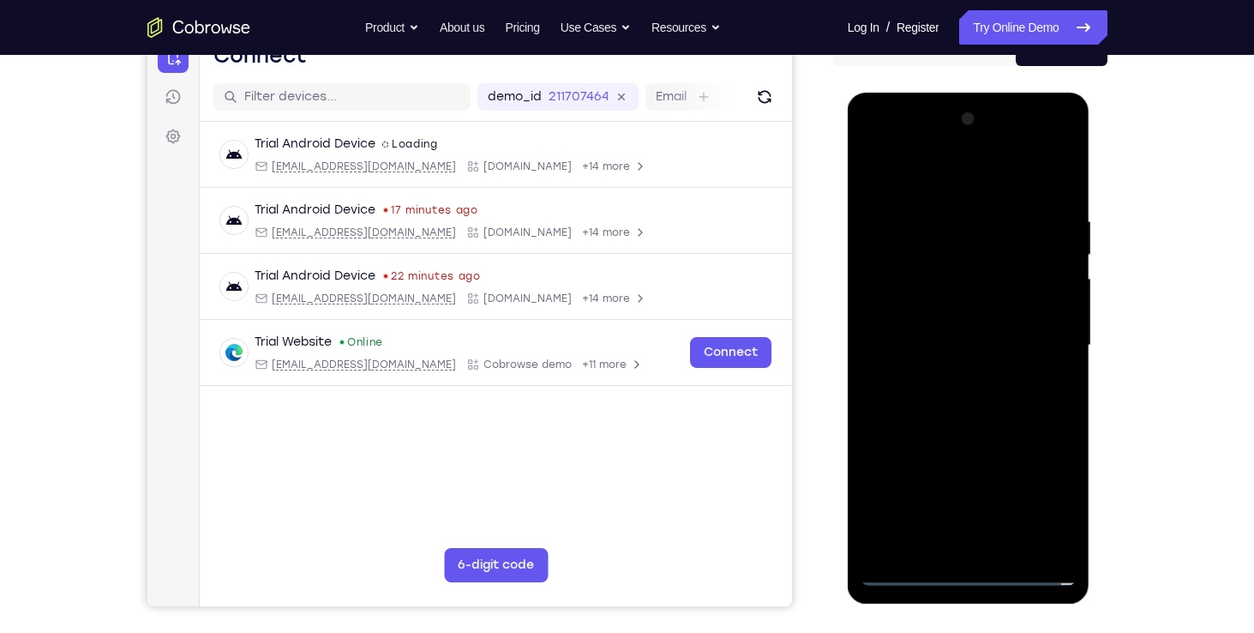
click at [989, 331] on div at bounding box center [969, 345] width 216 height 480
click at [969, 269] on div at bounding box center [969, 345] width 216 height 480
click at [965, 295] on div at bounding box center [969, 345] width 216 height 480
click at [959, 544] on div at bounding box center [969, 345] width 216 height 480
click at [867, 165] on div at bounding box center [969, 345] width 216 height 480
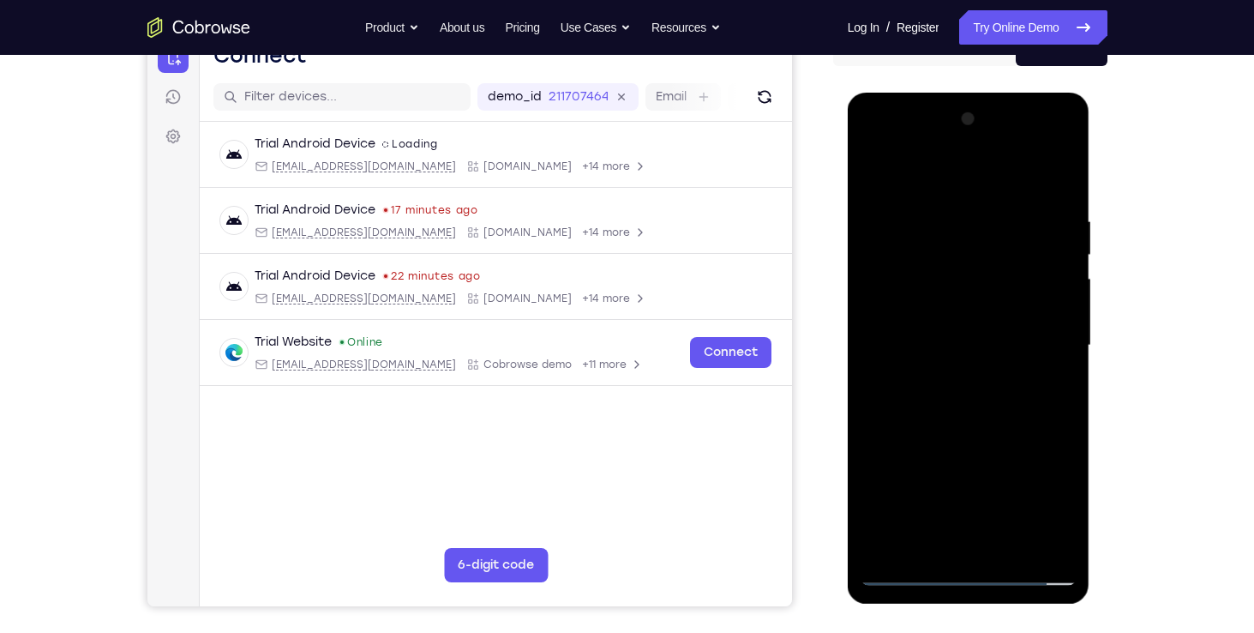
click at [872, 171] on div at bounding box center [969, 345] width 216 height 480
click at [903, 573] on div at bounding box center [969, 345] width 216 height 480
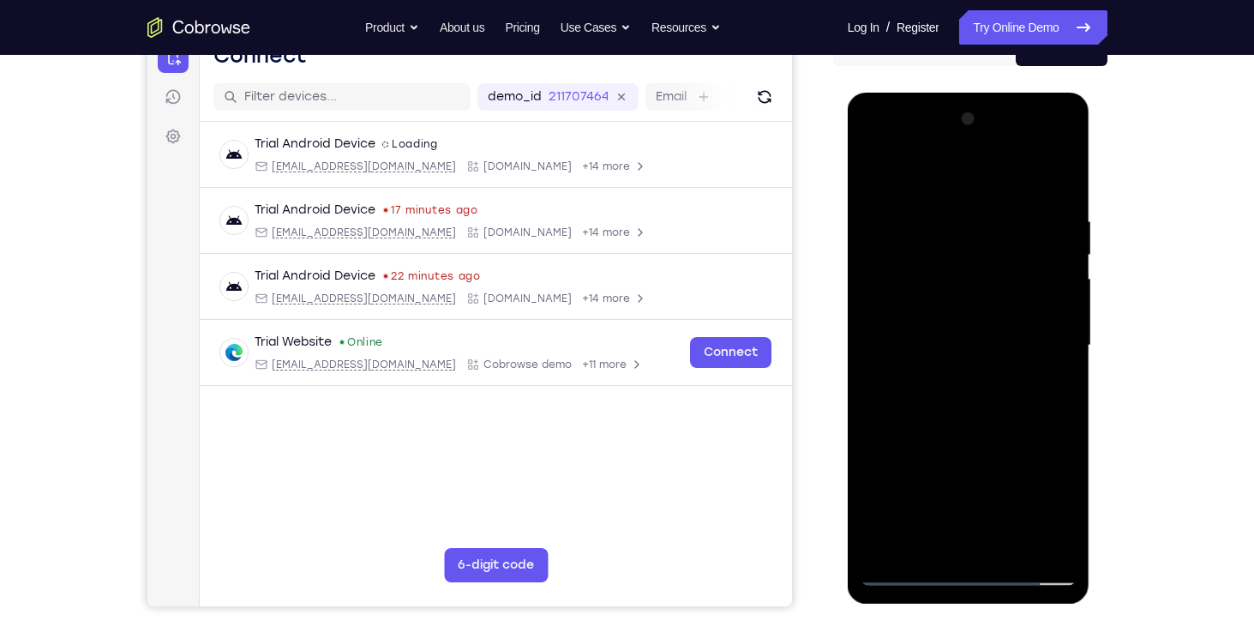
click at [967, 257] on div at bounding box center [969, 345] width 216 height 480
click at [885, 308] on div at bounding box center [969, 345] width 216 height 480
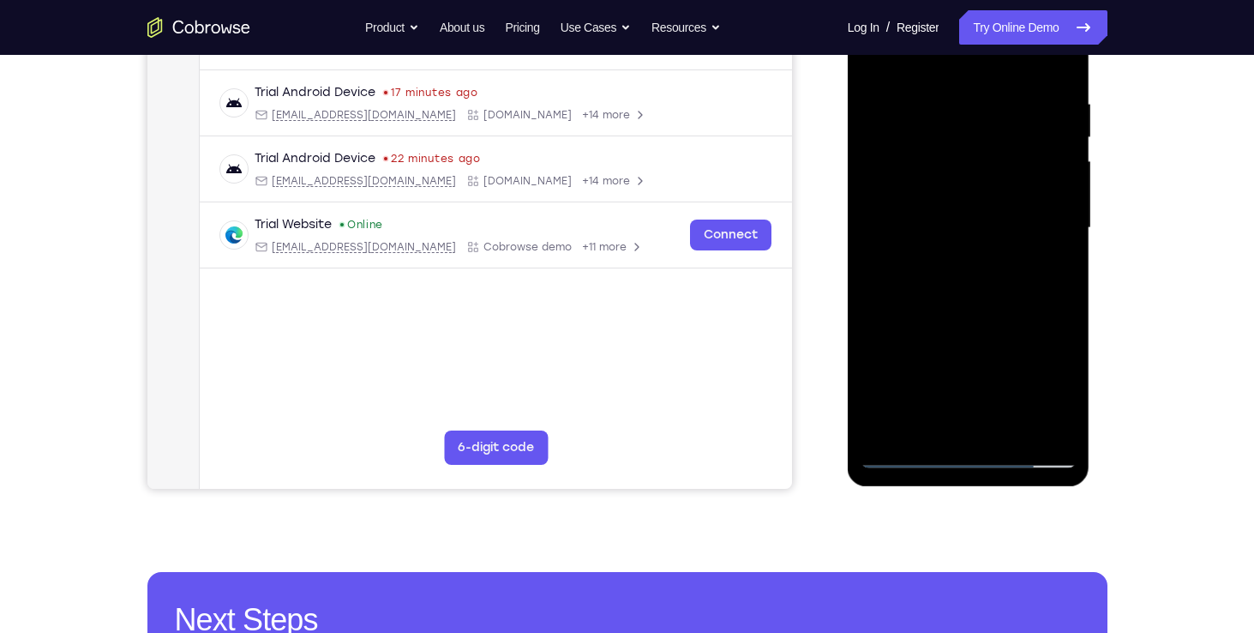
scroll to position [308, 0]
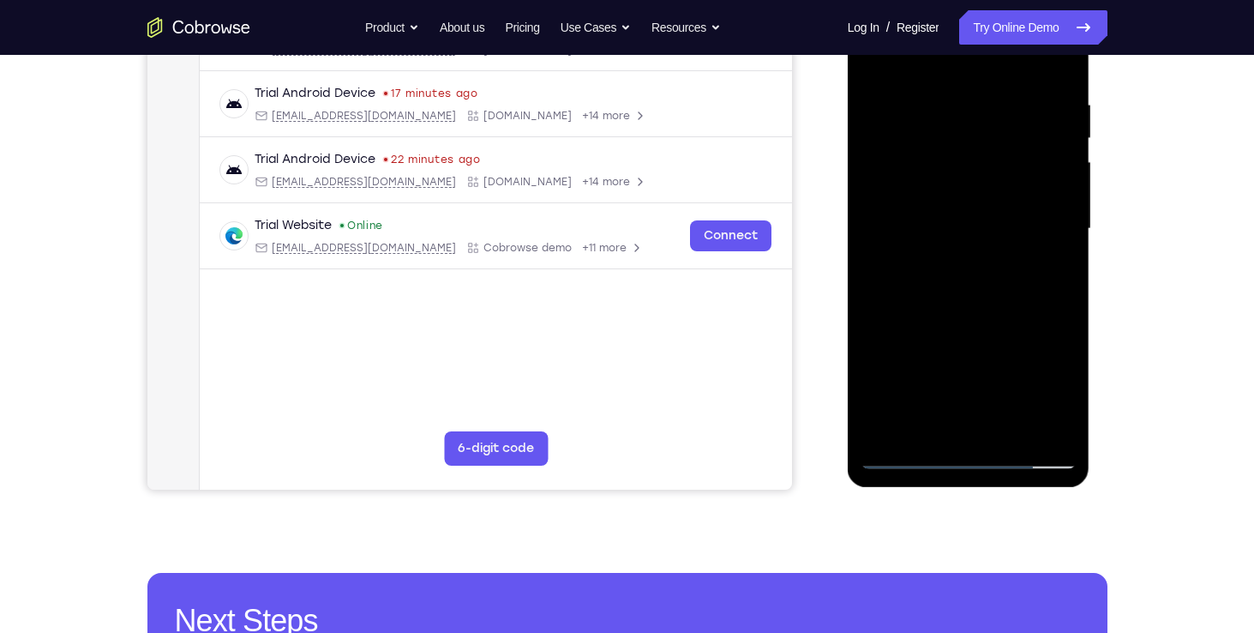
click at [988, 328] on div at bounding box center [969, 229] width 216 height 480
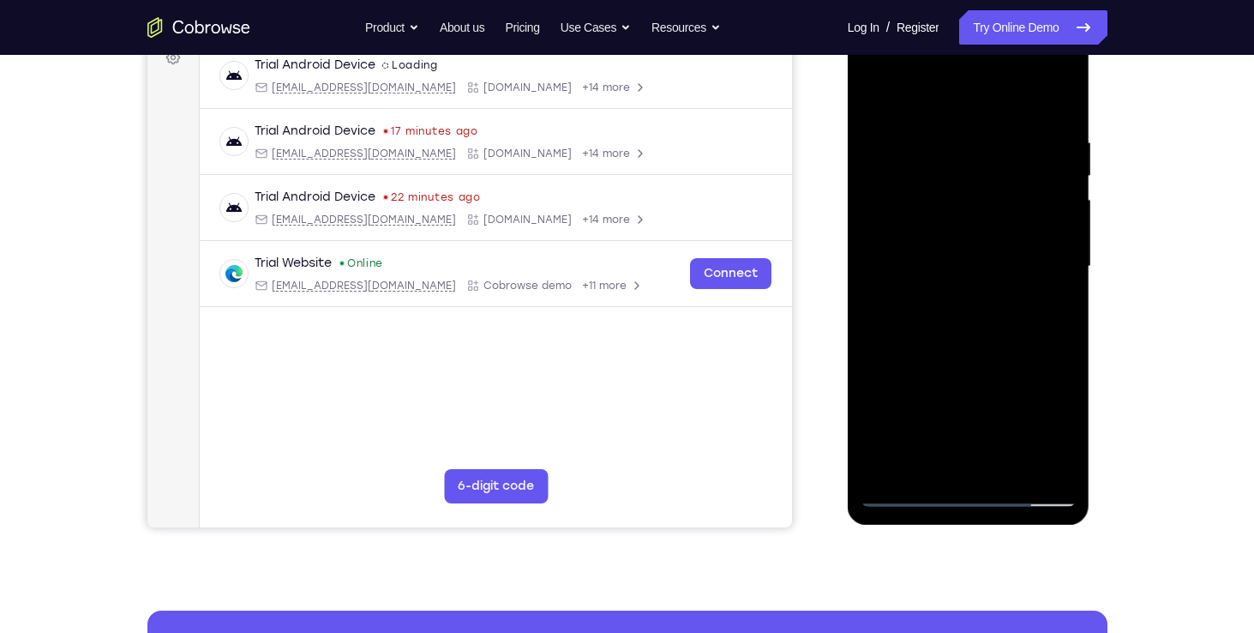
drag, startPoint x: 999, startPoint y: 297, endPoint x: 1006, endPoint y: 144, distance: 153.6
click at [1006, 144] on div at bounding box center [969, 267] width 216 height 480
drag, startPoint x: 964, startPoint y: 324, endPoint x: 989, endPoint y: 92, distance: 233.6
click at [989, 92] on div at bounding box center [969, 267] width 216 height 480
drag, startPoint x: 954, startPoint y: 315, endPoint x: 975, endPoint y: 119, distance: 196.6
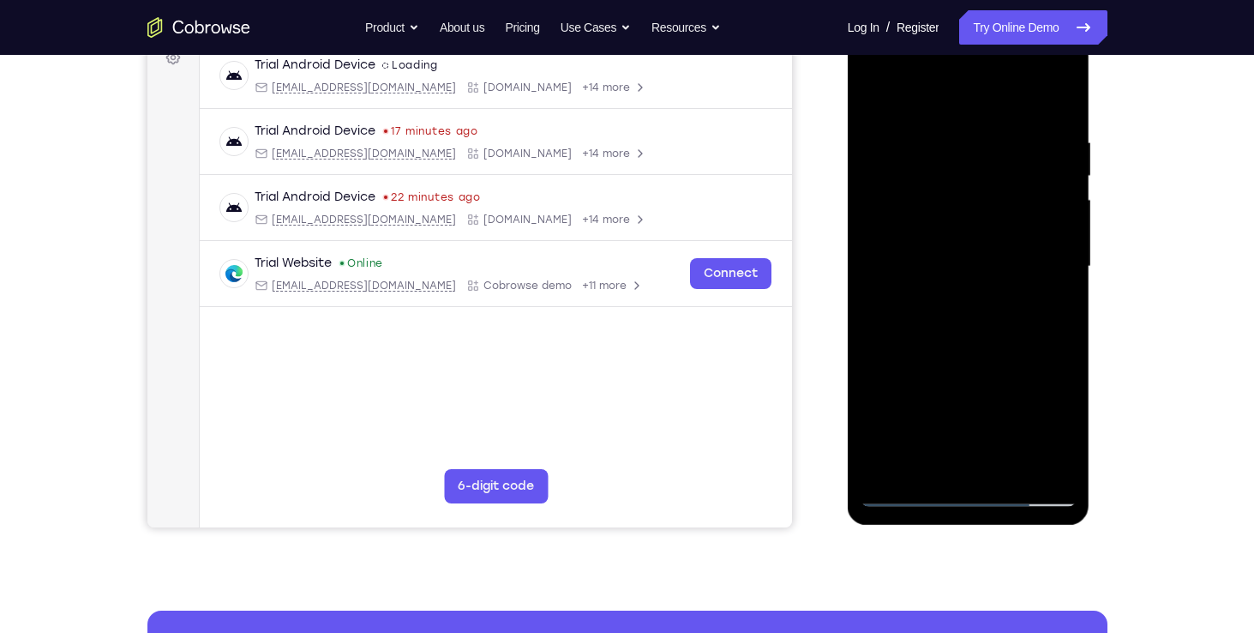
click at [975, 119] on div at bounding box center [969, 267] width 216 height 480
drag, startPoint x: 1003, startPoint y: 190, endPoint x: 1011, endPoint y: 243, distance: 52.9
click at [1011, 243] on div at bounding box center [969, 267] width 216 height 480
click at [963, 306] on div at bounding box center [969, 267] width 216 height 480
click at [921, 303] on div at bounding box center [969, 267] width 216 height 480
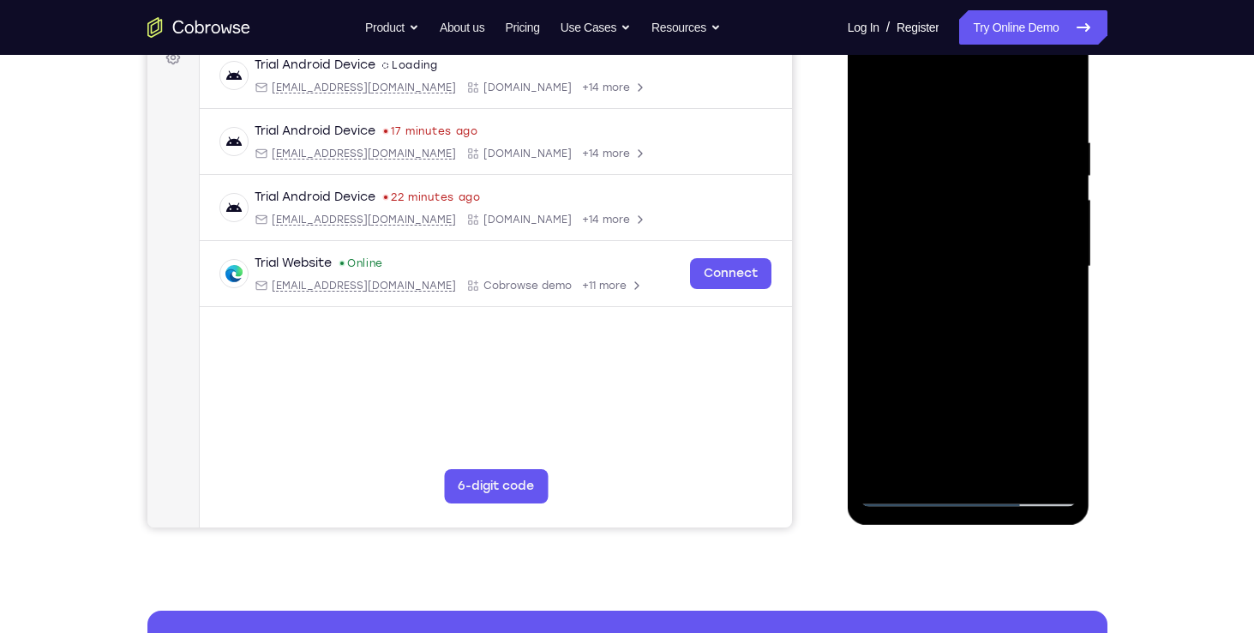
click at [971, 258] on div at bounding box center [969, 267] width 216 height 480
drag, startPoint x: 999, startPoint y: 305, endPoint x: 1014, endPoint y: 197, distance: 109.1
click at [1014, 197] on div at bounding box center [969, 267] width 216 height 480
click at [1035, 307] on div at bounding box center [969, 267] width 216 height 480
click at [1061, 306] on div at bounding box center [969, 267] width 216 height 480
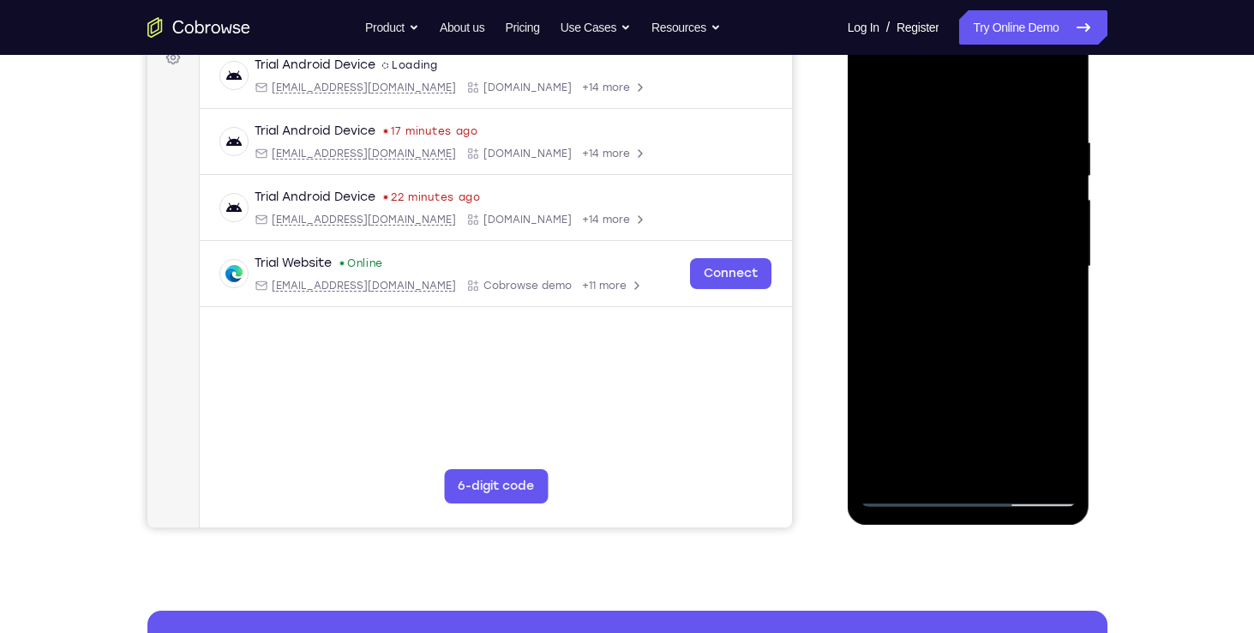
click at [1061, 306] on div at bounding box center [969, 267] width 216 height 480
click at [1063, 319] on div at bounding box center [969, 267] width 216 height 480
click at [1063, 314] on div at bounding box center [969, 267] width 216 height 480
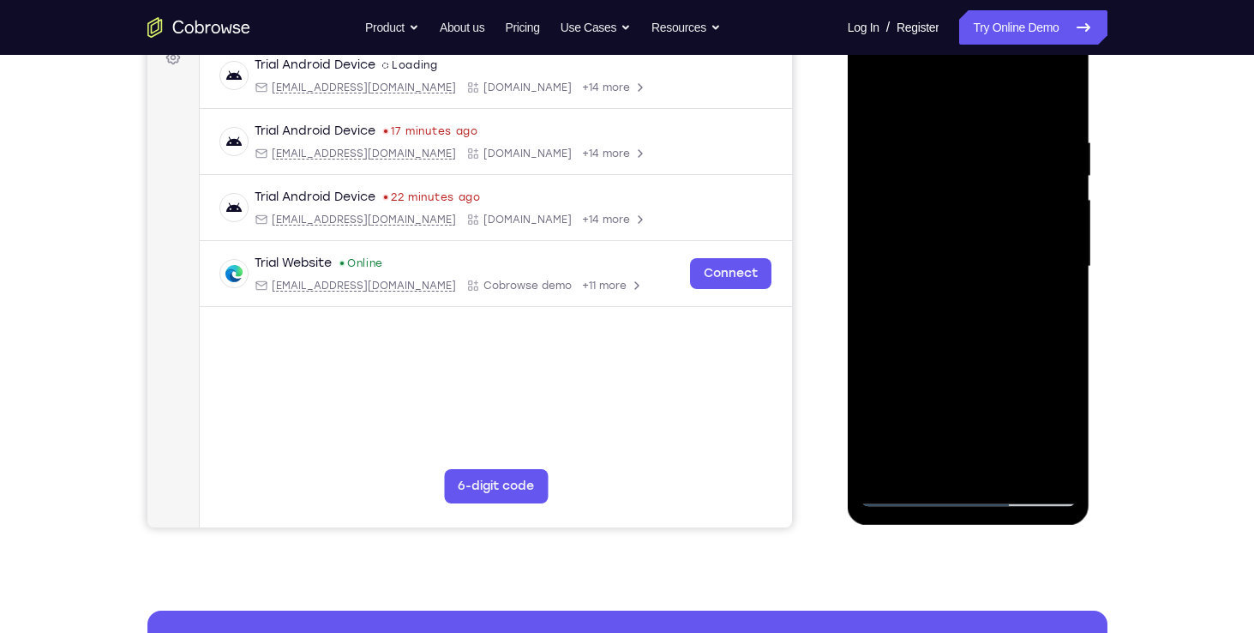
click at [1063, 314] on div at bounding box center [969, 267] width 216 height 480
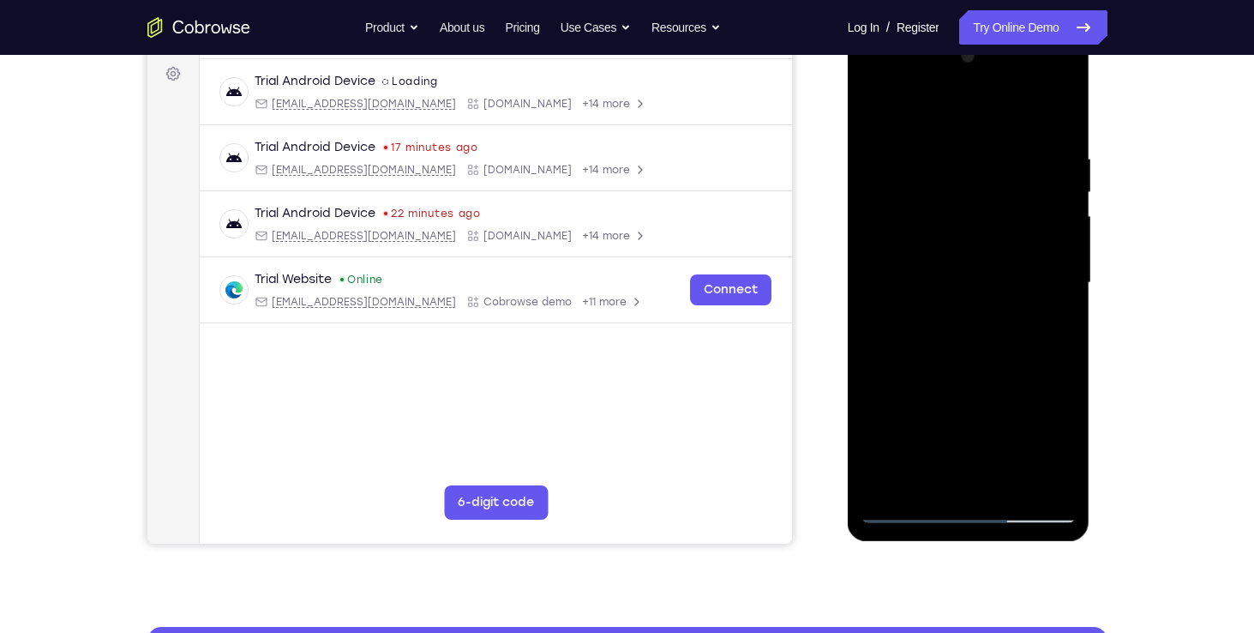
scroll to position [255, 0]
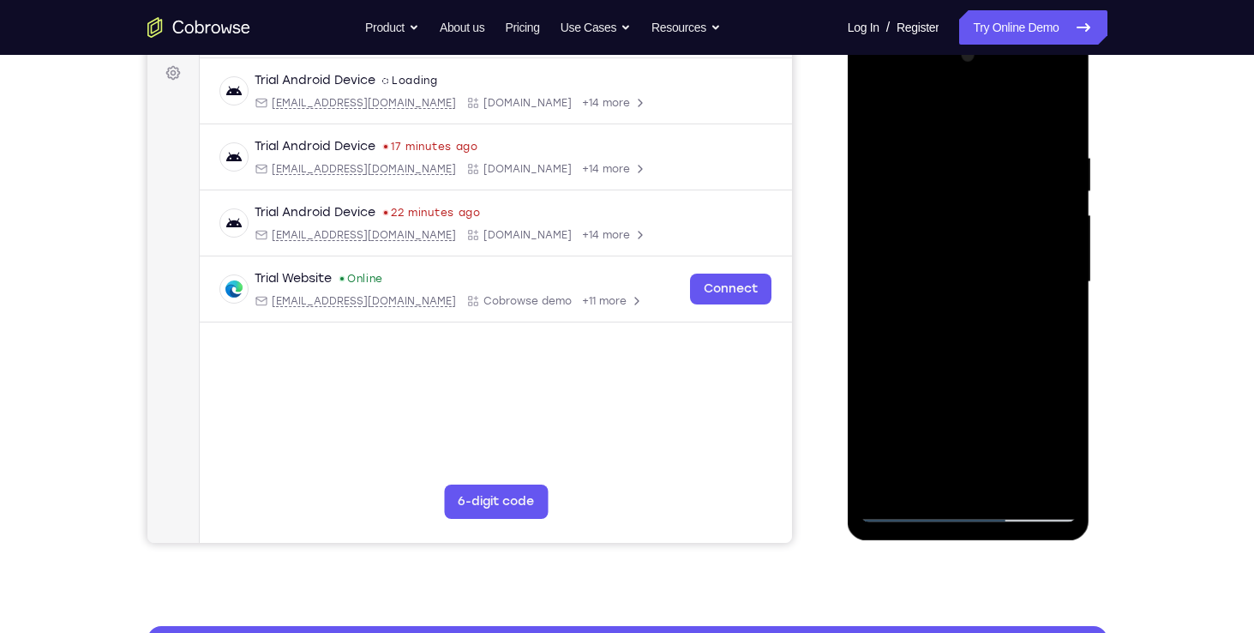
click at [1064, 327] on div at bounding box center [969, 282] width 216 height 480
click at [1061, 329] on div at bounding box center [969, 282] width 216 height 480
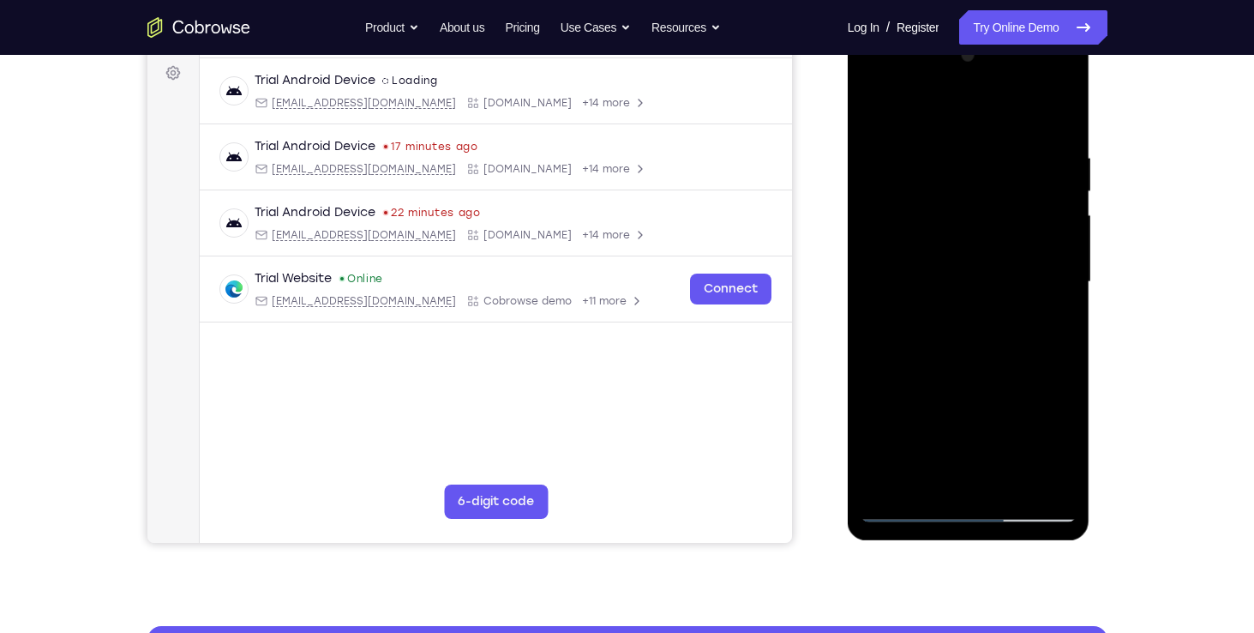
click at [1061, 329] on div at bounding box center [969, 282] width 216 height 480
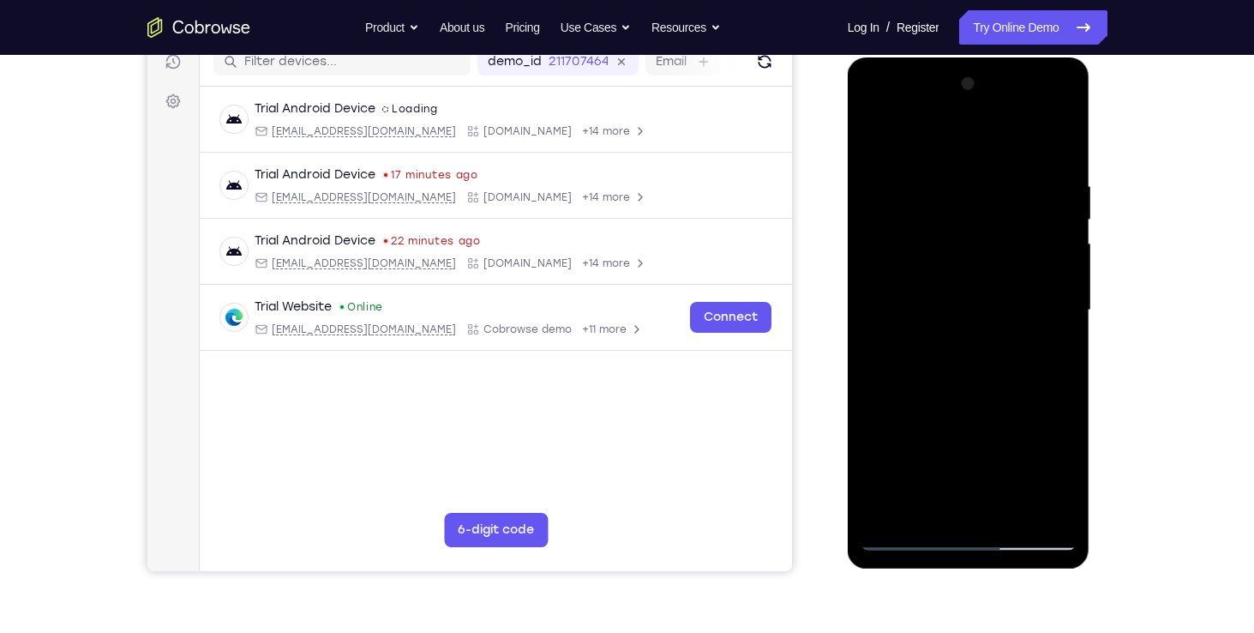
scroll to position [224, 0]
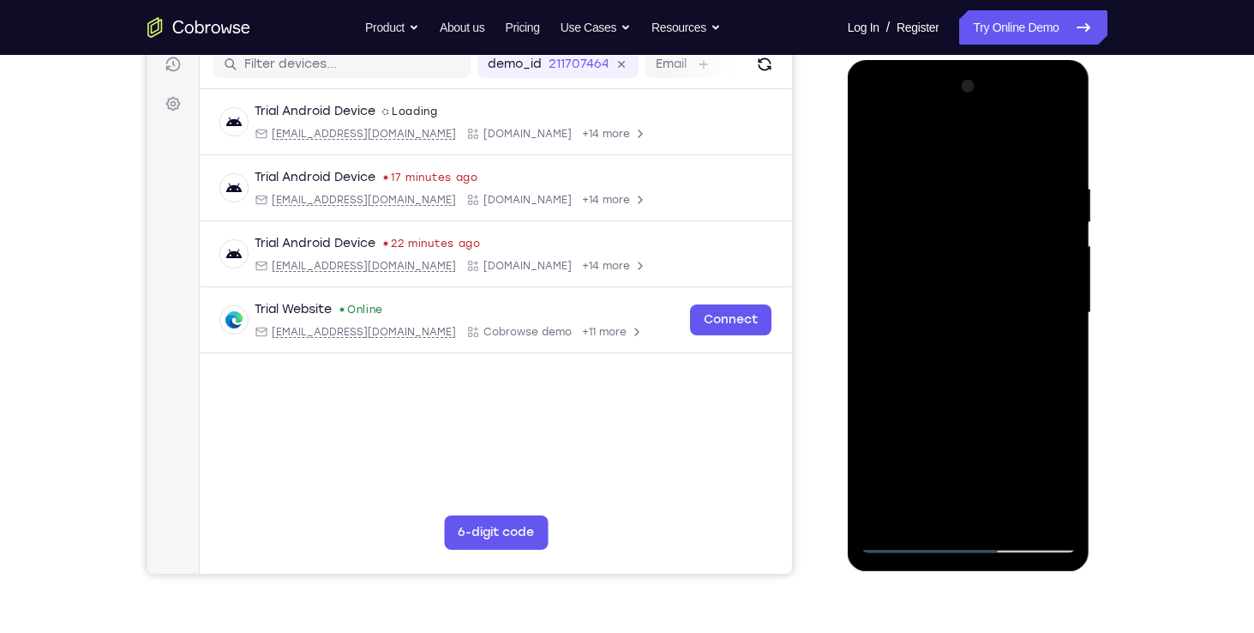
click at [987, 382] on div at bounding box center [969, 313] width 216 height 480
click at [975, 411] on div at bounding box center [969, 313] width 216 height 480
click at [951, 513] on div at bounding box center [969, 313] width 216 height 480
click at [958, 512] on div at bounding box center [969, 313] width 216 height 480
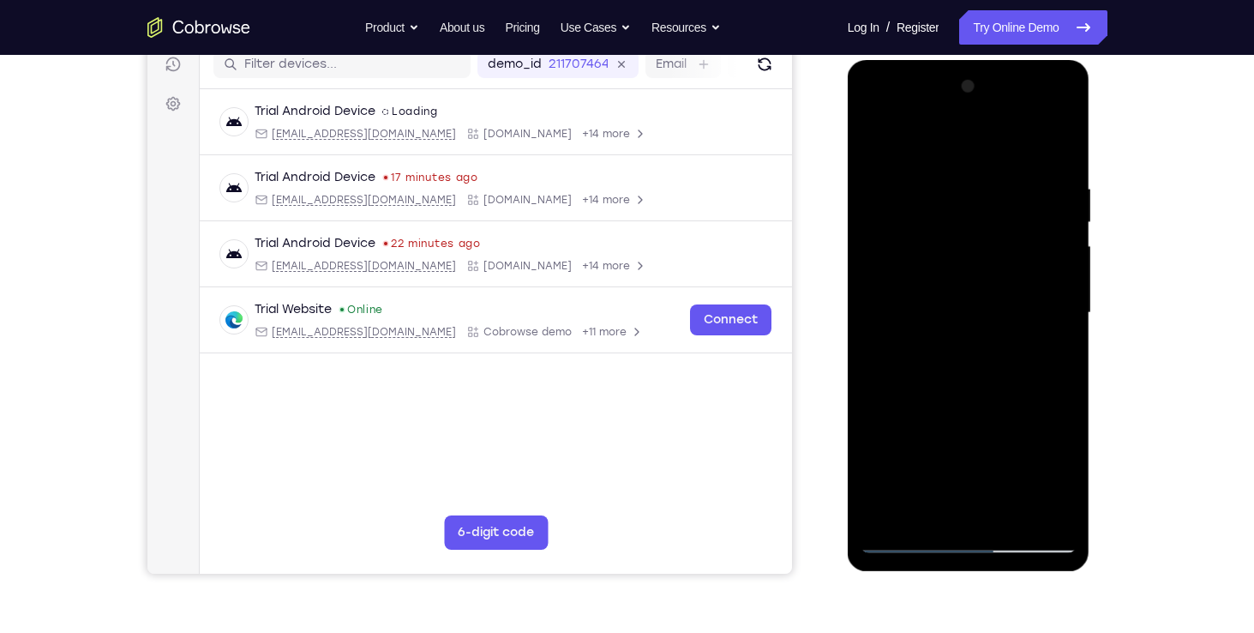
click at [958, 512] on div at bounding box center [969, 313] width 216 height 480
click at [1020, 529] on div at bounding box center [969, 313] width 216 height 480
click at [1022, 519] on div at bounding box center [969, 313] width 216 height 480
